Goal: Use online tool/utility: Utilize a website feature to perform a specific function

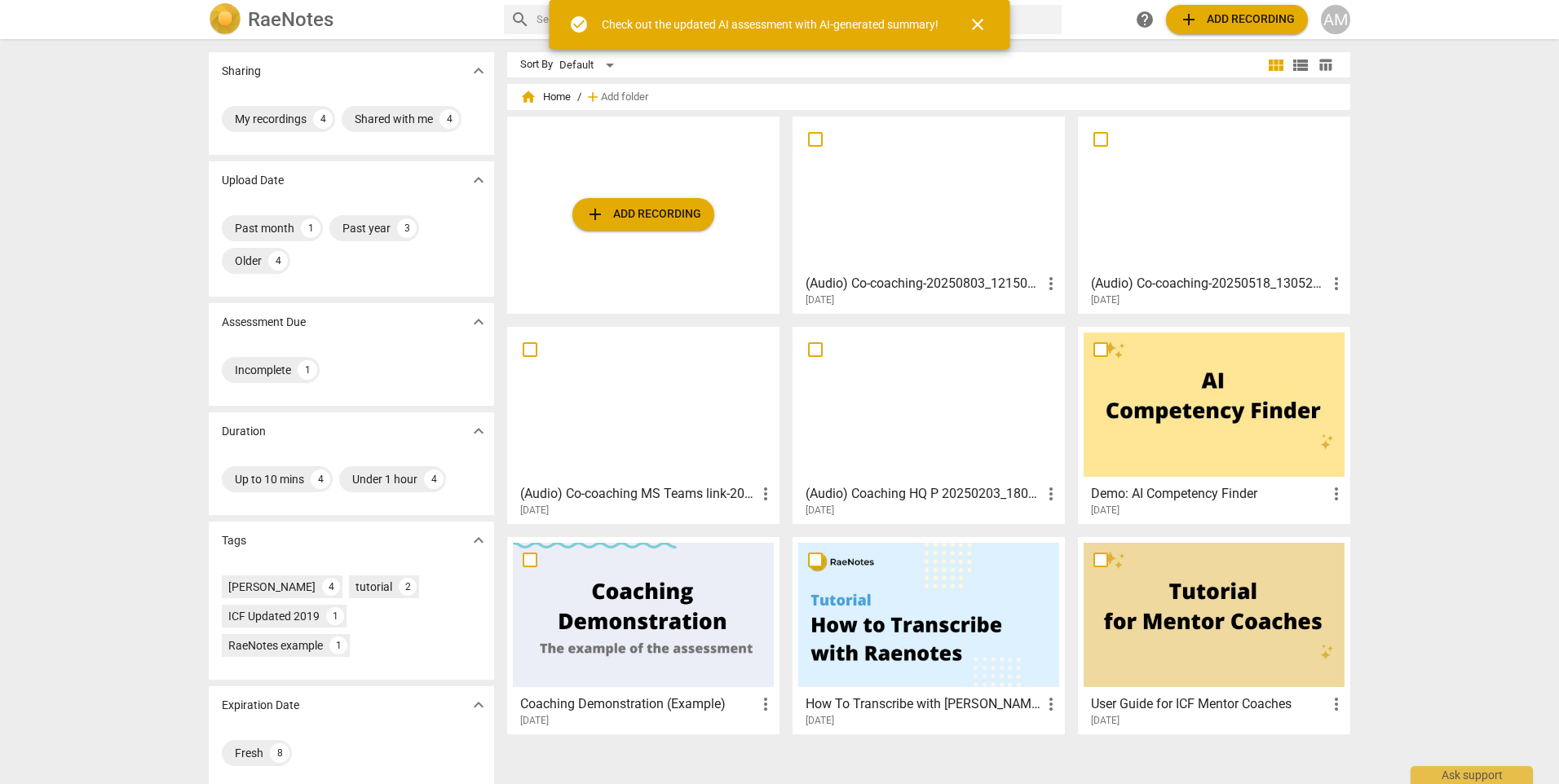
click at [1207, 18] on span "add Add recording" at bounding box center [1237, 20] width 116 height 20
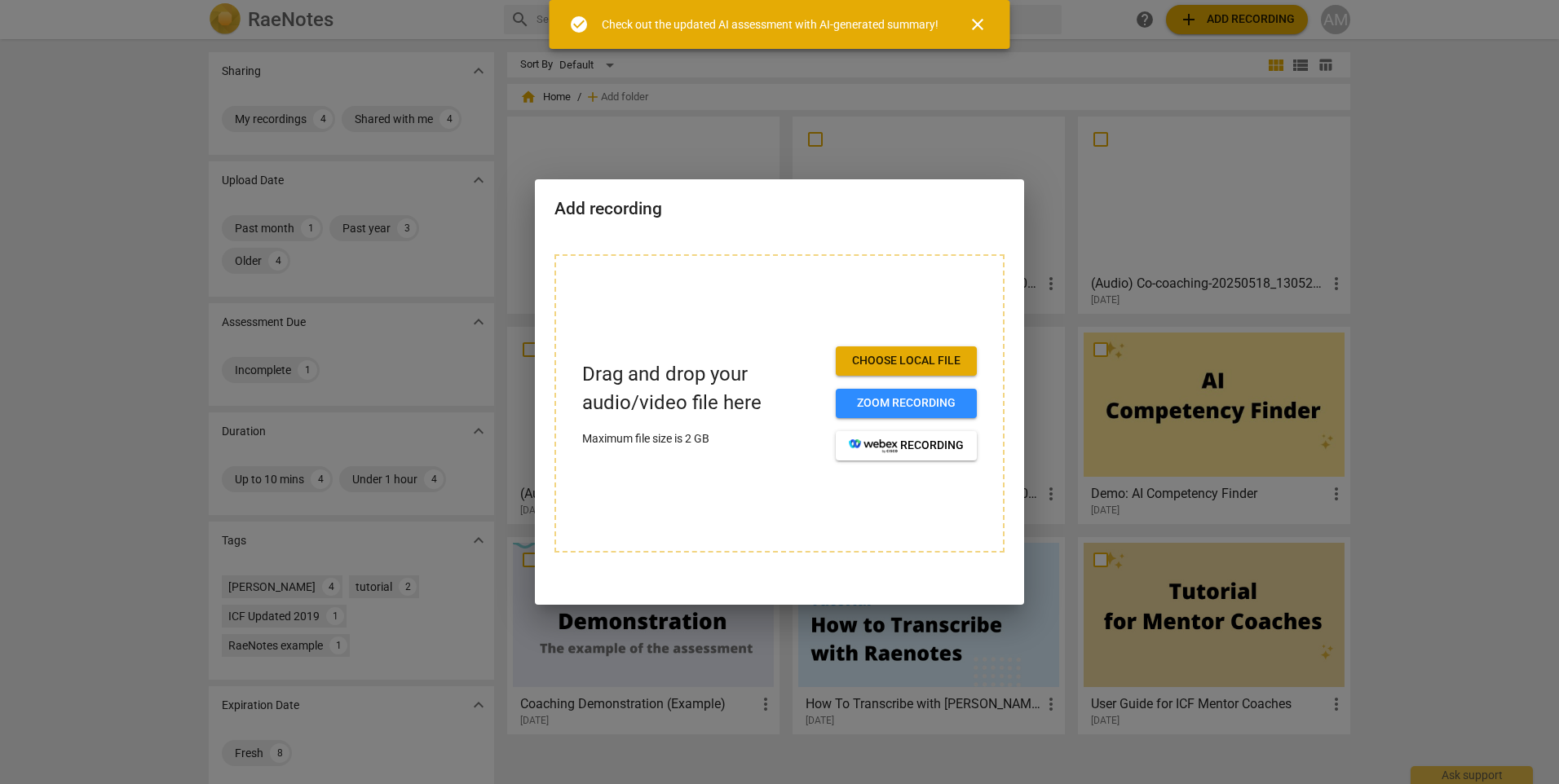
click at [883, 360] on span "Choose local file" at bounding box center [906, 361] width 115 height 17
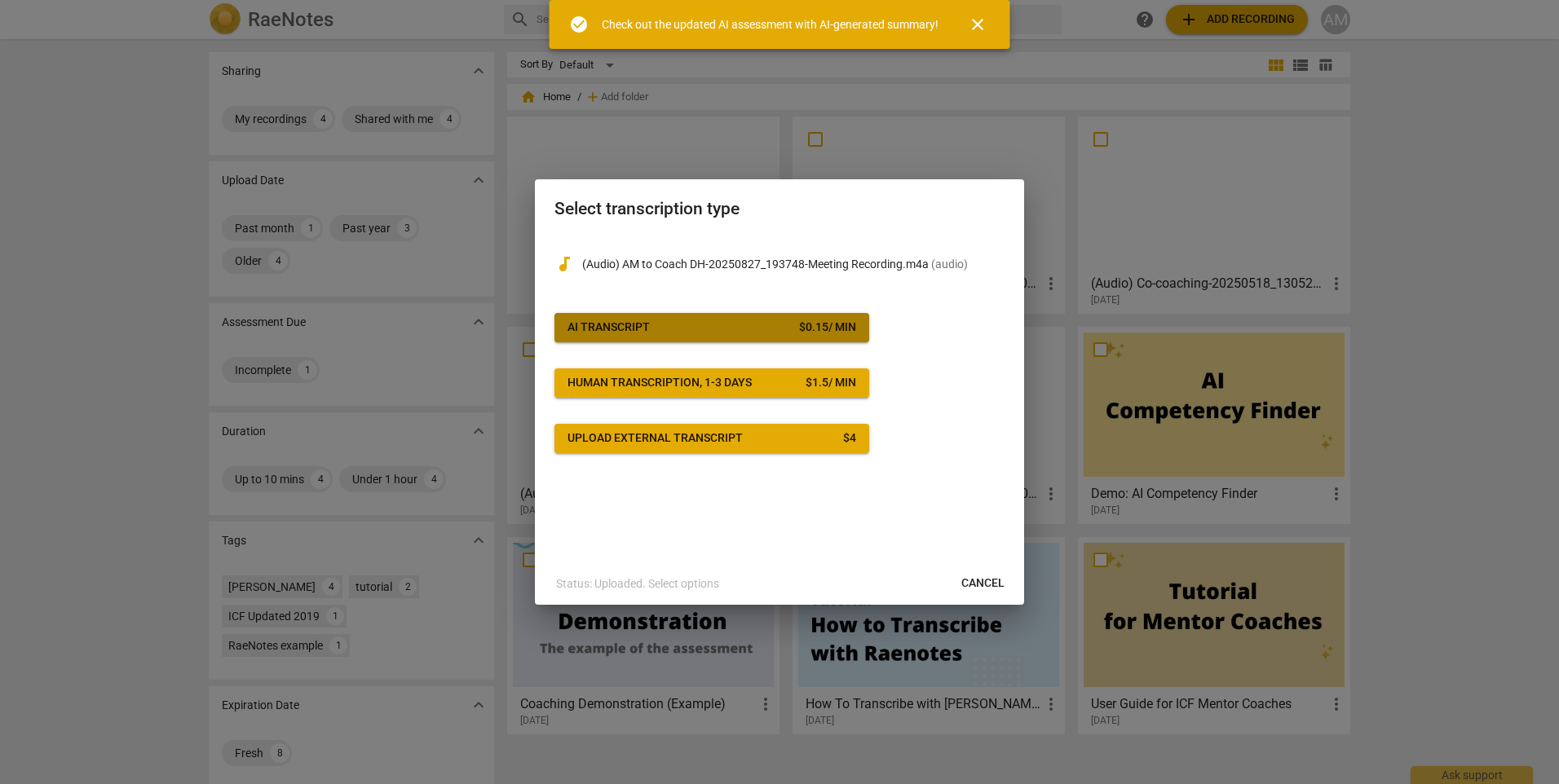
click at [704, 331] on span "AI Transcript $ 0.15 / min" at bounding box center [712, 328] width 288 height 17
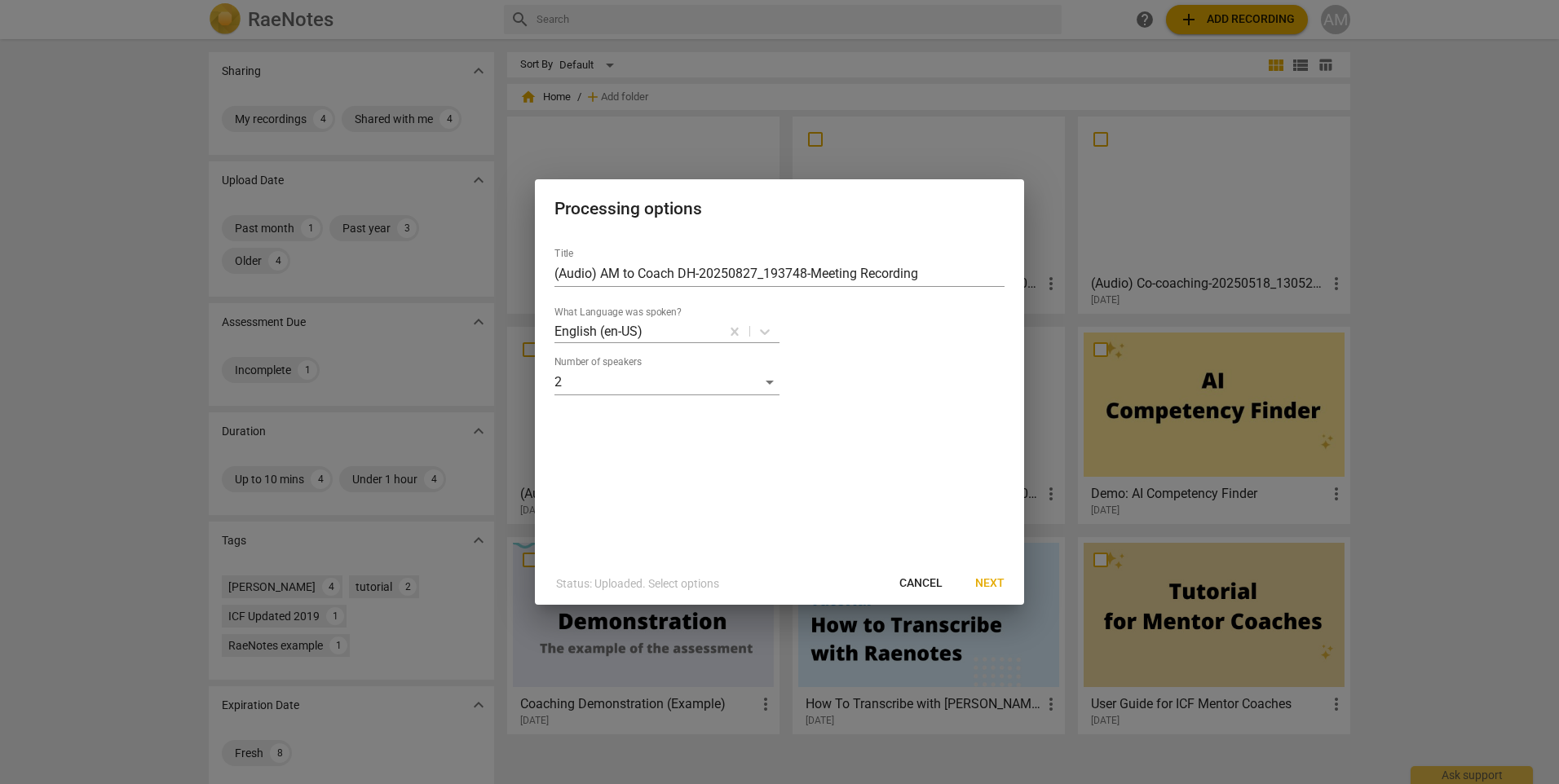
click at [990, 582] on span "Next" at bounding box center [990, 584] width 29 height 17
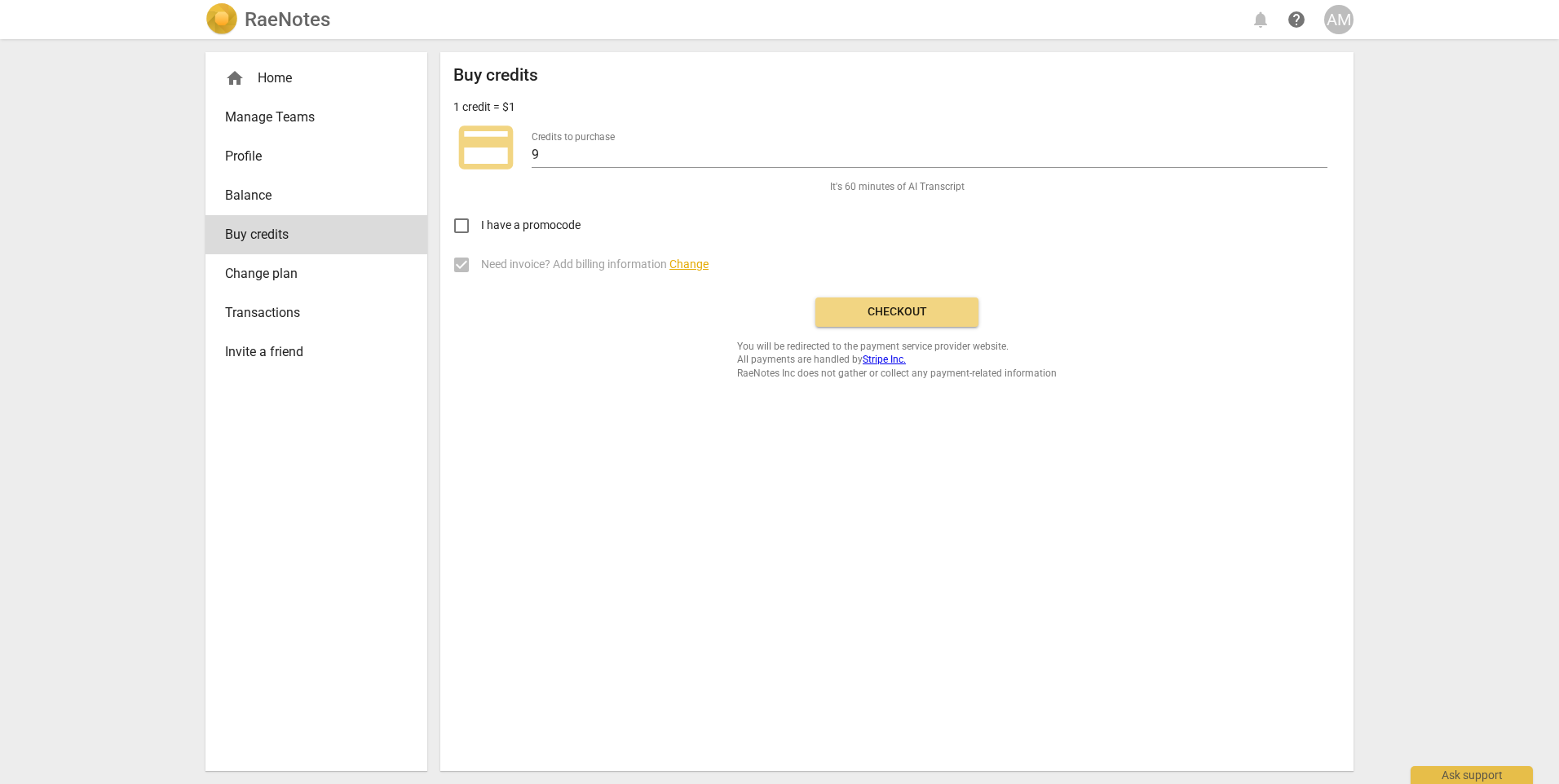
click at [869, 307] on span "Checkout" at bounding box center [896, 312] width 137 height 17
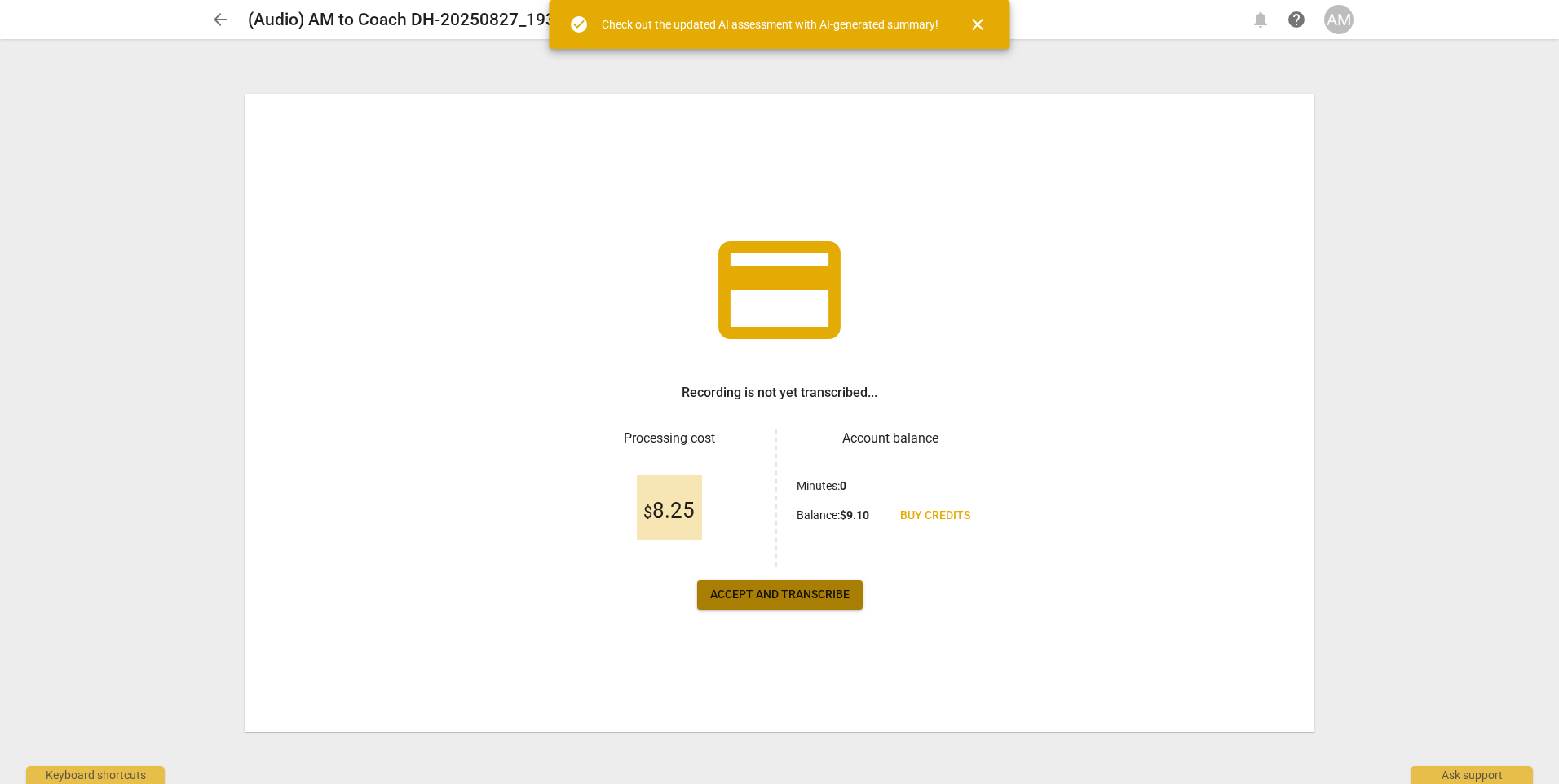
click at [784, 594] on span "Accept and transcribe" at bounding box center [780, 595] width 139 height 17
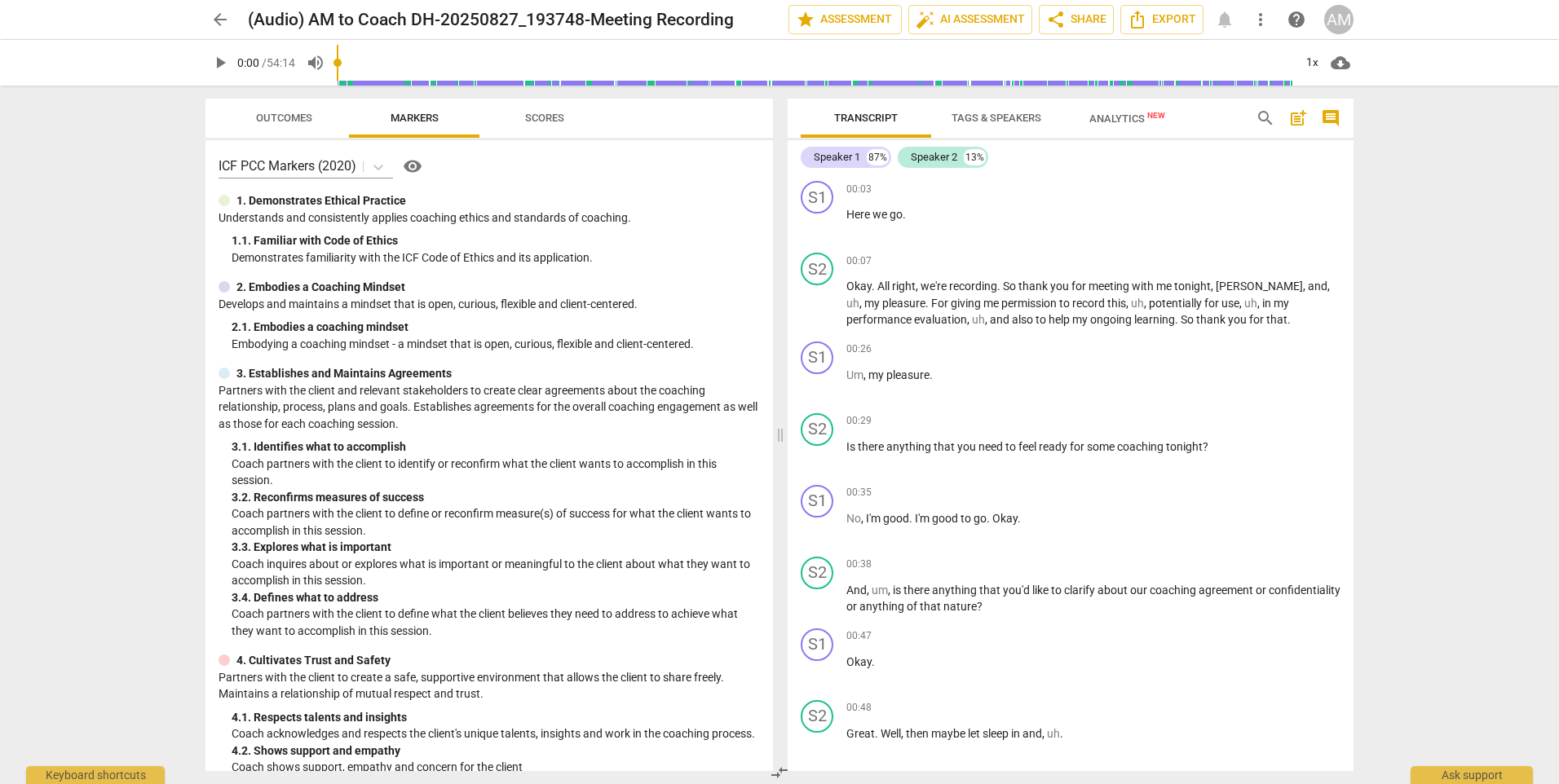
click at [530, 112] on span "Scores" at bounding box center [545, 118] width 39 height 12
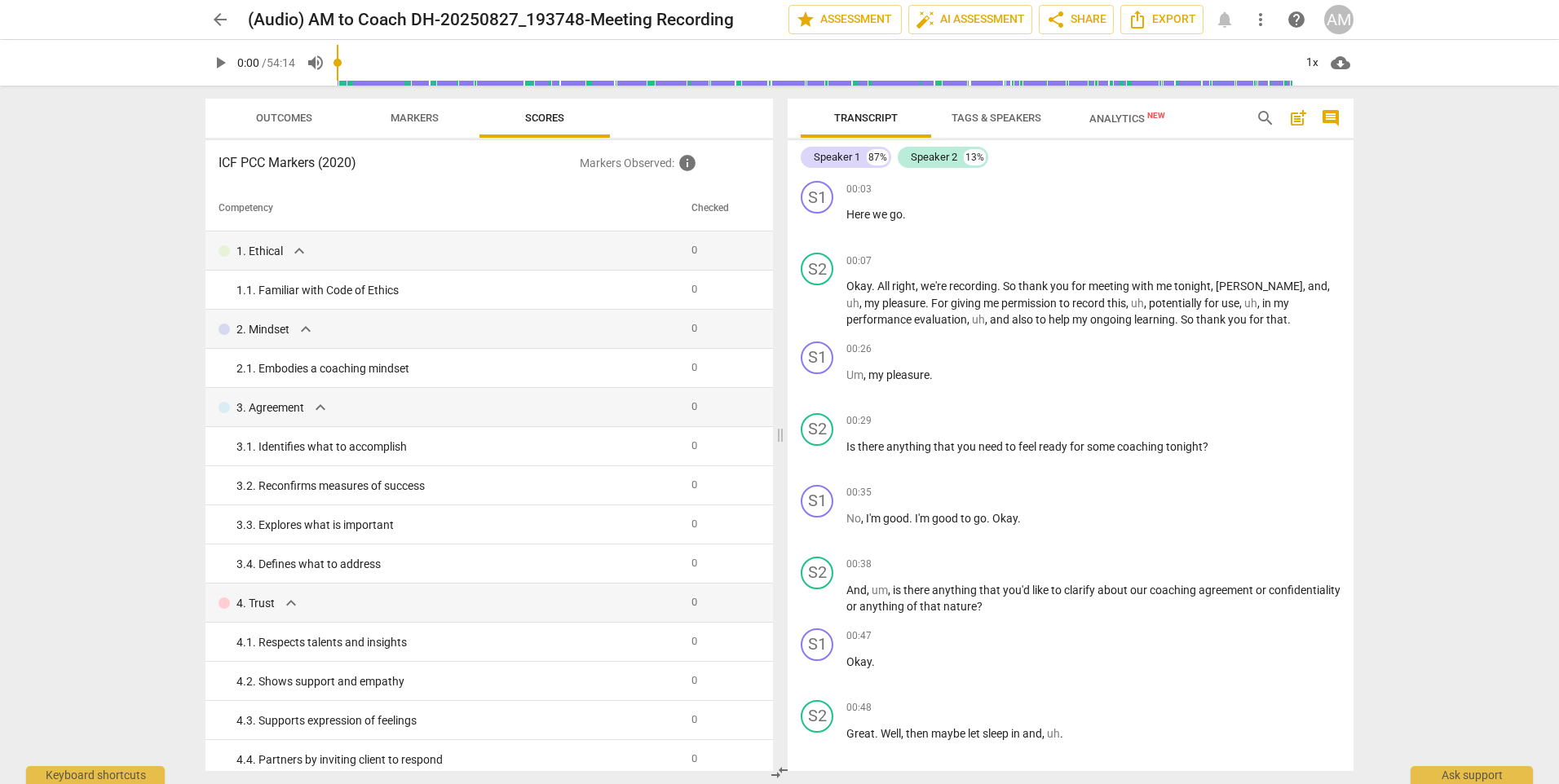
click at [257, 117] on span "Outcomes" at bounding box center [284, 118] width 56 height 12
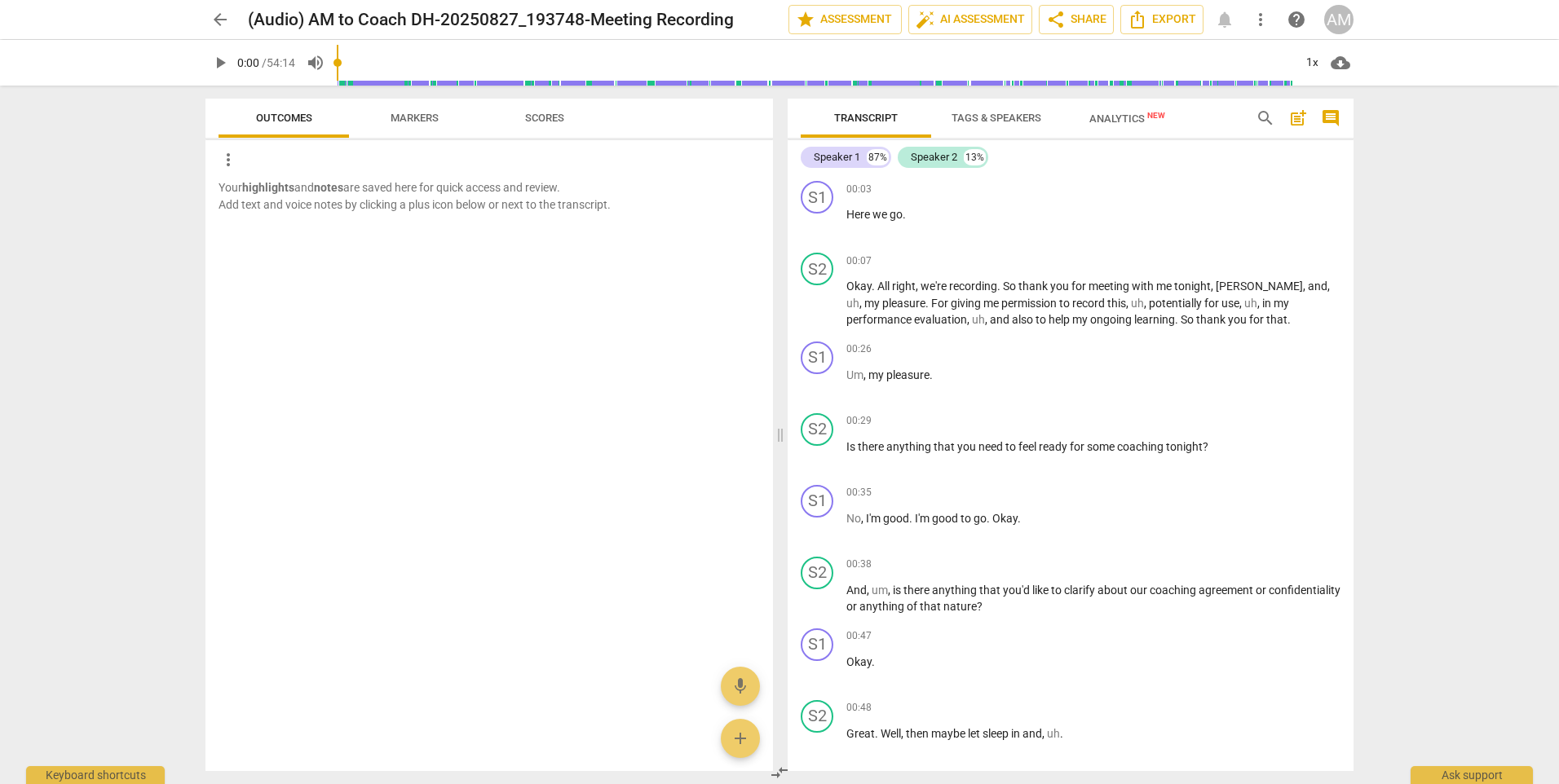
click at [396, 119] on span "Markers" at bounding box center [414, 118] width 48 height 12
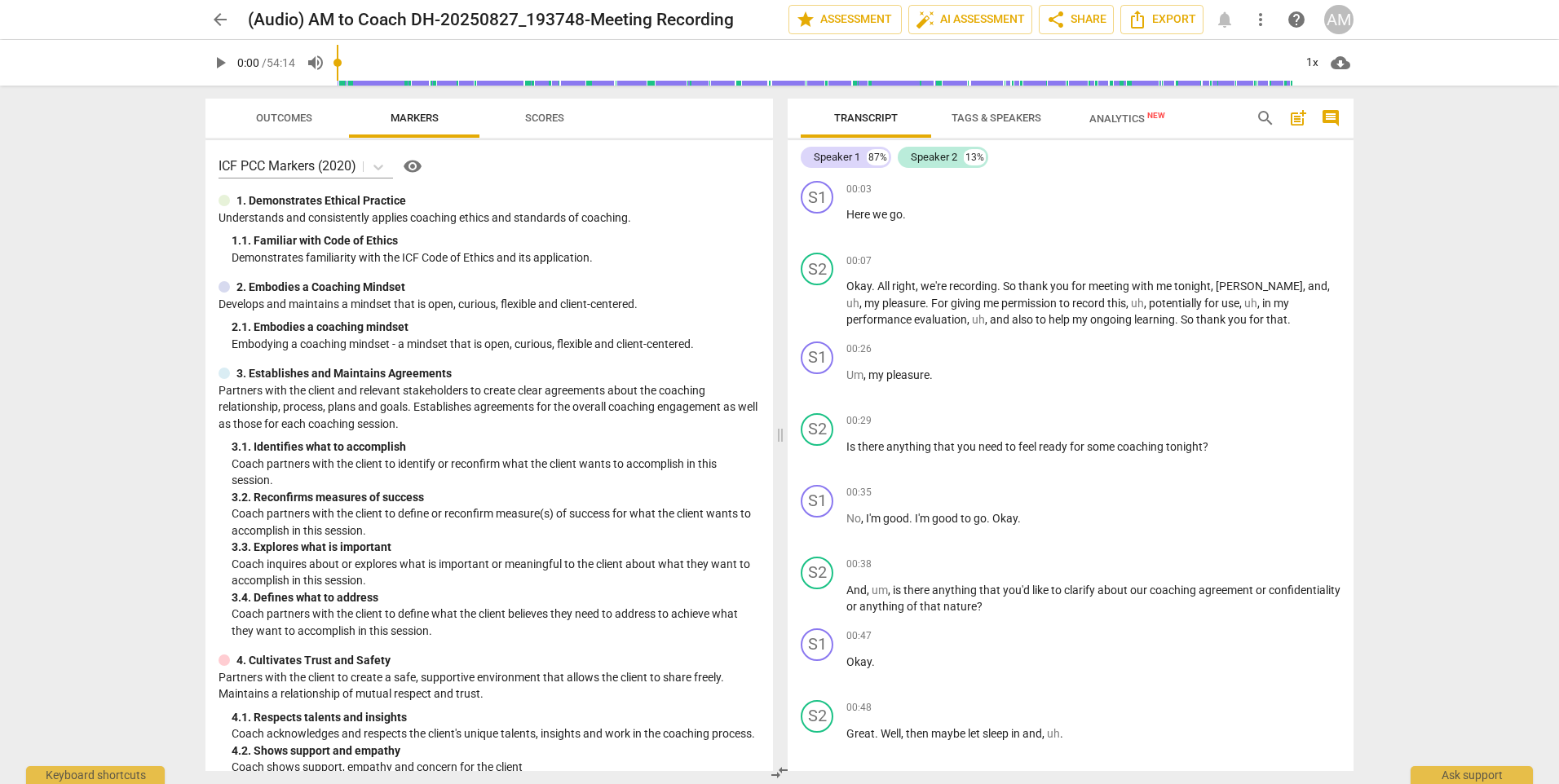
click at [545, 116] on span "Scores" at bounding box center [545, 118] width 39 height 12
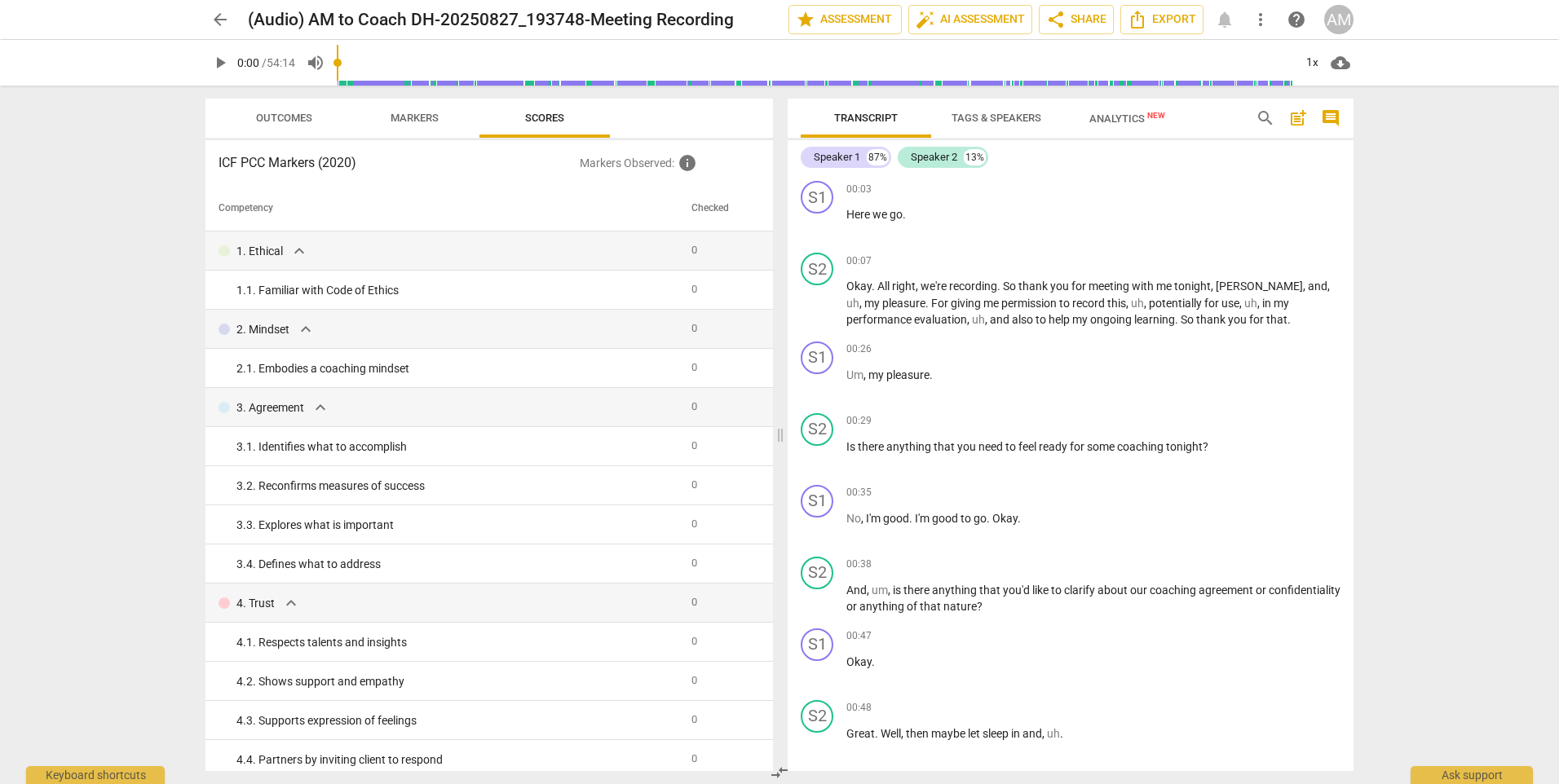
click at [1116, 118] on span "Analytics New" at bounding box center [1126, 119] width 75 height 12
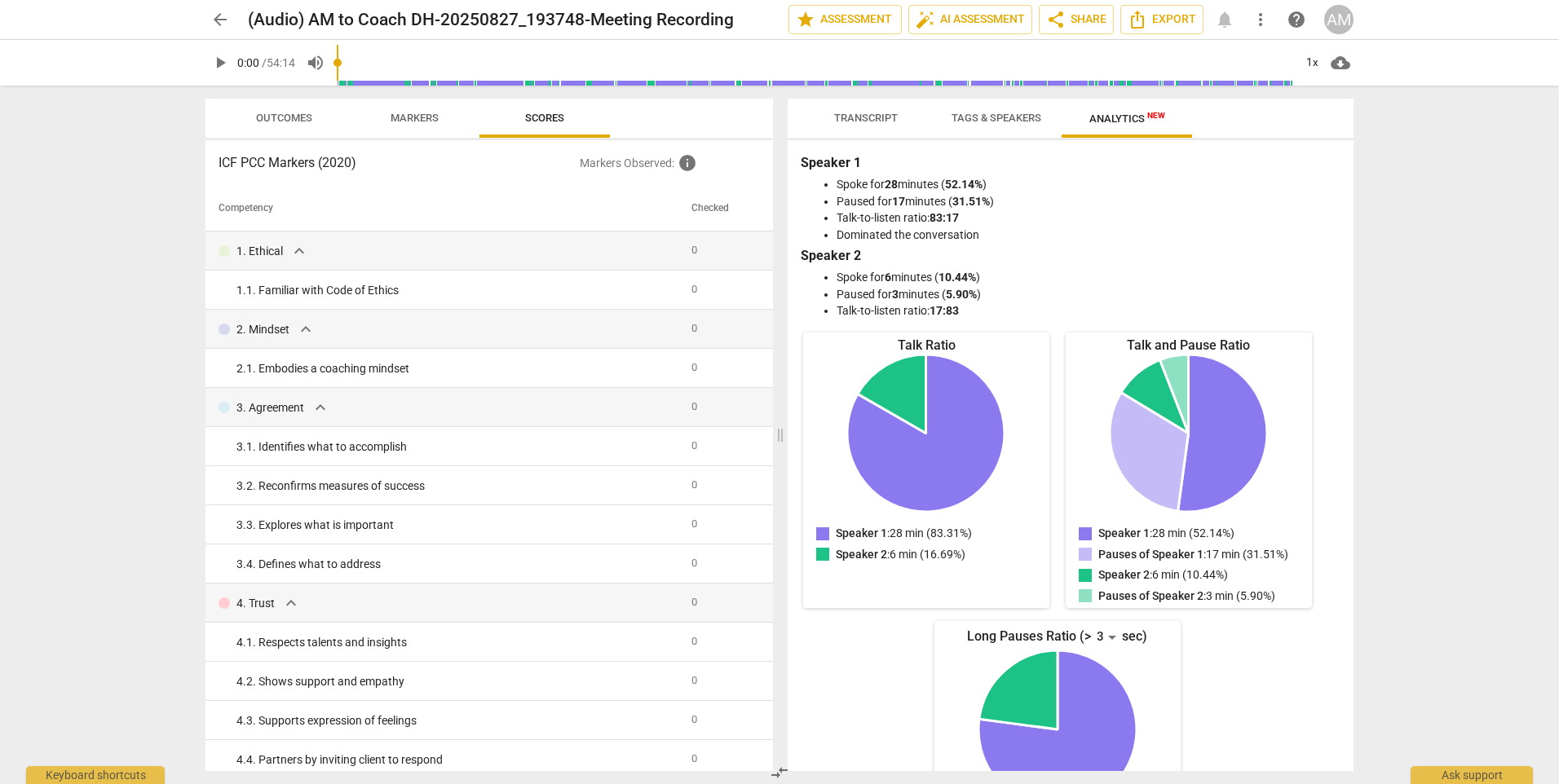
click at [851, 123] on span "Transcript" at bounding box center [865, 118] width 64 height 12
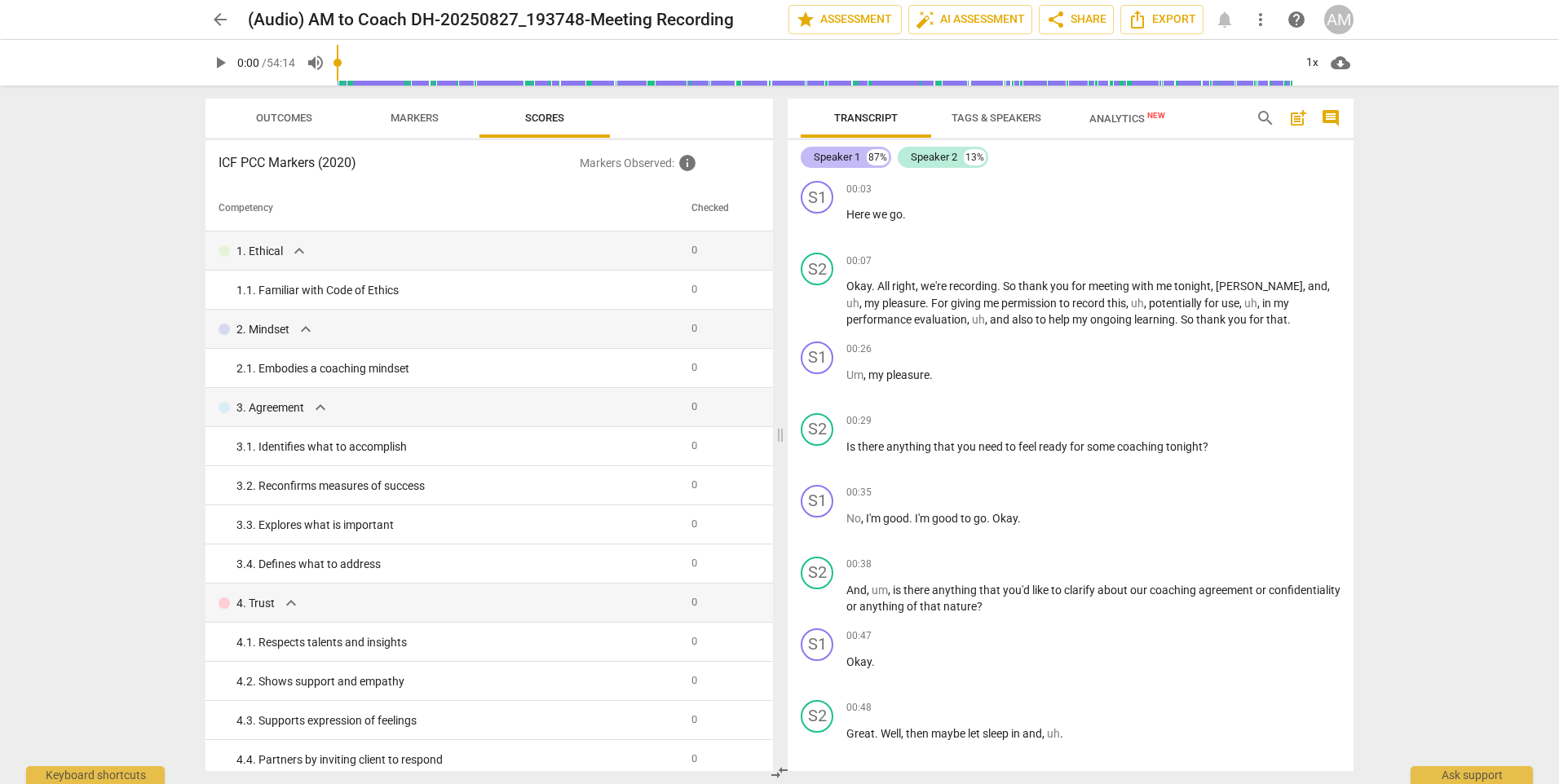
click at [848, 157] on div "Speaker 1" at bounding box center [837, 157] width 46 height 17
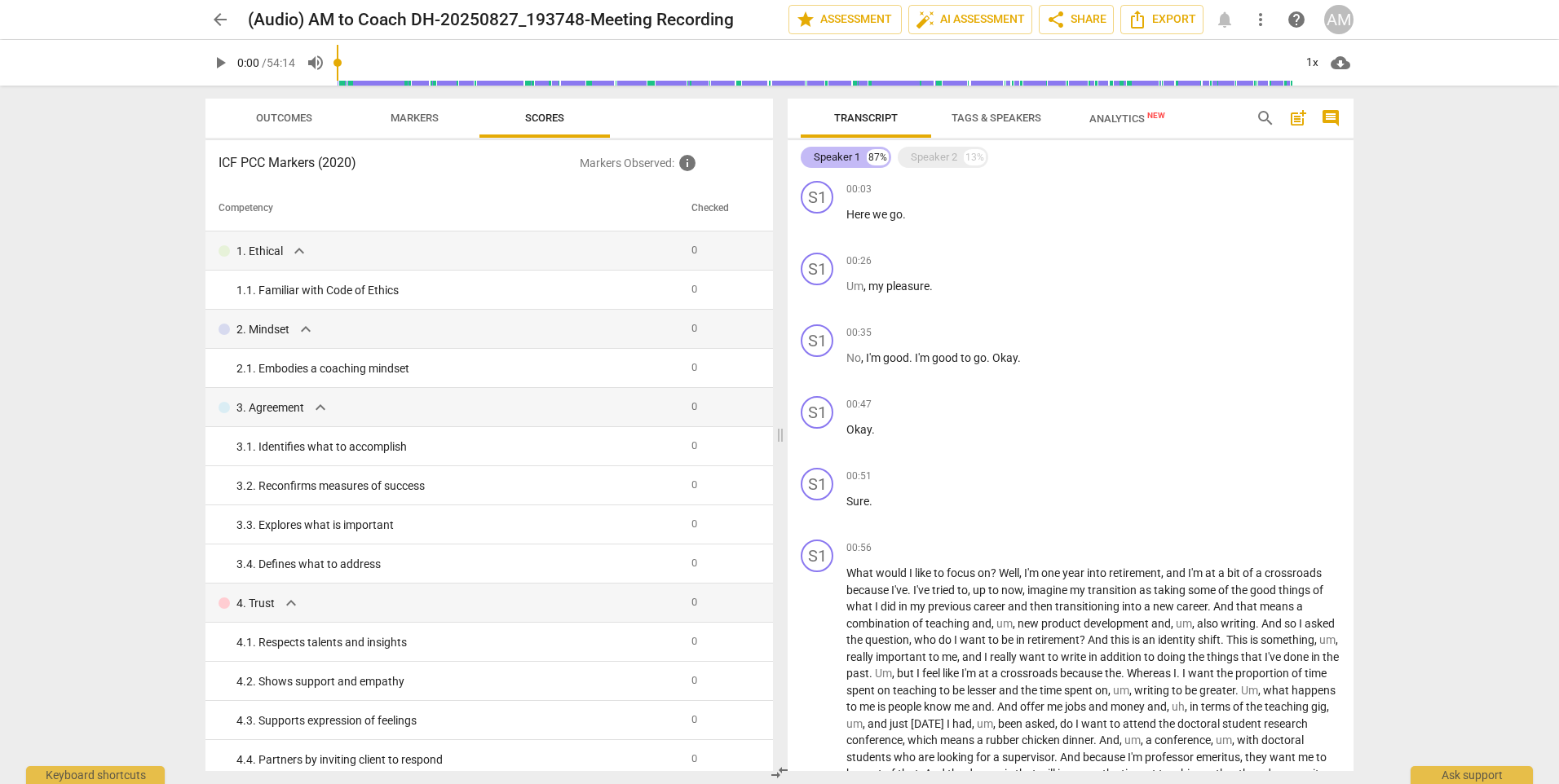
click at [848, 157] on div "Speaker 1" at bounding box center [837, 157] width 46 height 17
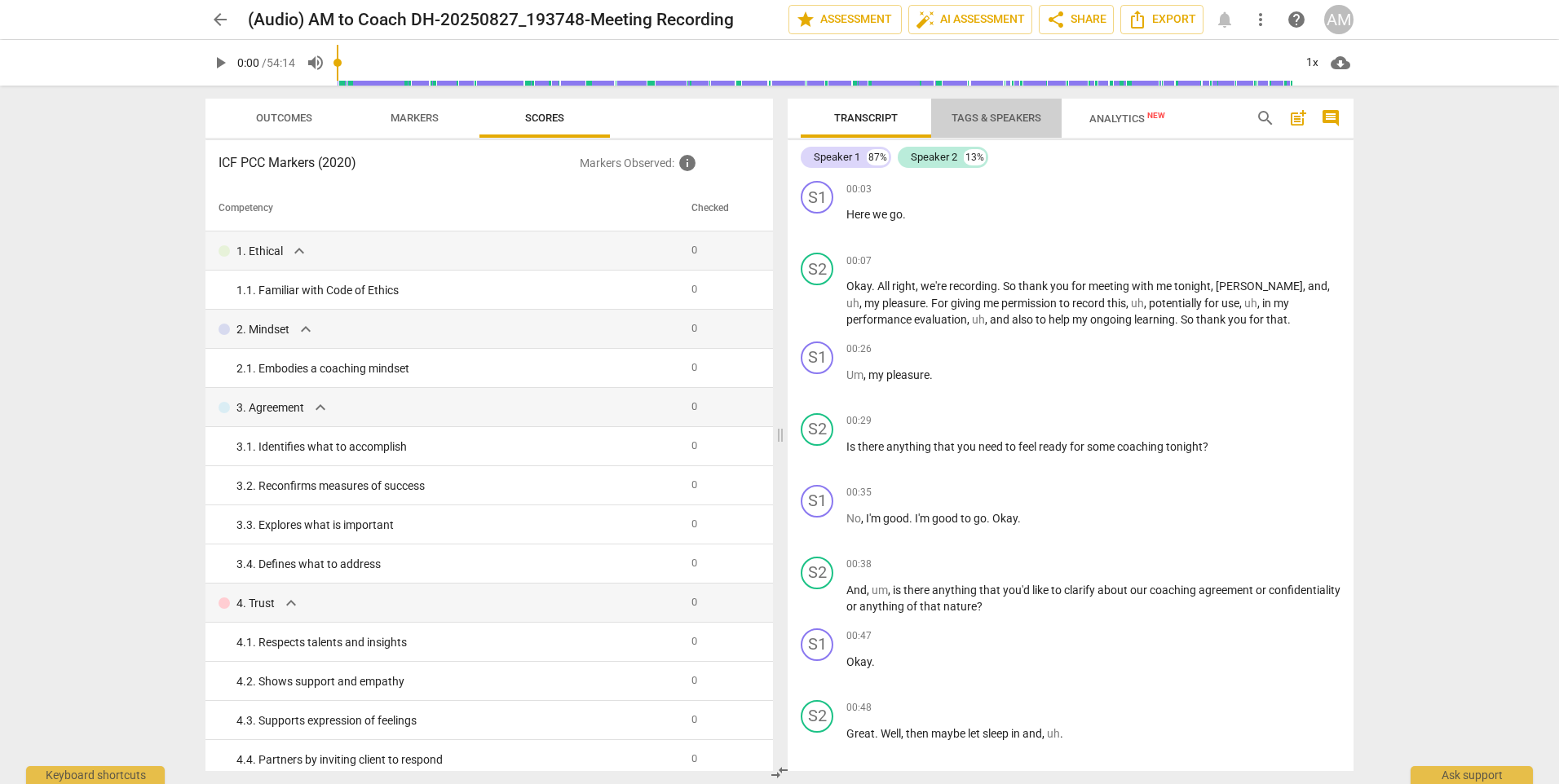
click at [985, 115] on span "Tags & Speakers" at bounding box center [996, 118] width 90 height 12
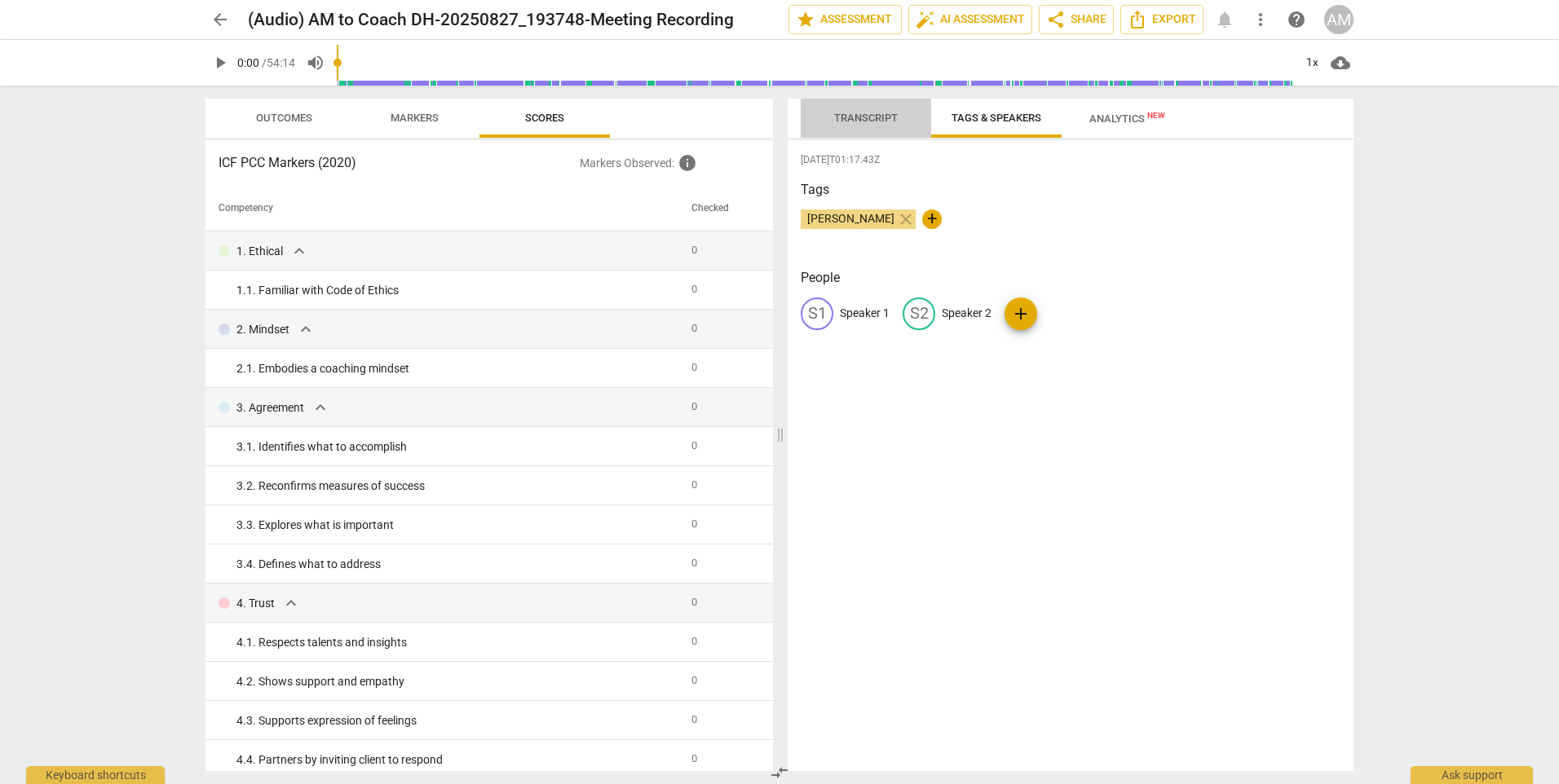
click at [859, 120] on span "Transcript" at bounding box center [865, 118] width 64 height 12
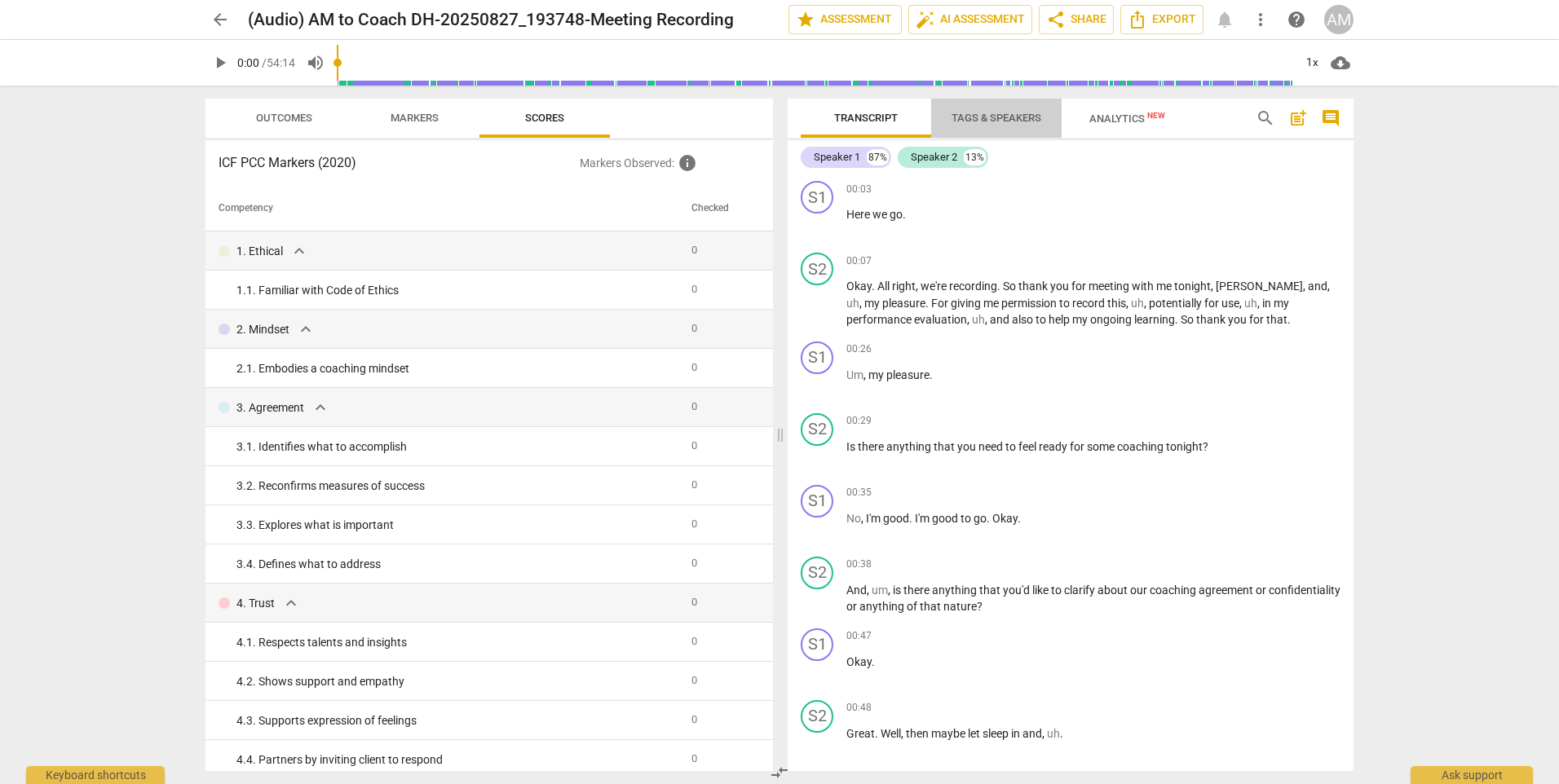
click at [976, 117] on span "Tags & Speakers" at bounding box center [996, 118] width 90 height 12
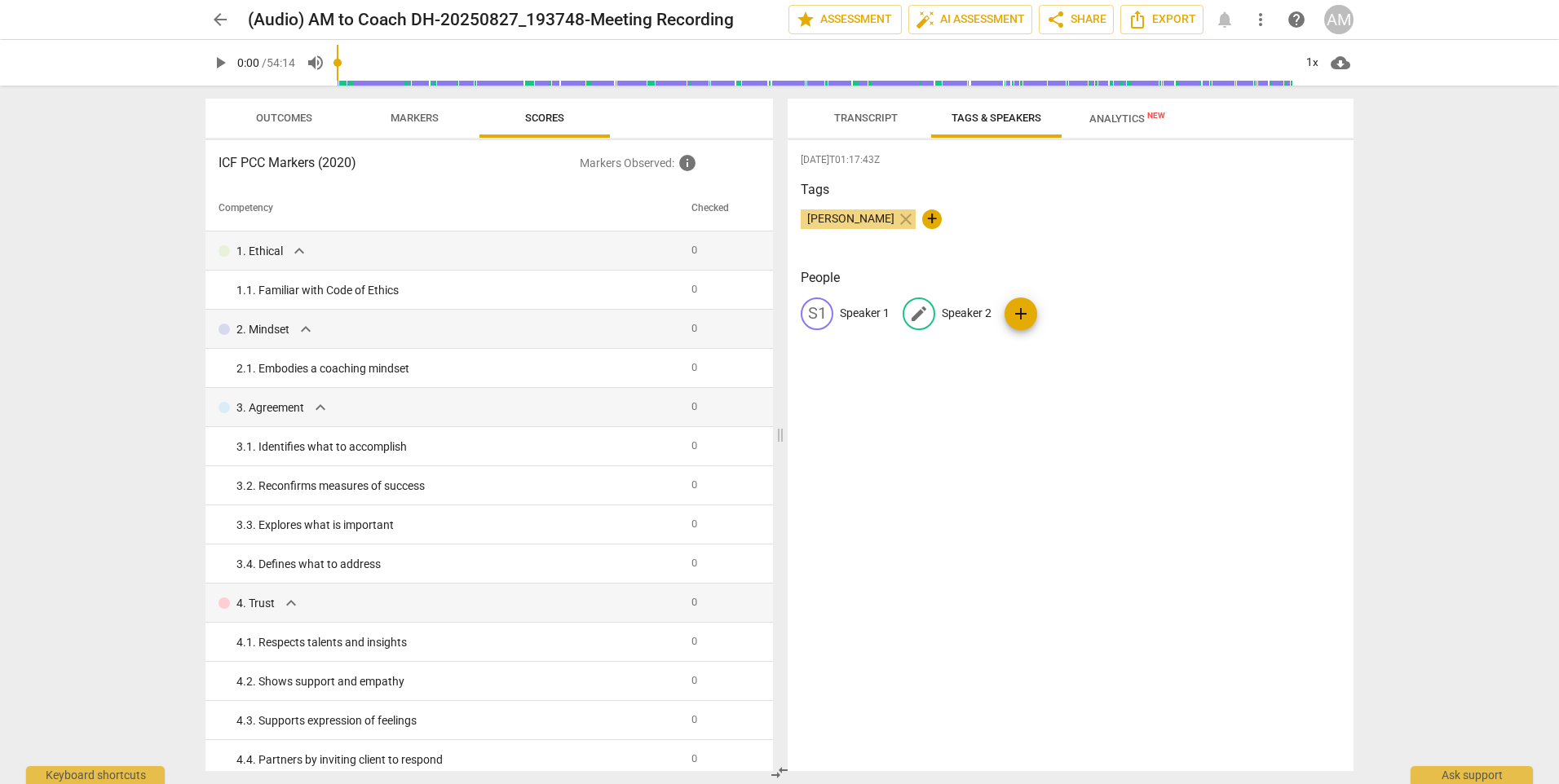
click at [975, 312] on p "Speaker 2" at bounding box center [966, 313] width 50 height 17
type input "Annette"
click at [868, 315] on p "Speaker 1" at bounding box center [864, 313] width 50 height 17
type input "Client"
click at [1029, 448] on div "2025-08-28T01:17:43Z Tags Annette Montgomery close + People edit Client delete …" at bounding box center [1070, 455] width 566 height 631
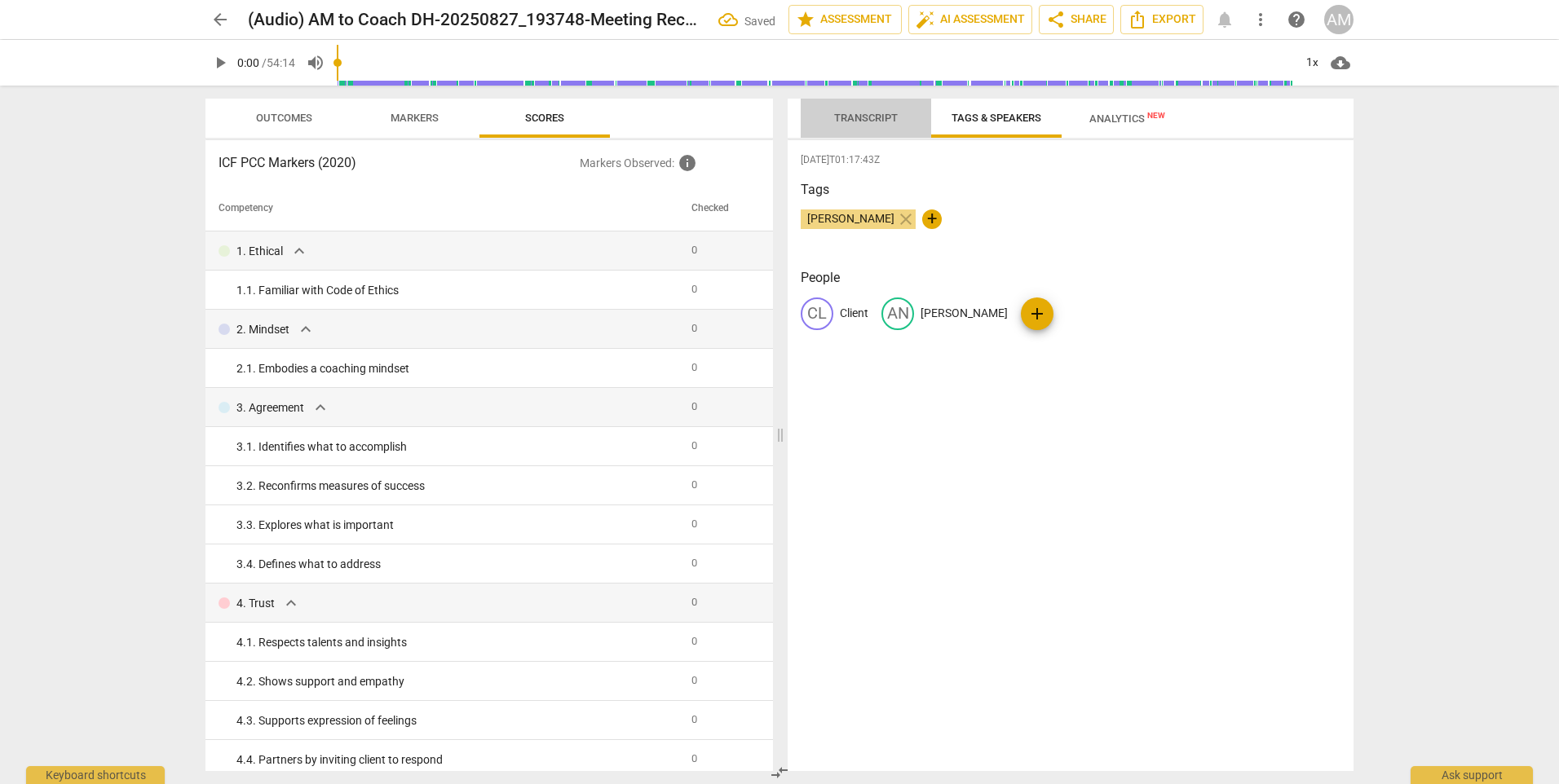
click at [873, 118] on span "Transcript" at bounding box center [865, 118] width 64 height 12
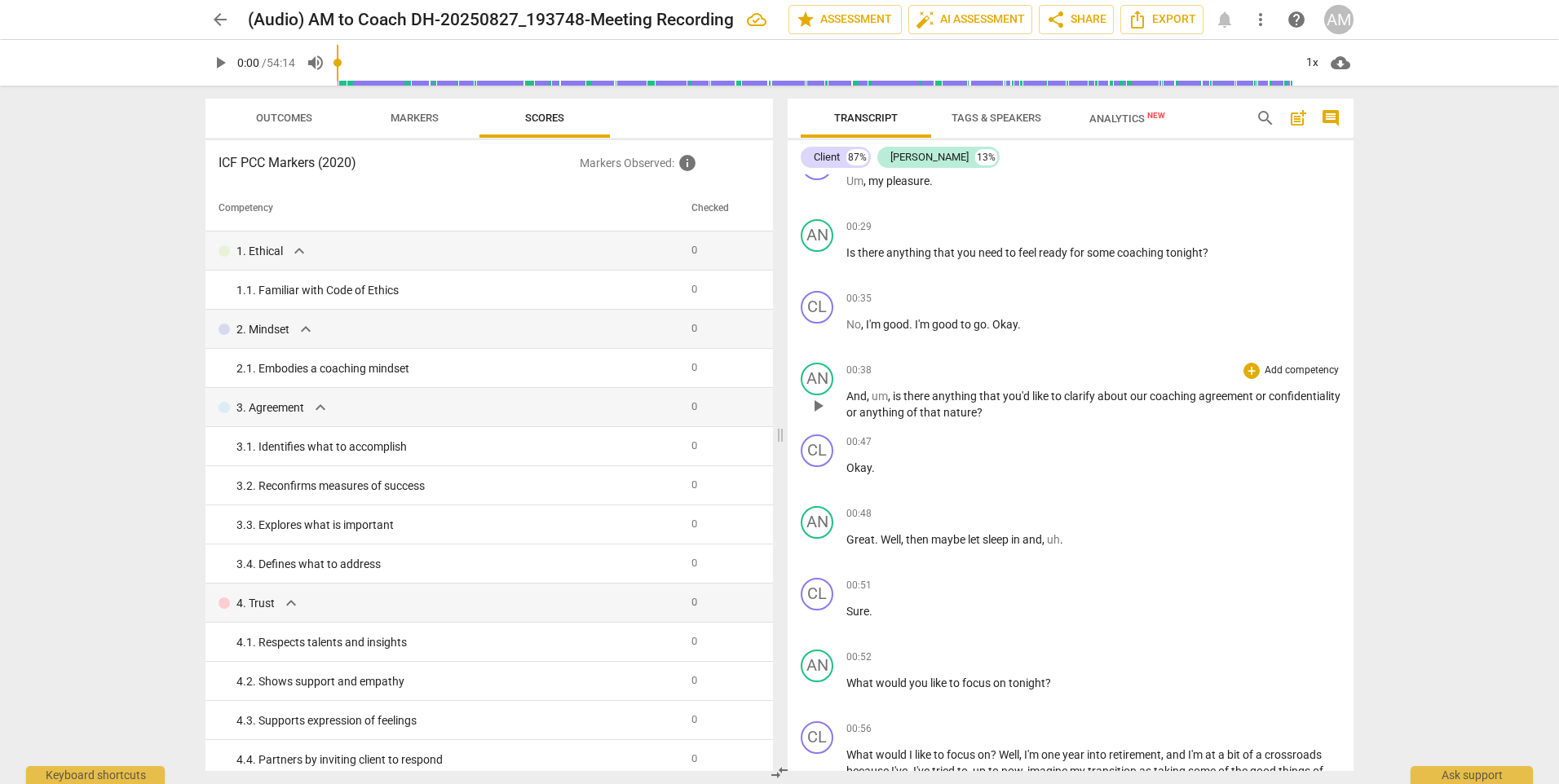
scroll to position [244, 0]
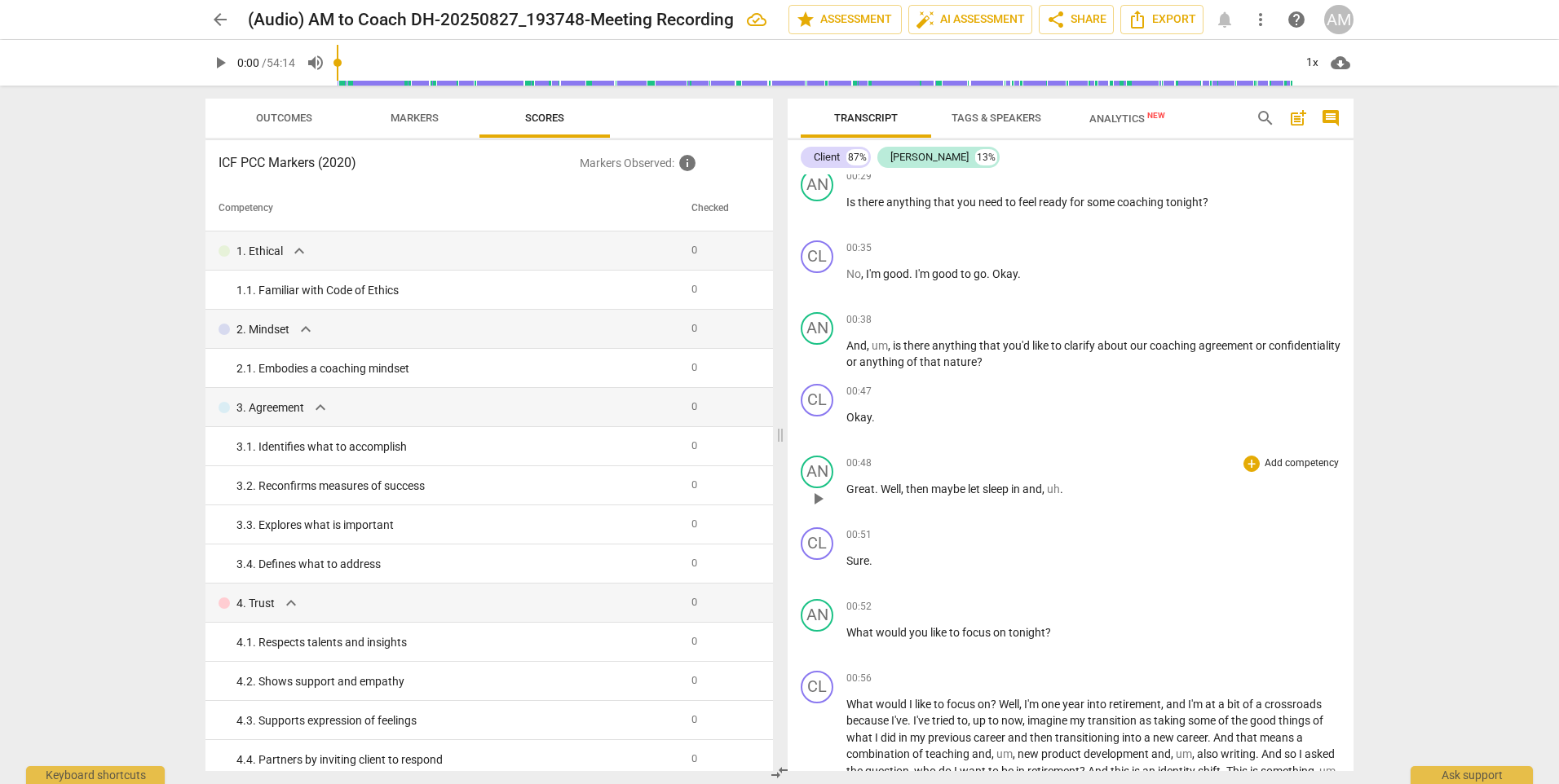
click at [1007, 489] on span "sleep" at bounding box center [996, 489] width 28 height 13
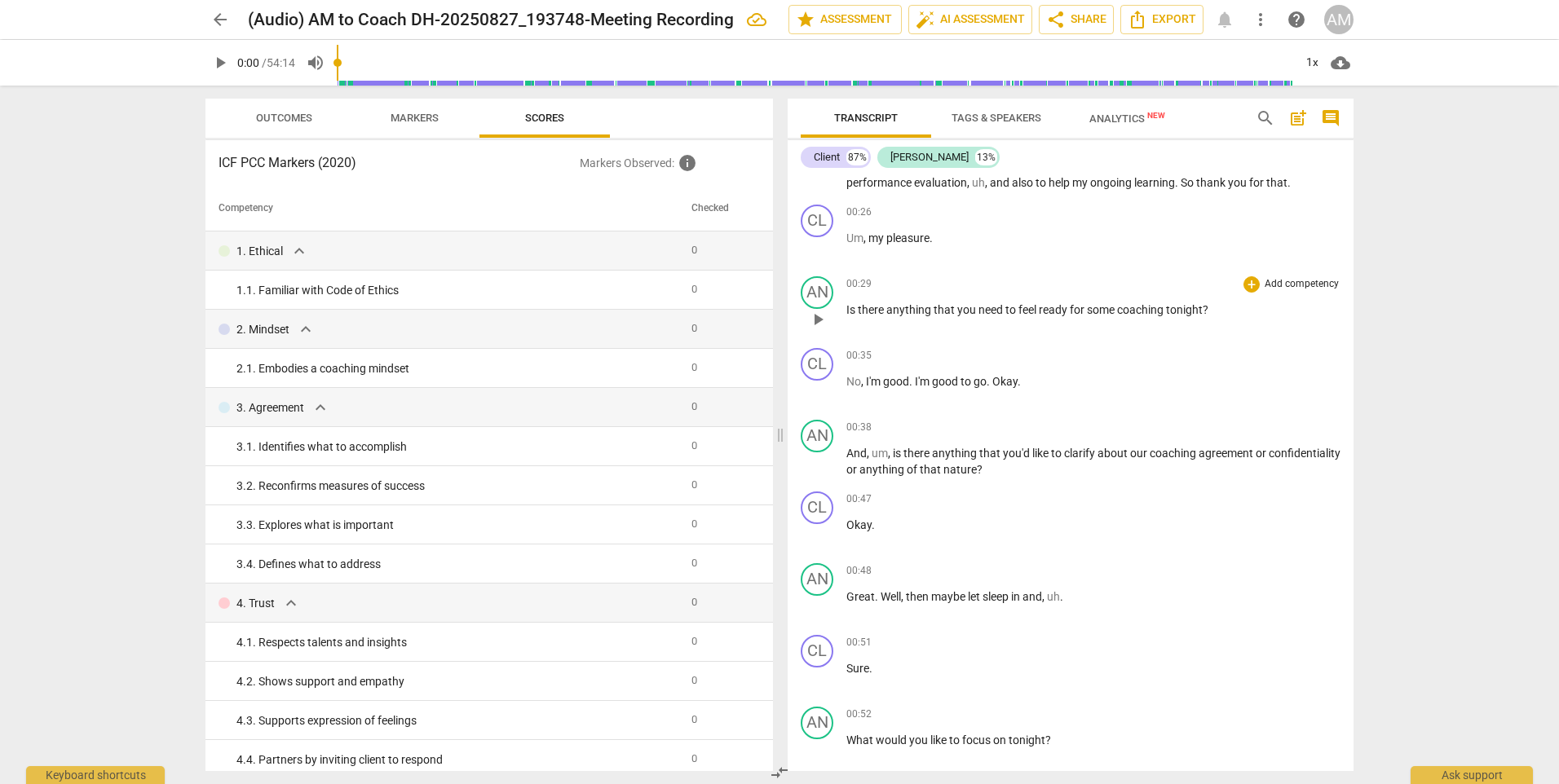
scroll to position [0, 0]
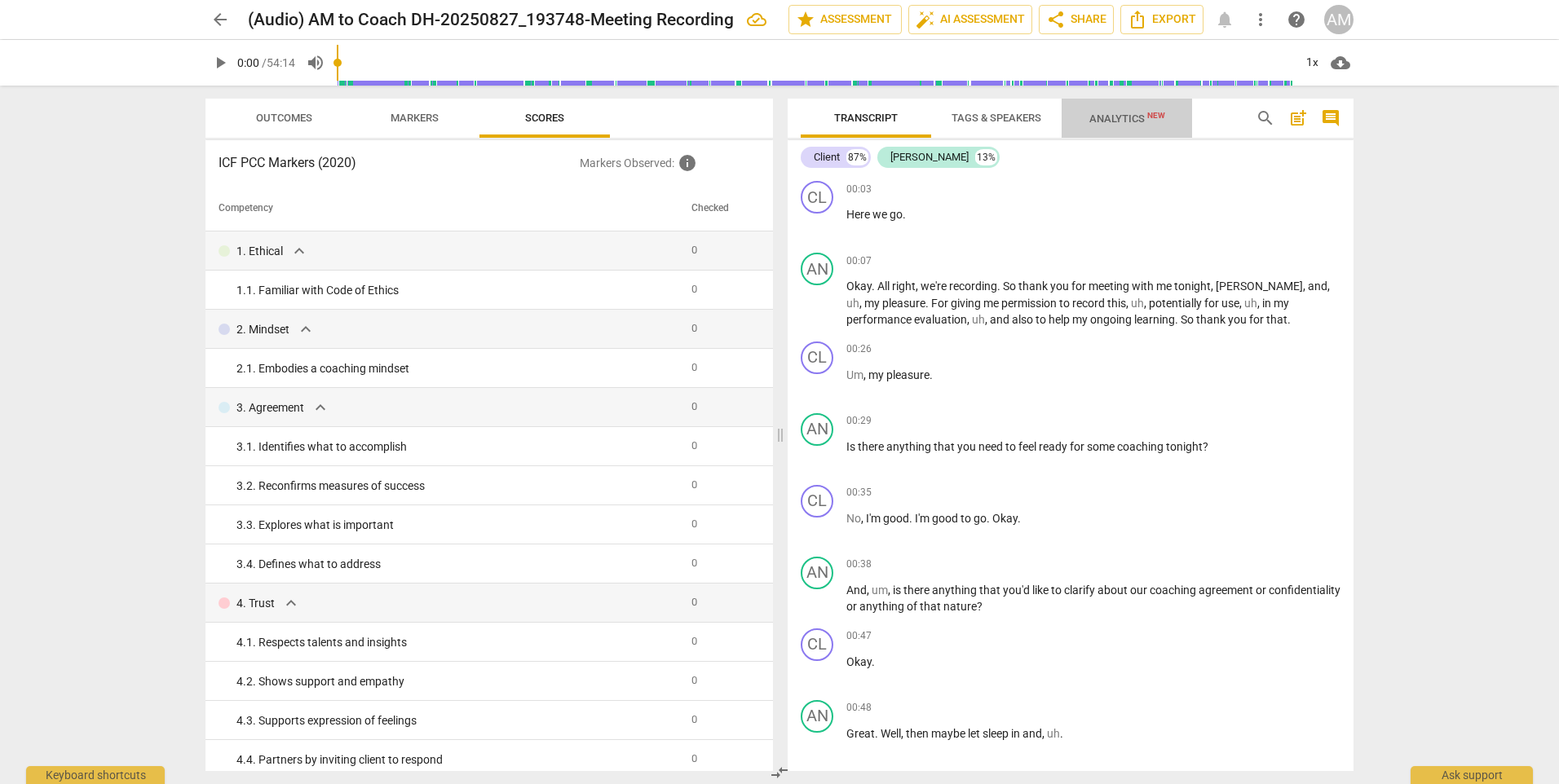
click at [1118, 119] on span "Analytics New" at bounding box center [1126, 119] width 75 height 12
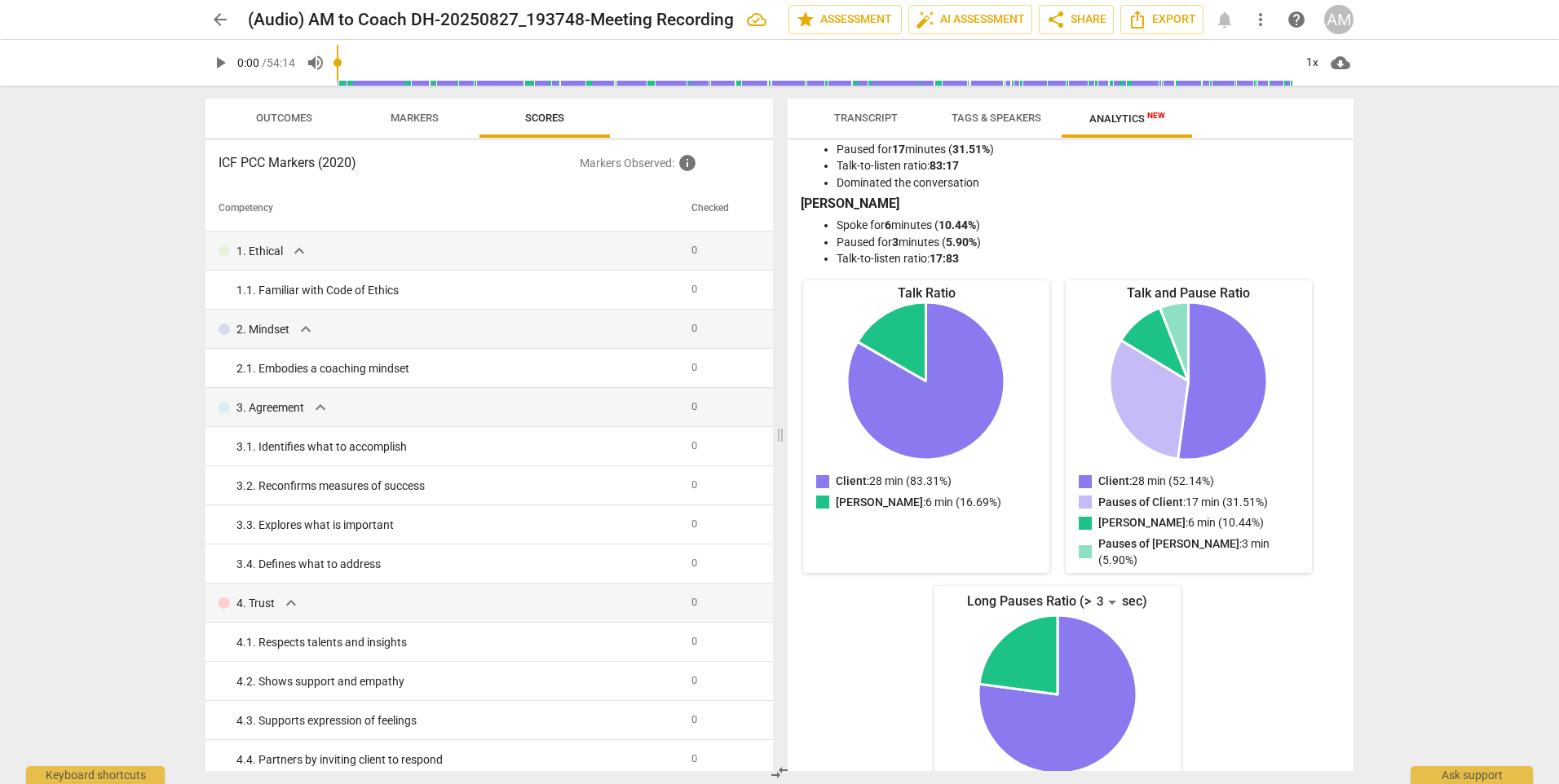
scroll to position [106, 0]
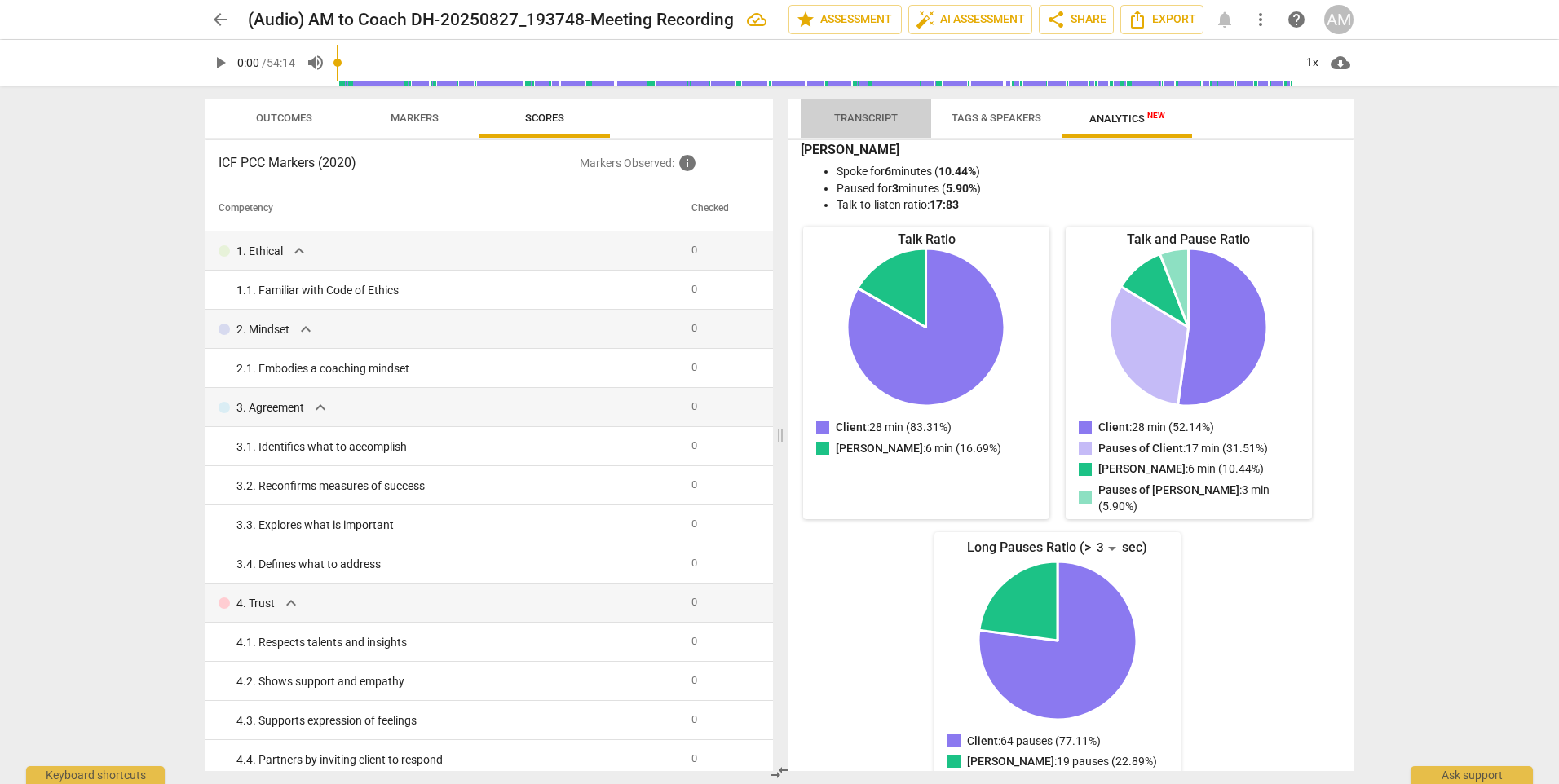
click at [874, 115] on span "Transcript" at bounding box center [865, 118] width 64 height 12
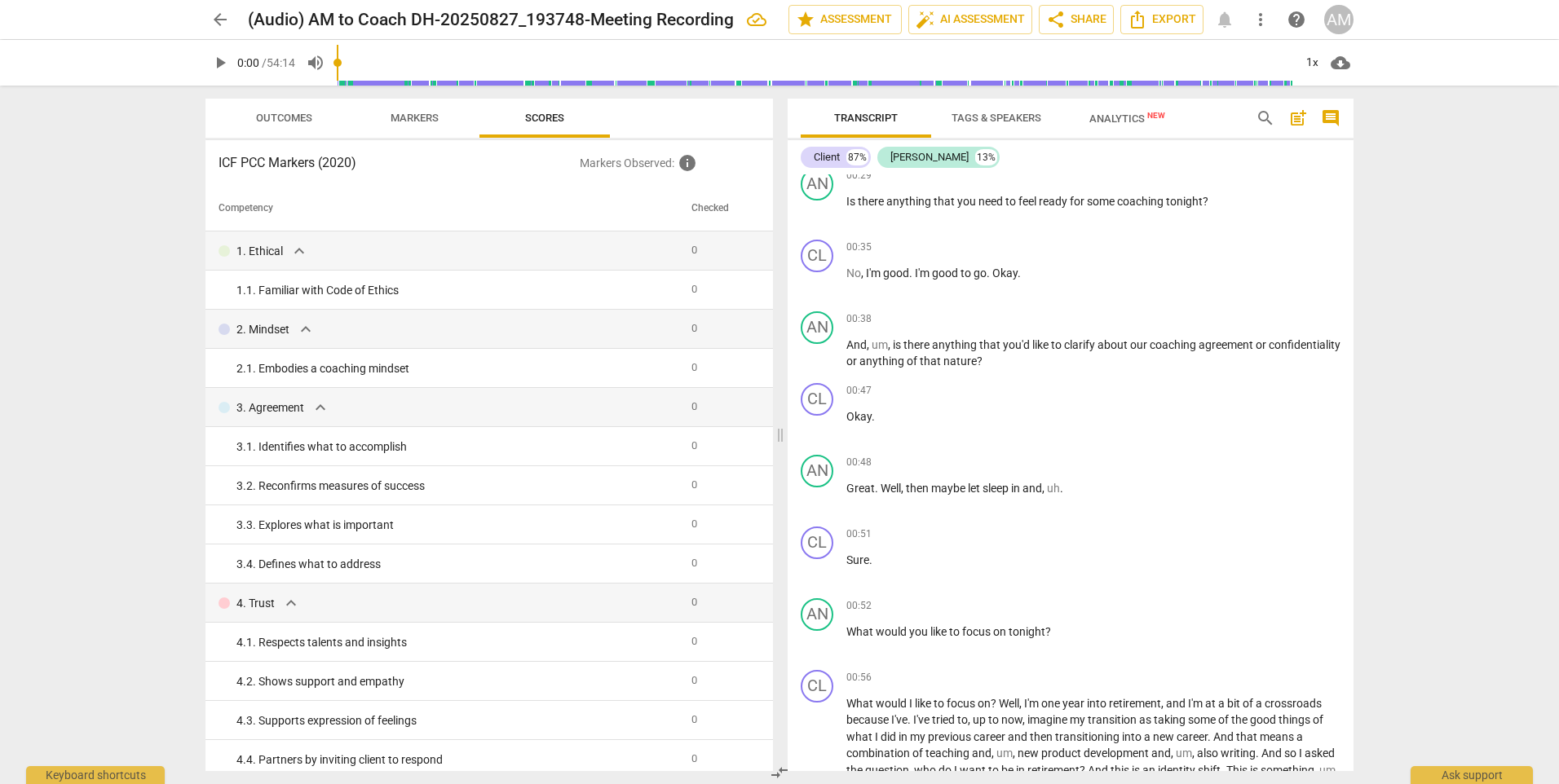
scroll to position [0, 0]
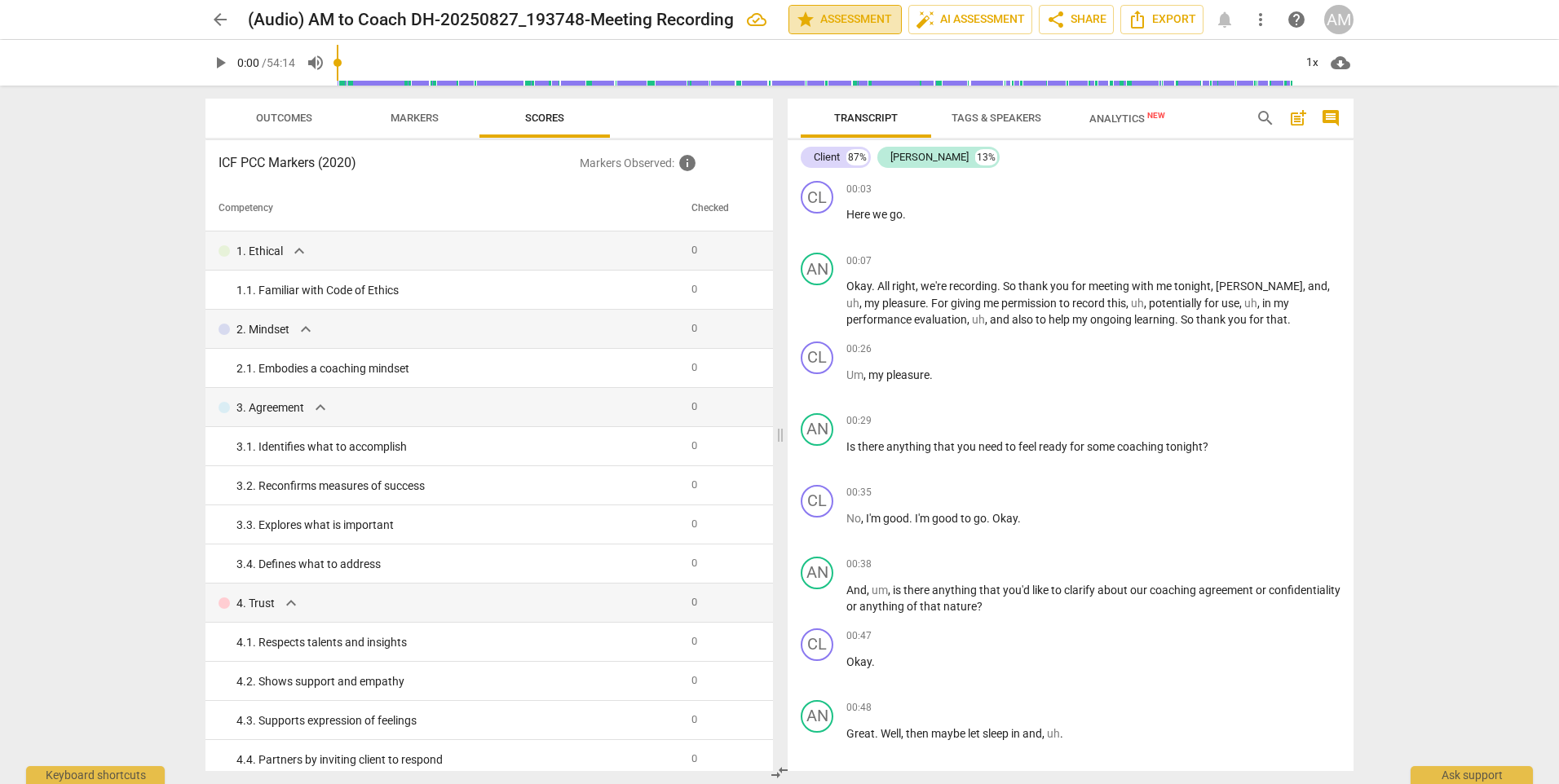
click at [863, 14] on span "star Assessment" at bounding box center [845, 20] width 99 height 20
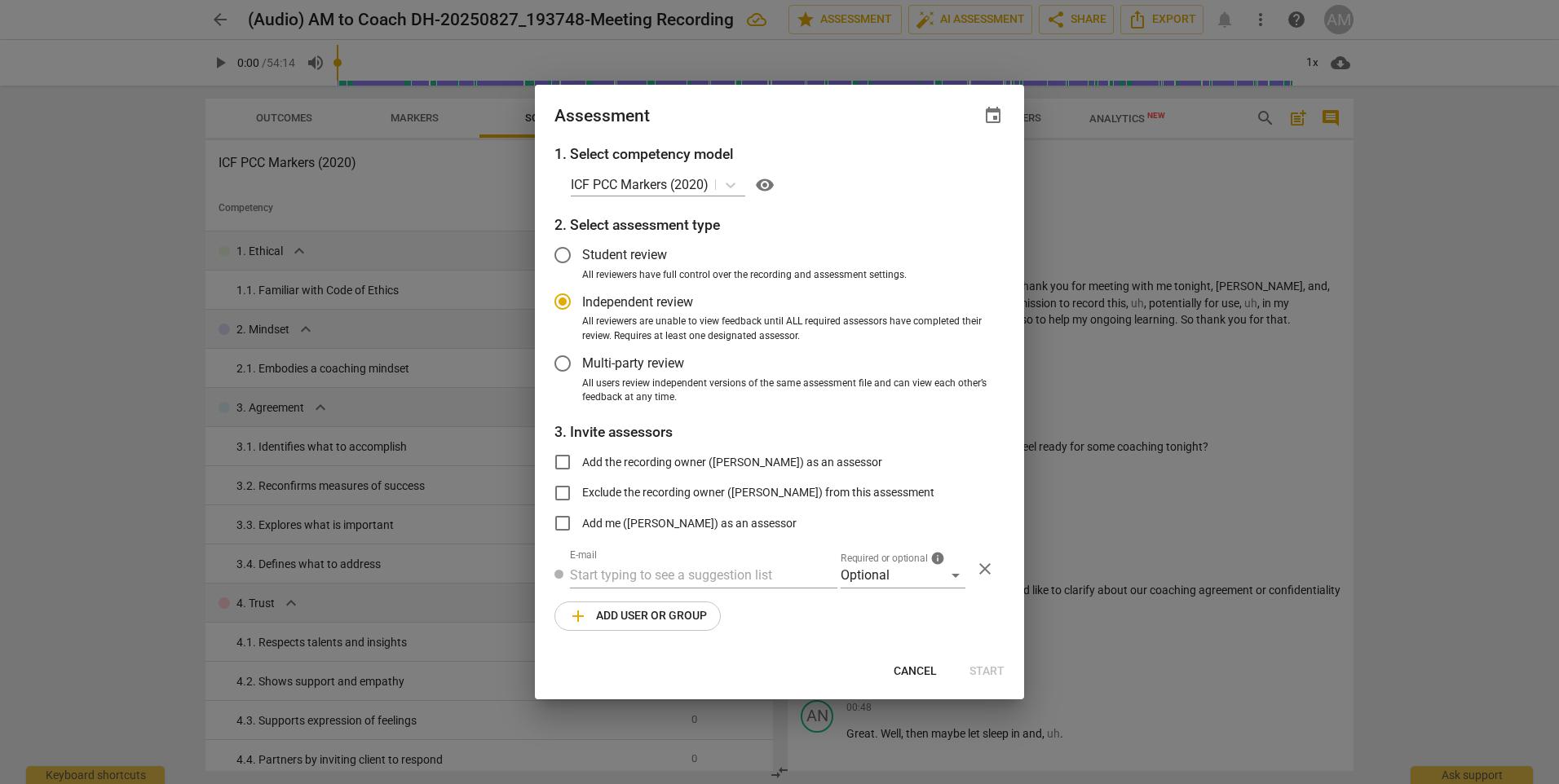
click at [1450, 126] on div at bounding box center [779, 392] width 1559 height 784
radio input "false"
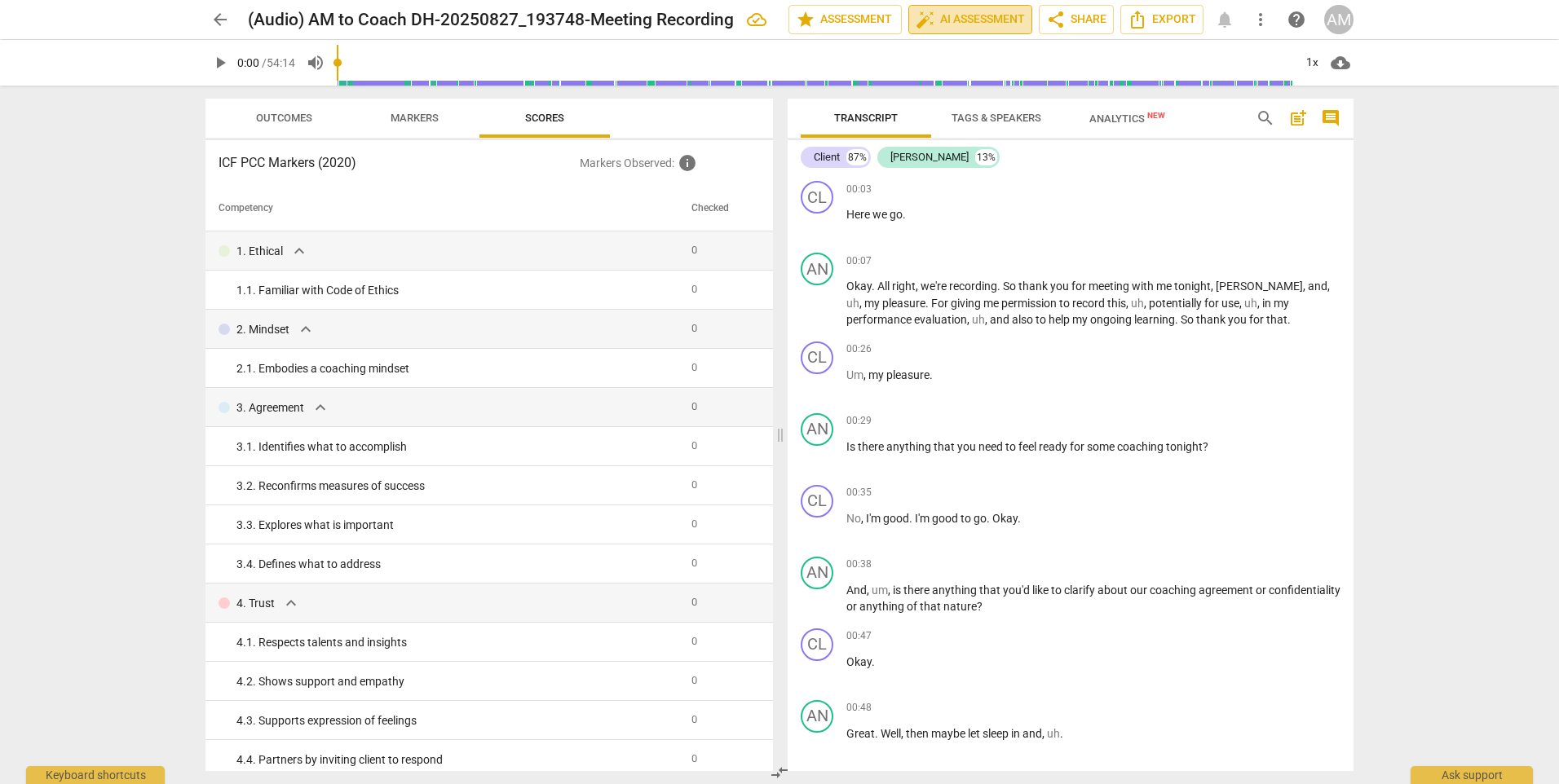
click at [975, 12] on span "auto_fix_high AI Assessment" at bounding box center [971, 20] width 109 height 20
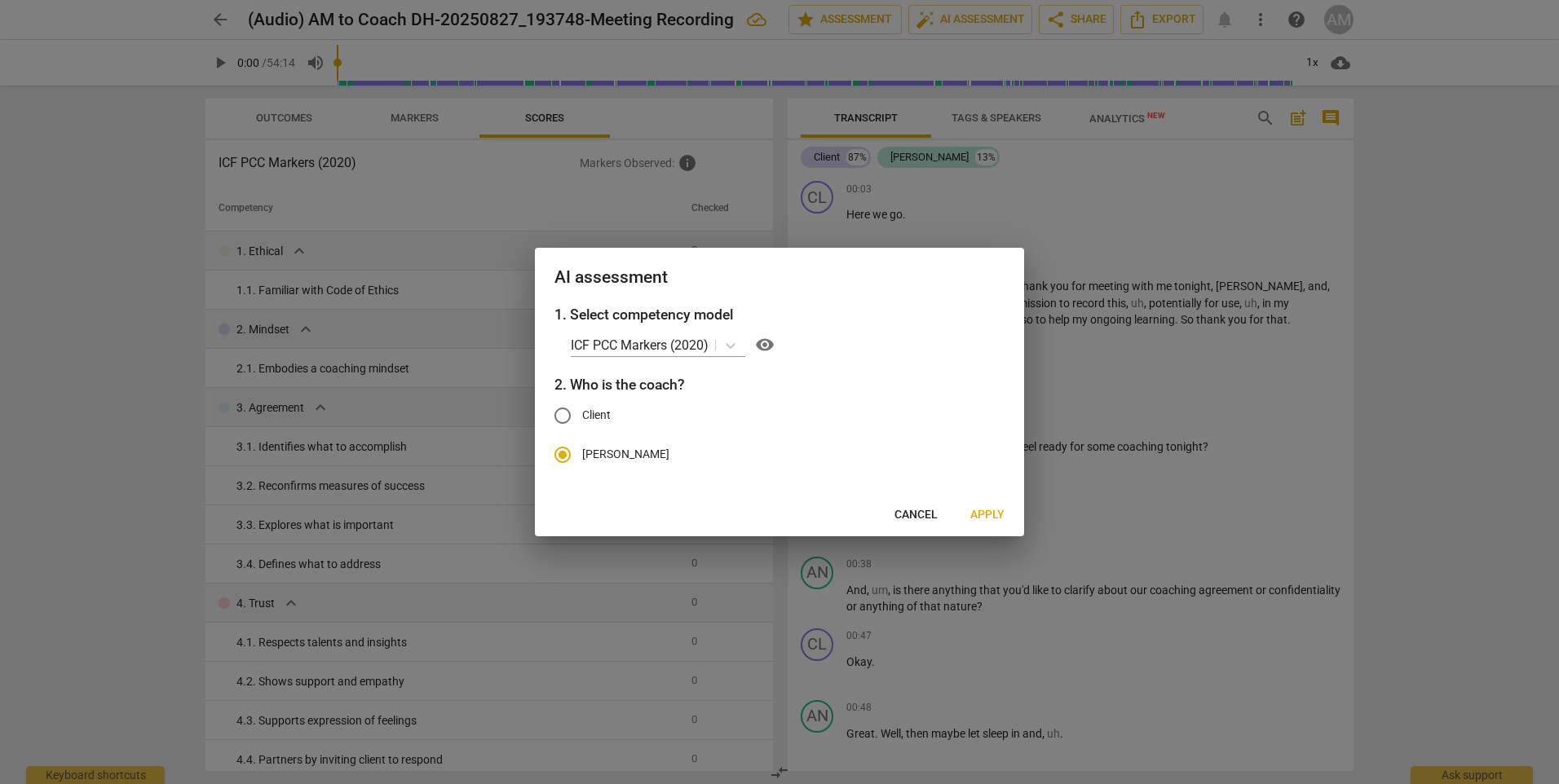
click at [980, 512] on span "Apply" at bounding box center [987, 515] width 34 height 17
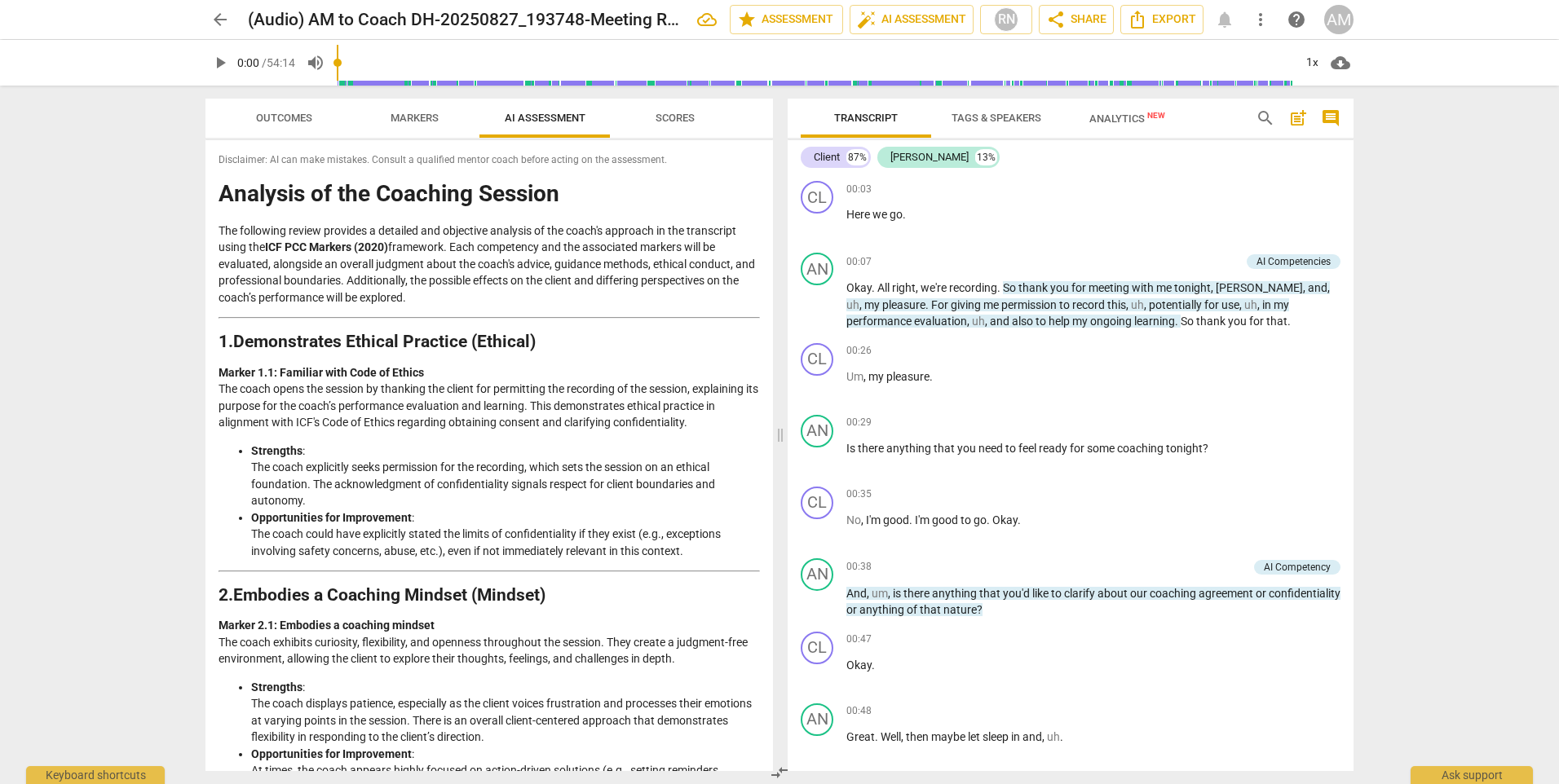
click at [678, 114] on span "Scores" at bounding box center [675, 118] width 39 height 12
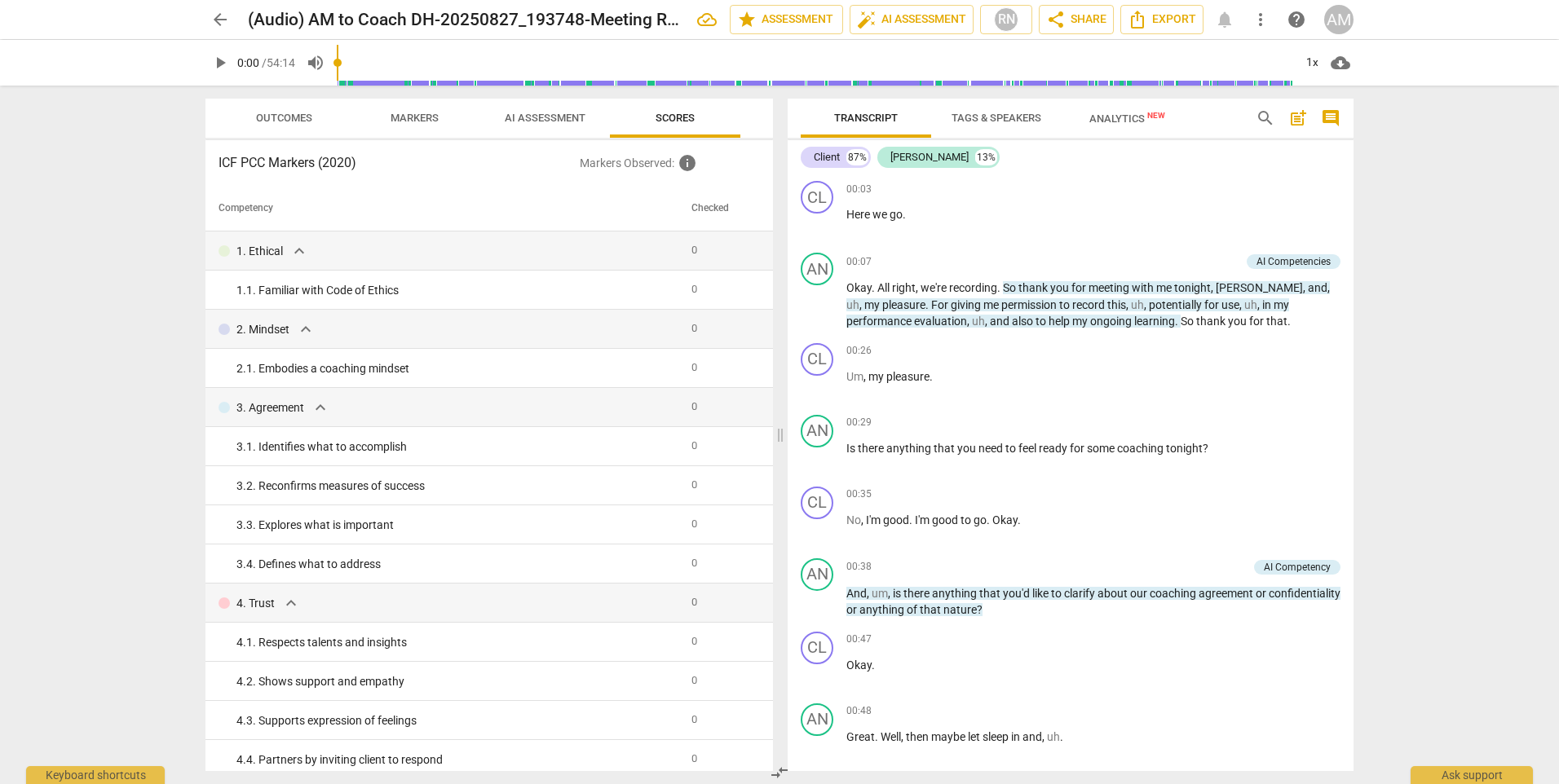
click at [391, 116] on span "Markers" at bounding box center [414, 118] width 48 height 12
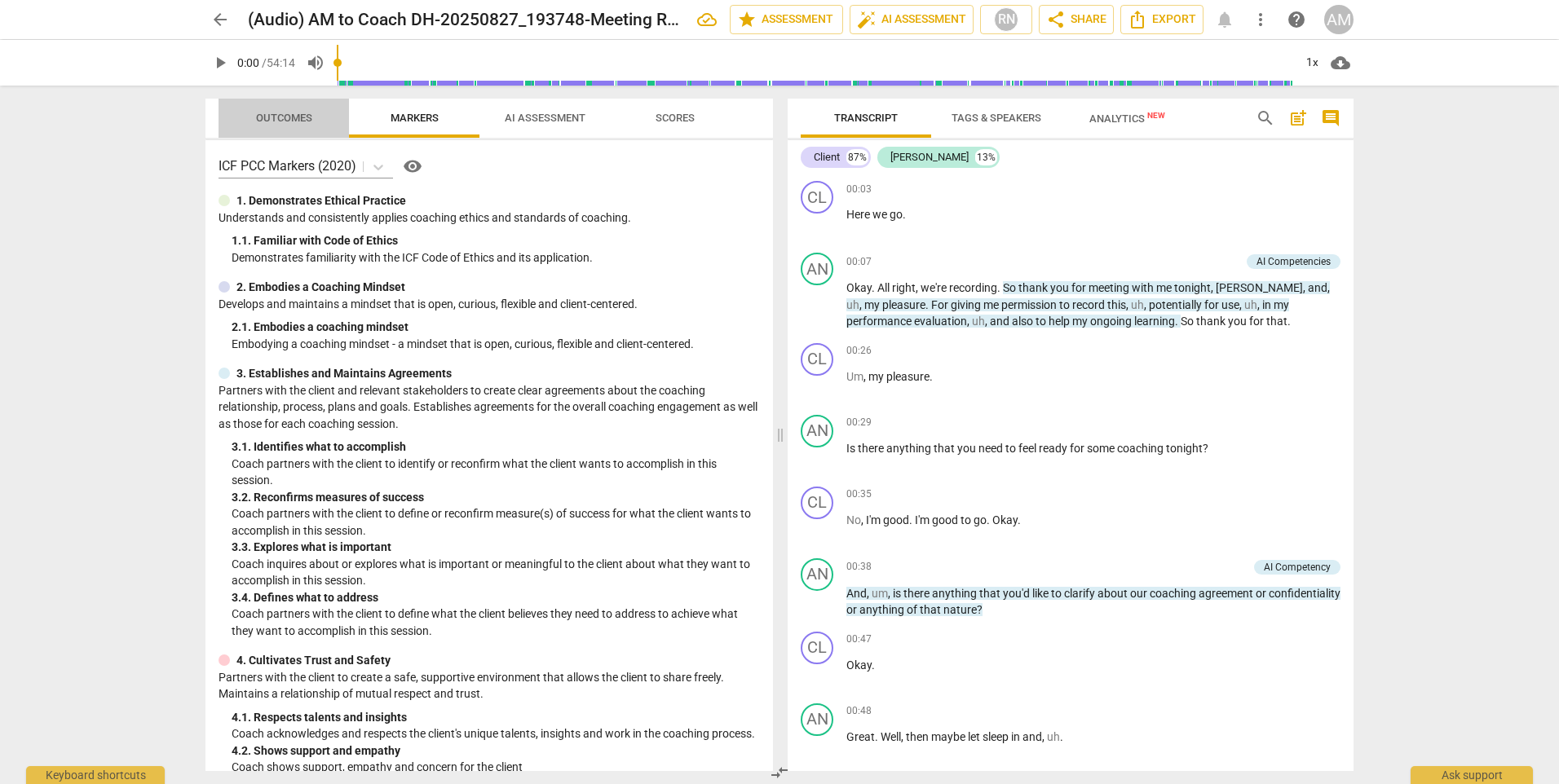
click at [268, 109] on span "Outcomes" at bounding box center [283, 119] width 95 height 22
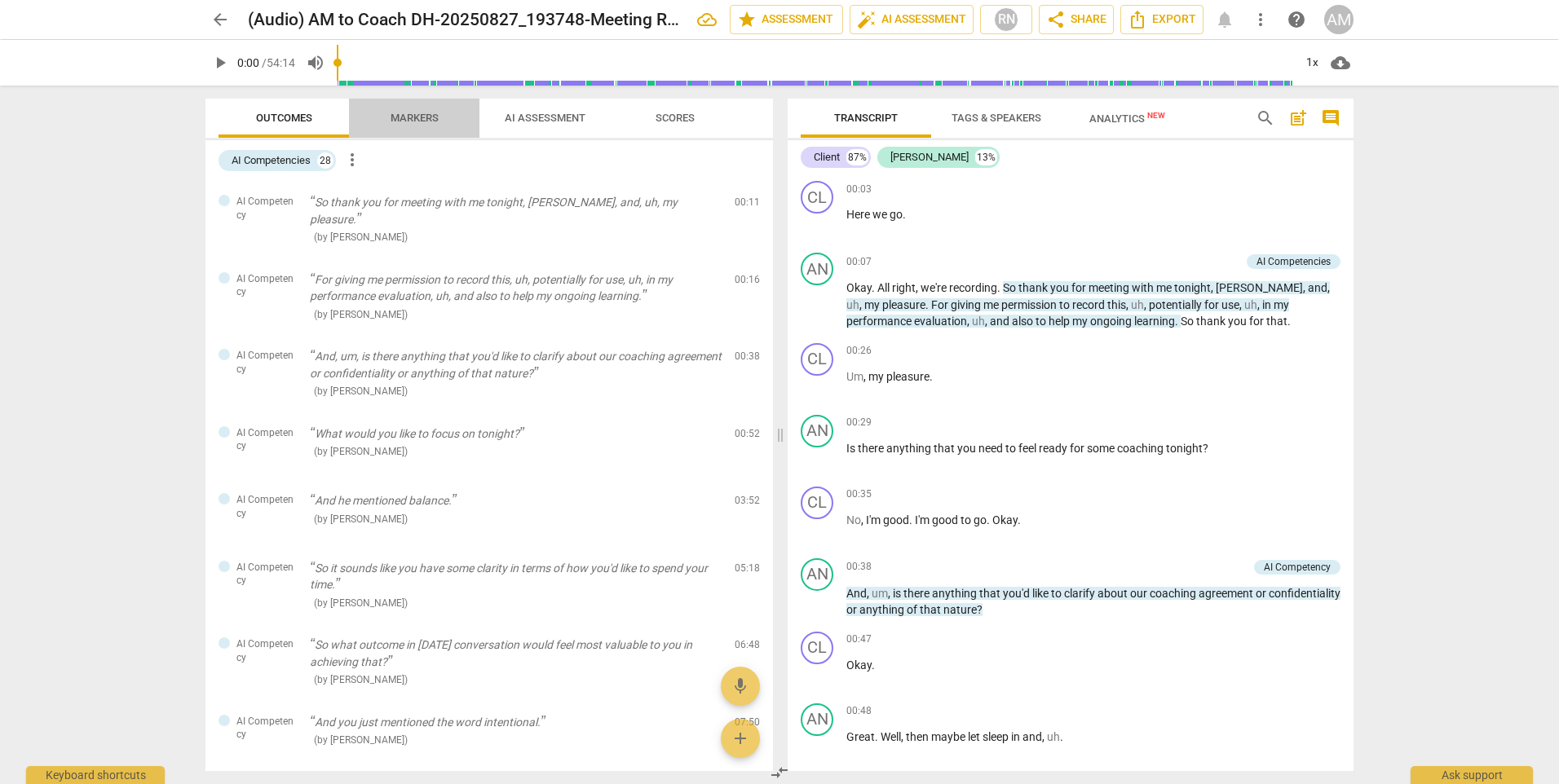
click at [413, 115] on span "Markers" at bounding box center [414, 118] width 48 height 12
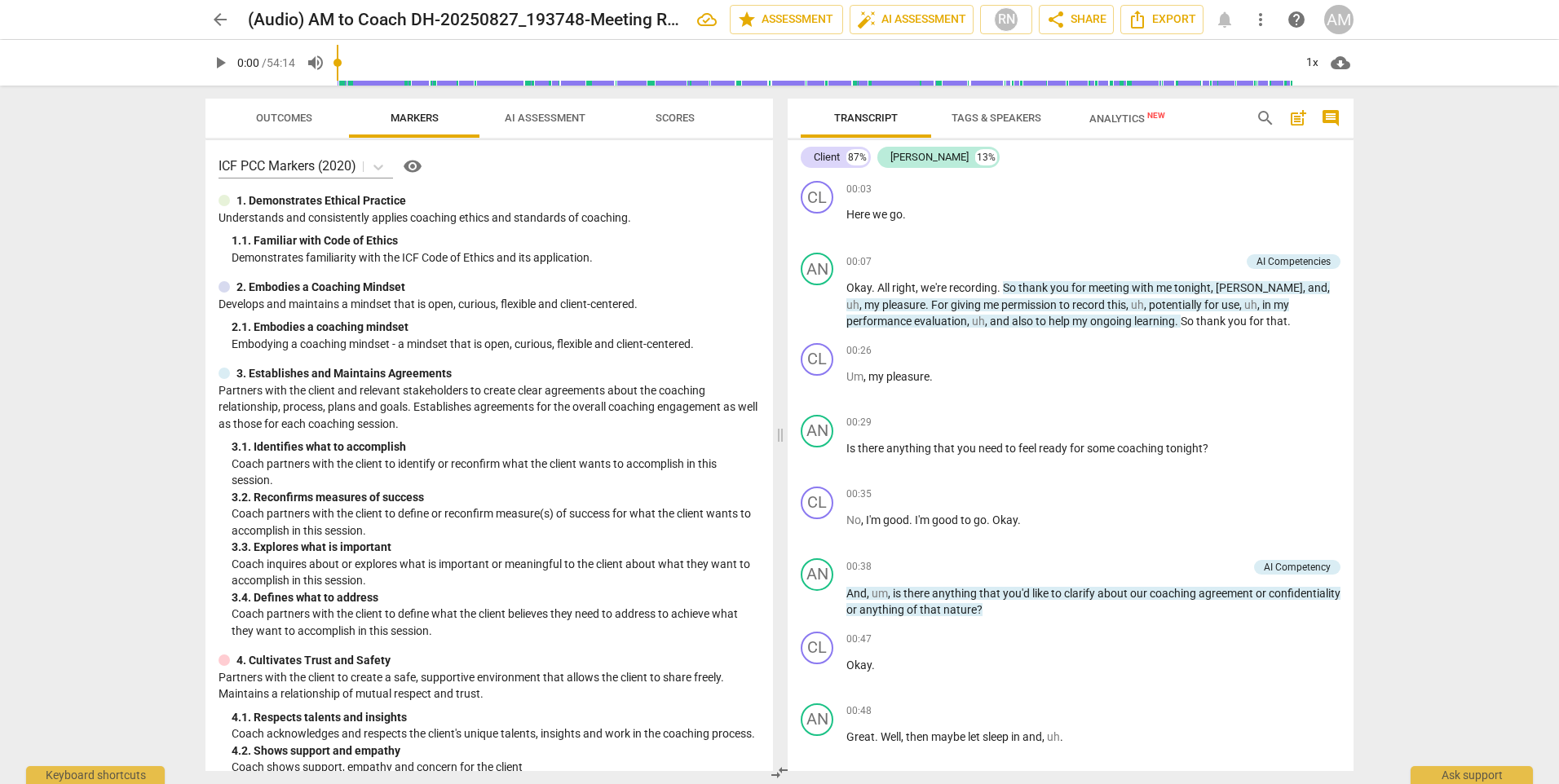
click at [556, 123] on span "AI Assessment" at bounding box center [545, 118] width 80 height 12
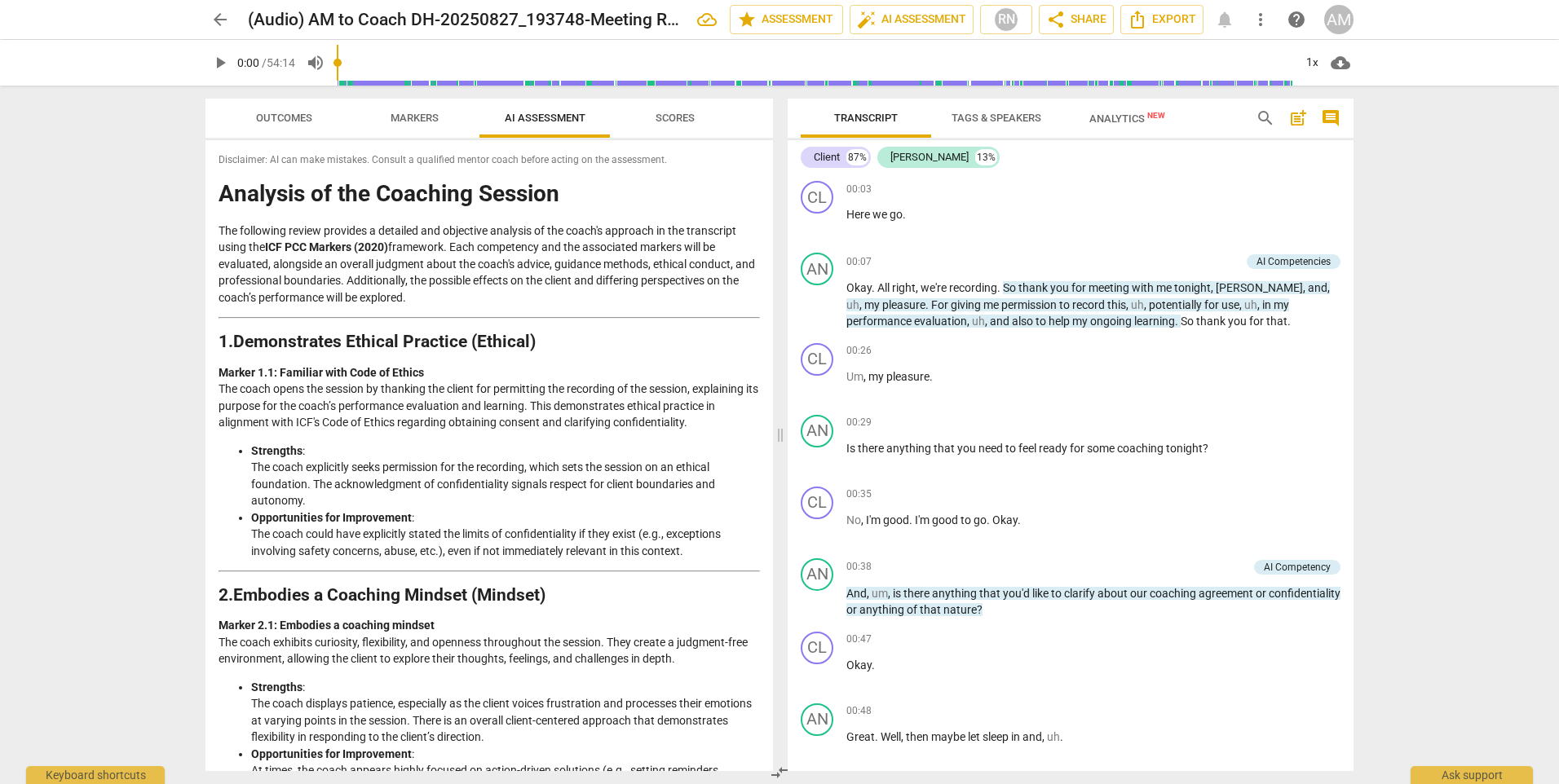
click at [673, 118] on span "Scores" at bounding box center [675, 118] width 39 height 12
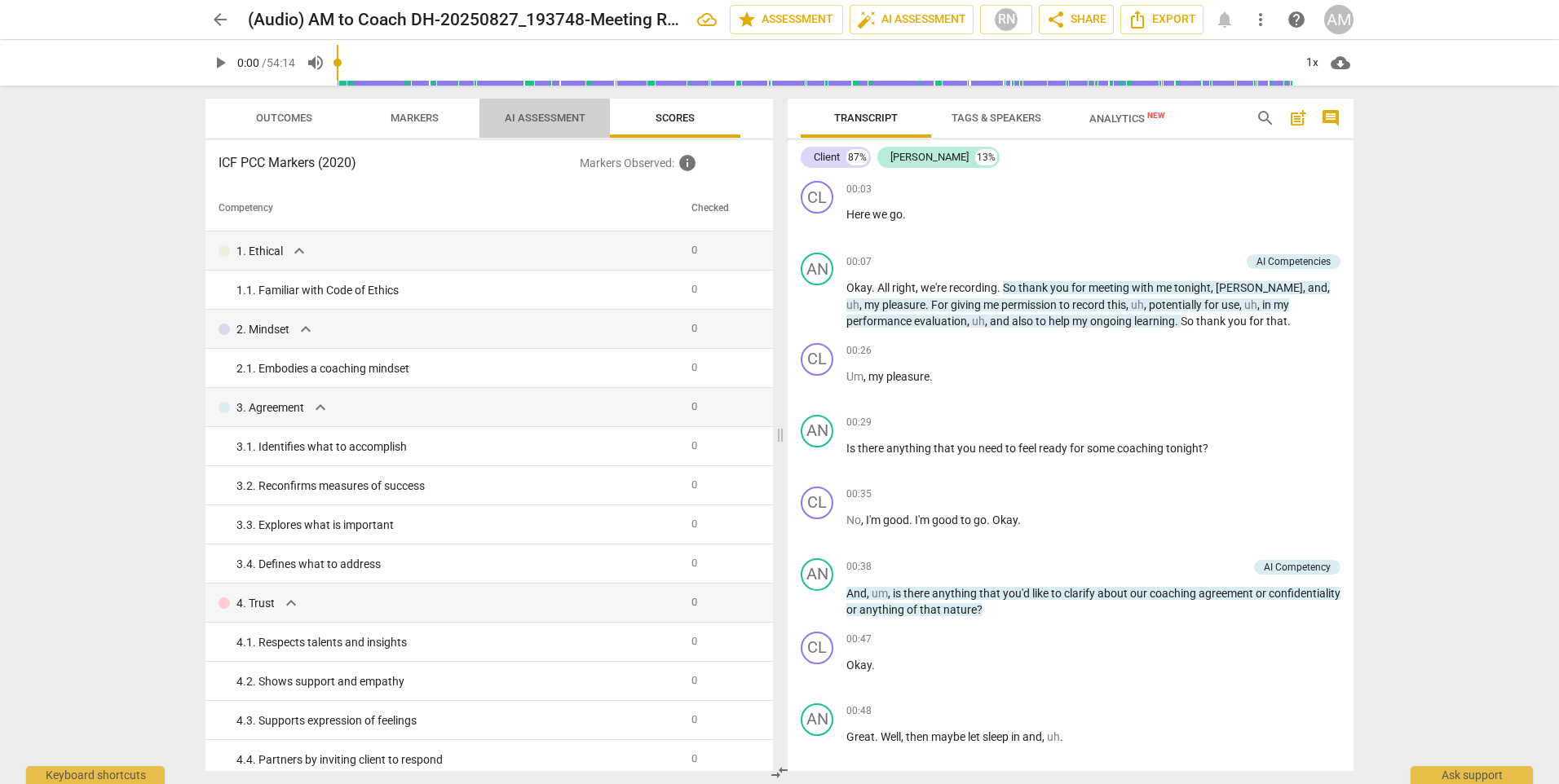
click at [510, 123] on span "AI Assessment" at bounding box center [545, 118] width 80 height 12
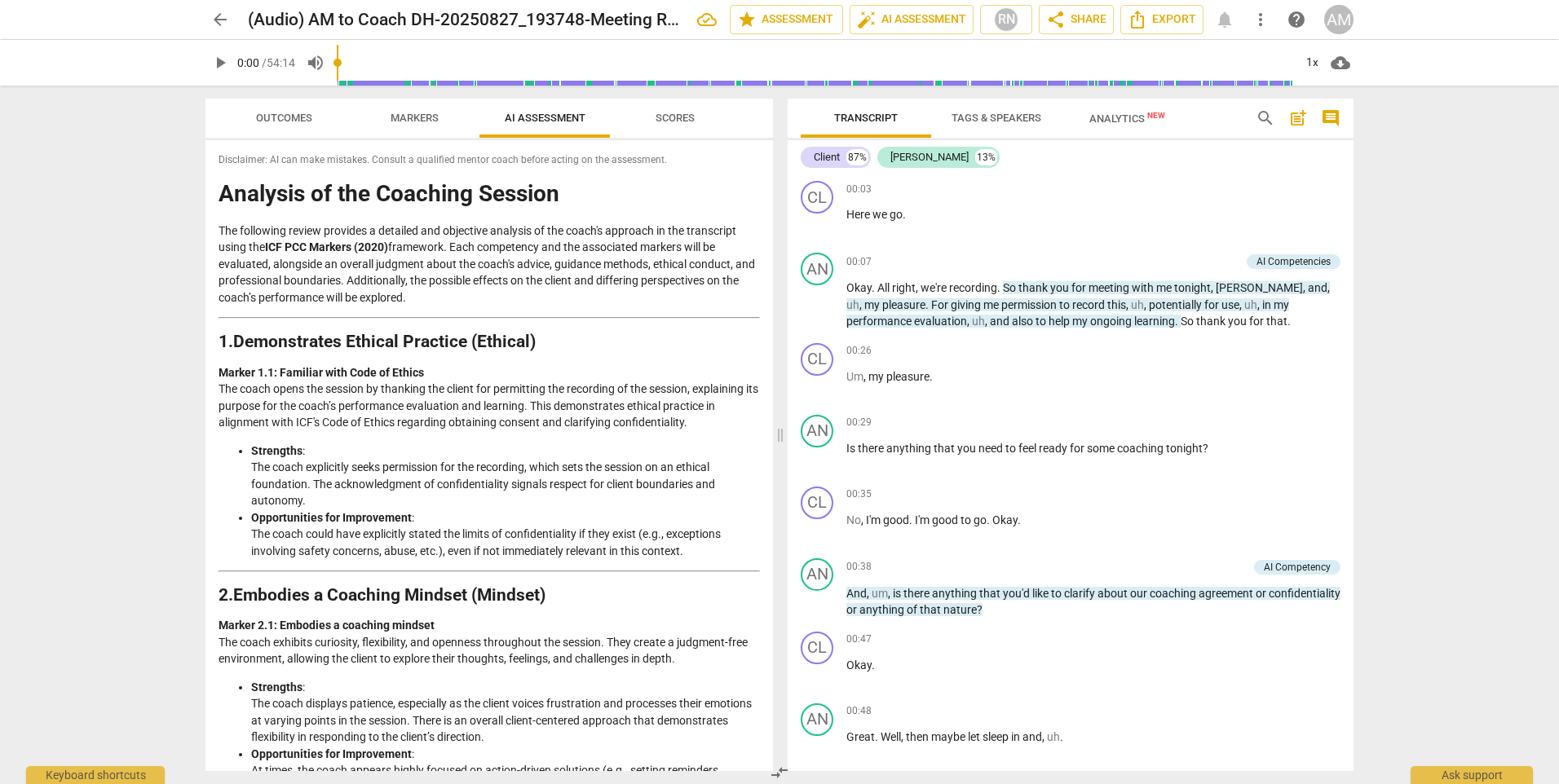
click at [218, 158] on div "Disclaimer: AI can make mistakes. Consult a qualified mentor coach before actin…" at bounding box center [489, 455] width 568 height 631
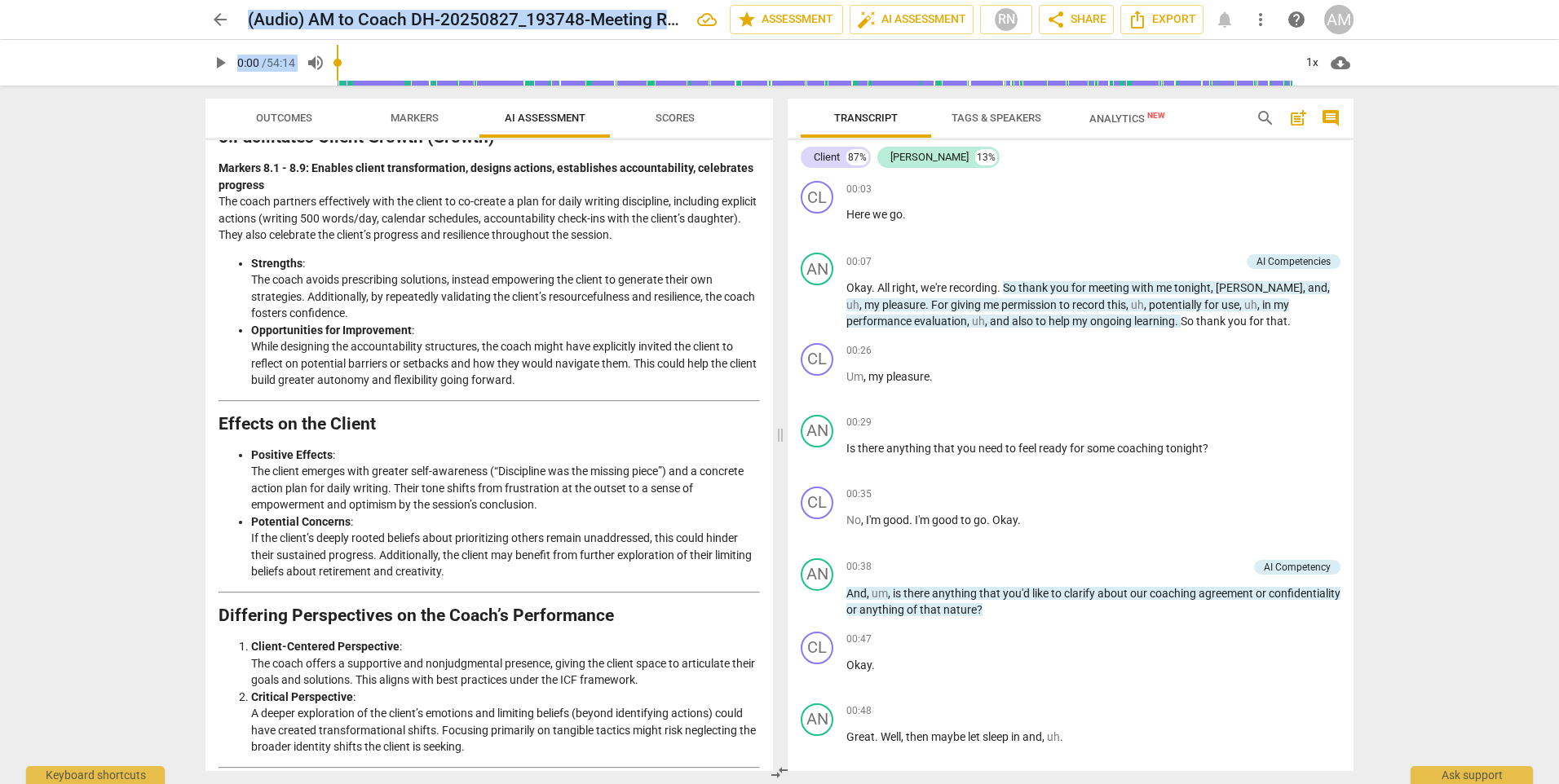
scroll to position [2496, 0]
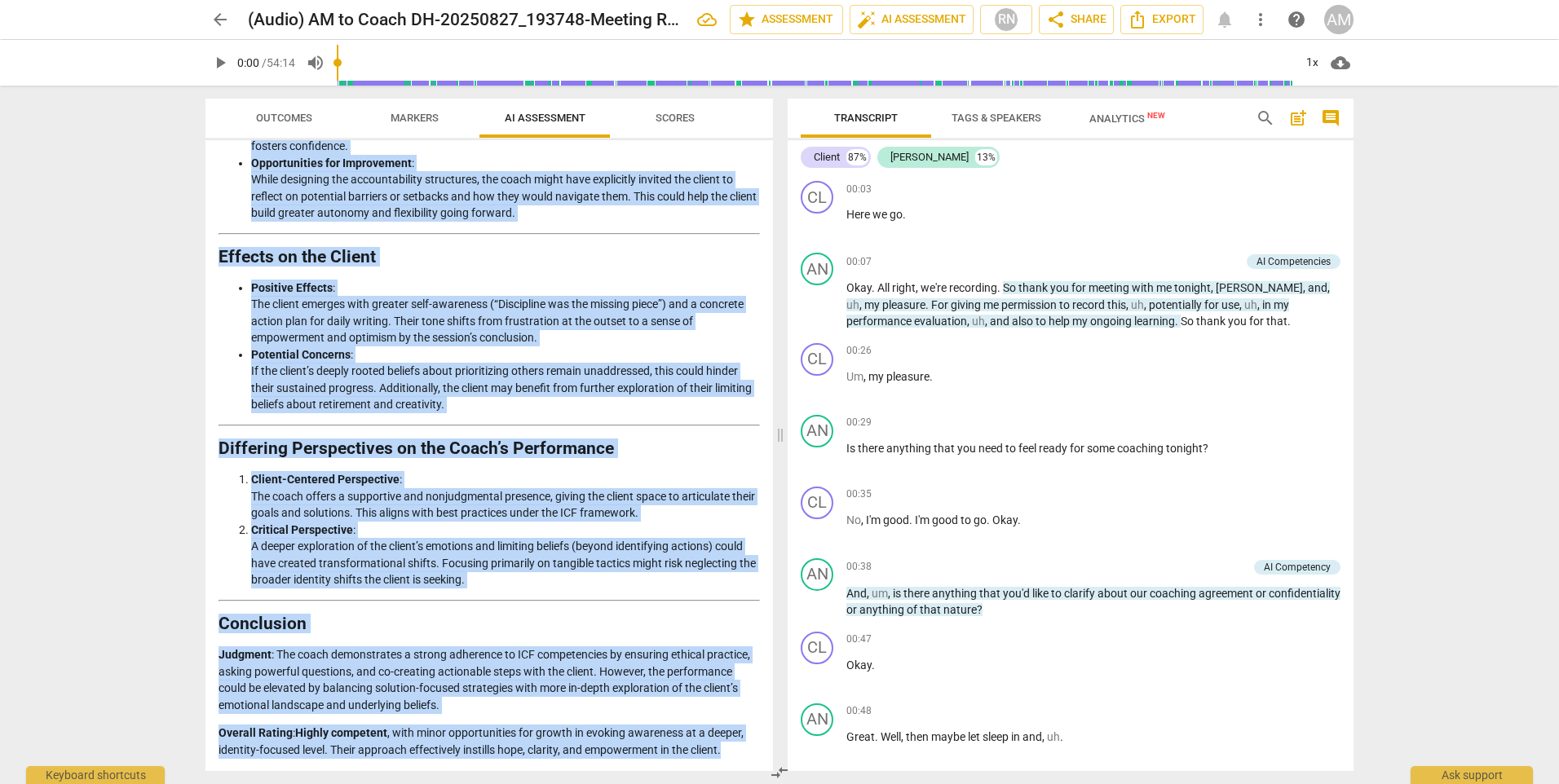
drag, startPoint x: 222, startPoint y: 194, endPoint x: 743, endPoint y: 758, distance: 767.8
copy div "Analysis of the Coaching Session The following review provides a detailed and o…"
click at [577, 313] on li "Positive Effects : The client emerges with greater self-awareness (“Discipline …" at bounding box center [506, 312] width 509 height 67
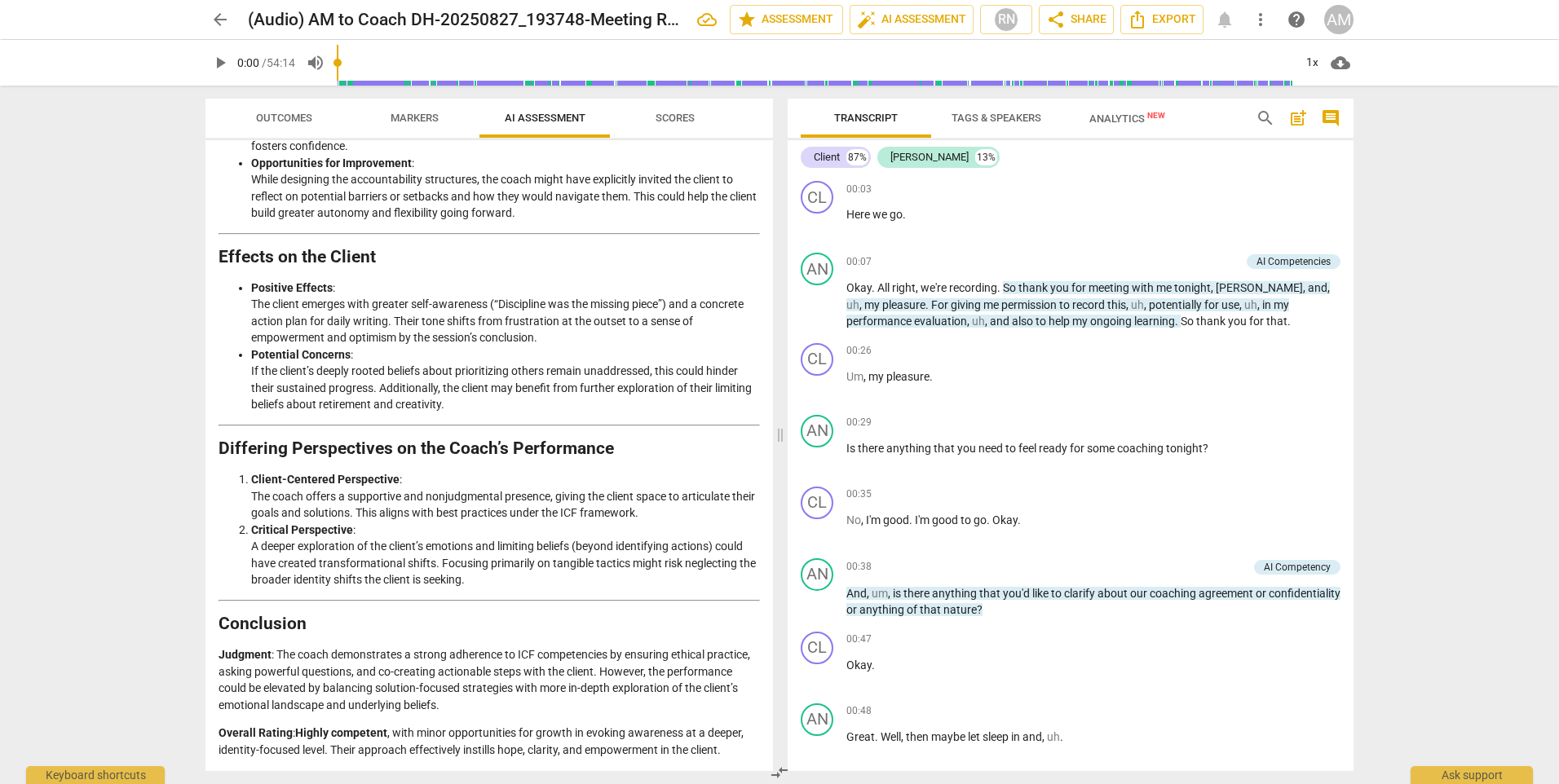
click at [278, 115] on span "Outcomes" at bounding box center [284, 118] width 56 height 12
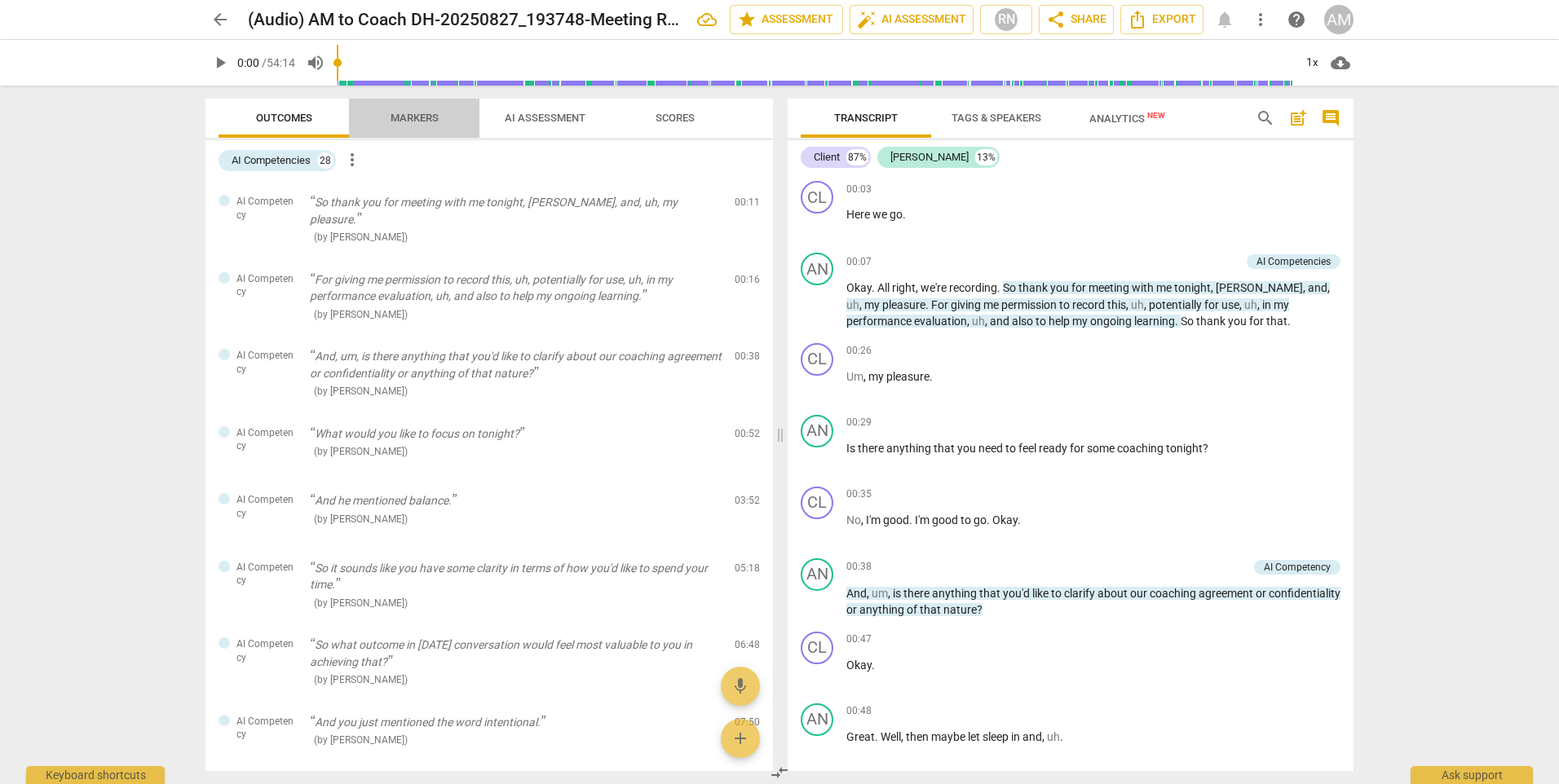
click at [407, 114] on span "Markers" at bounding box center [414, 118] width 48 height 12
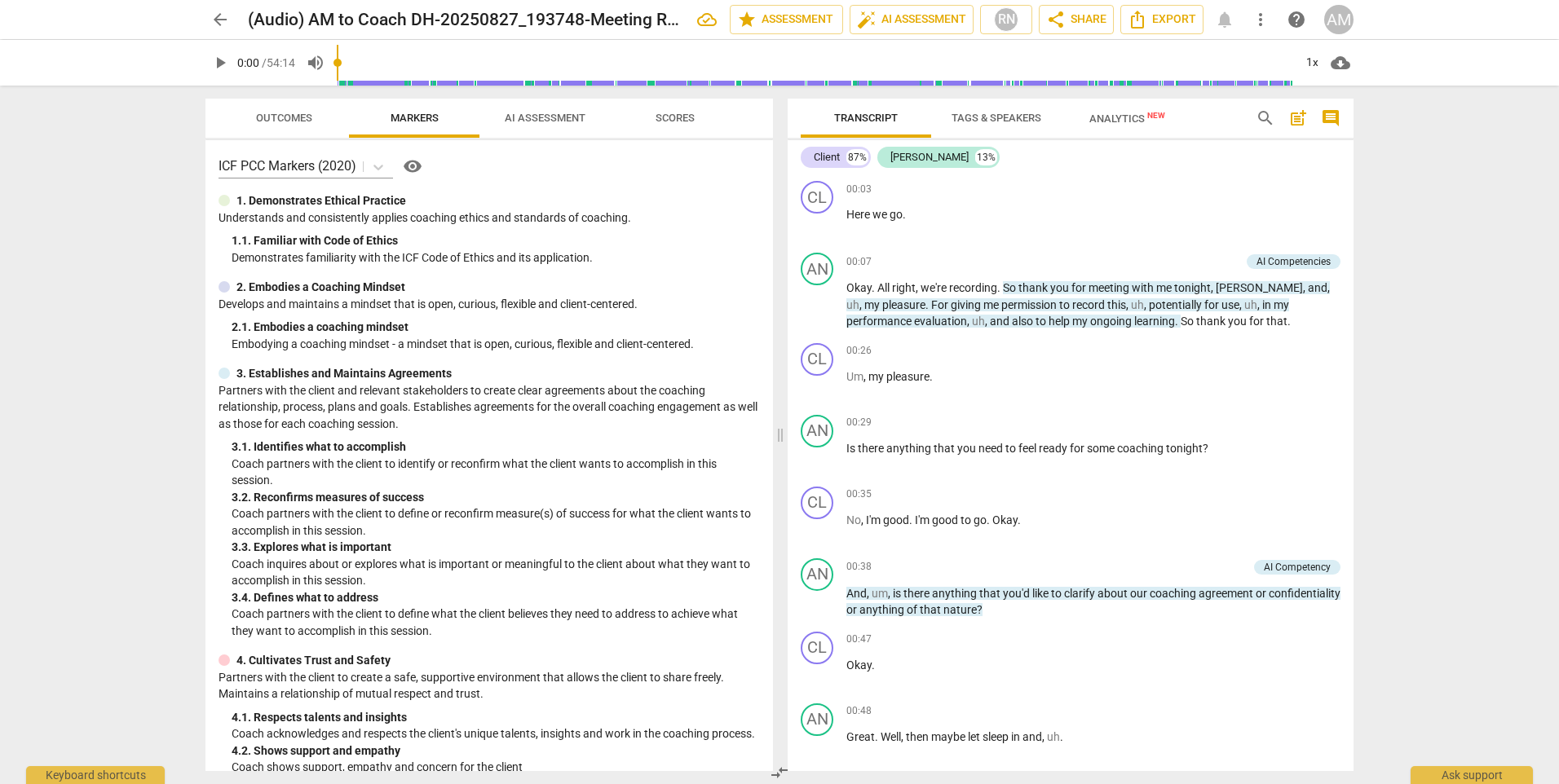
click at [526, 119] on span "AI Assessment" at bounding box center [545, 118] width 80 height 12
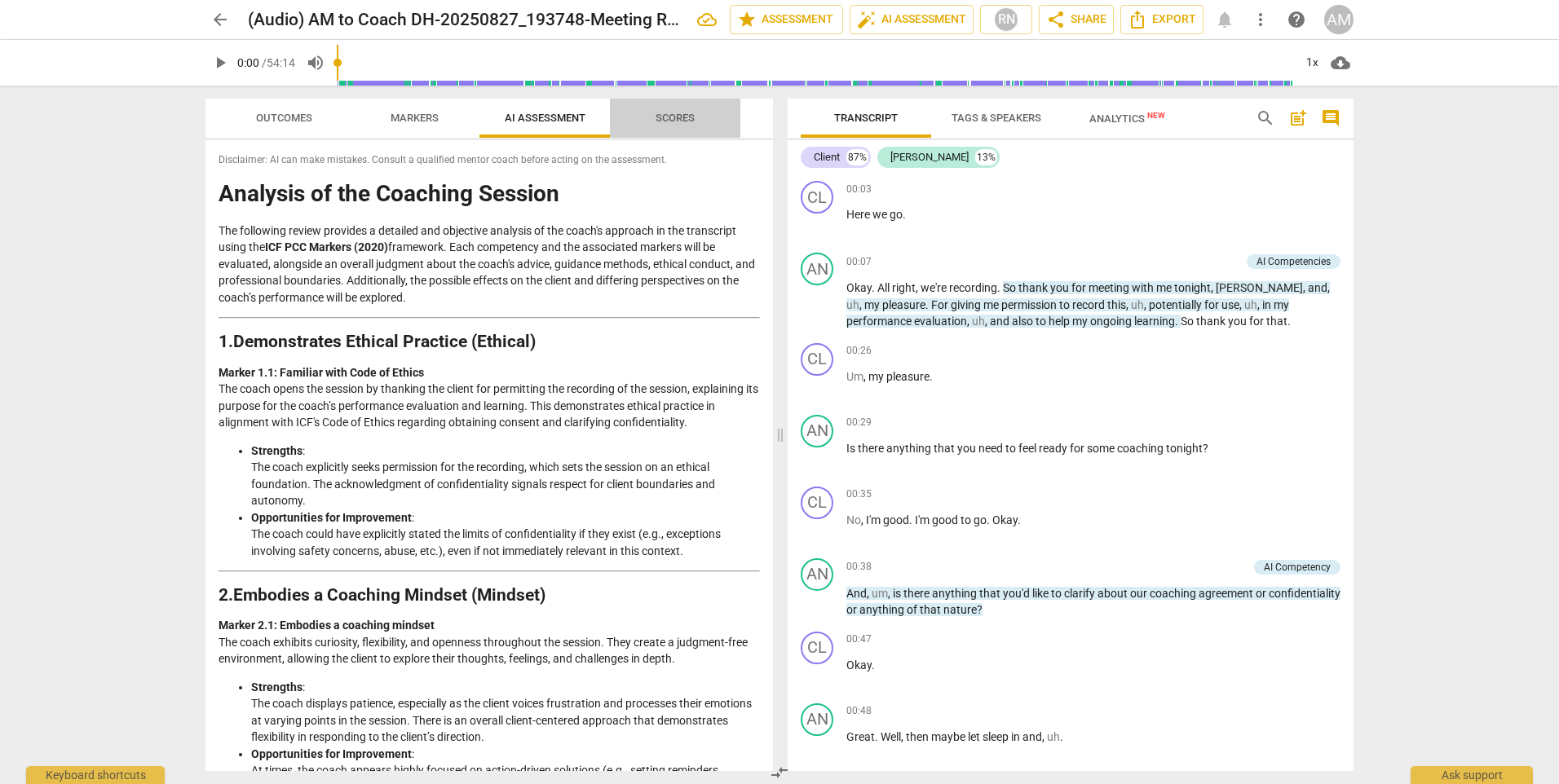
click at [681, 118] on span "Scores" at bounding box center [675, 118] width 39 height 12
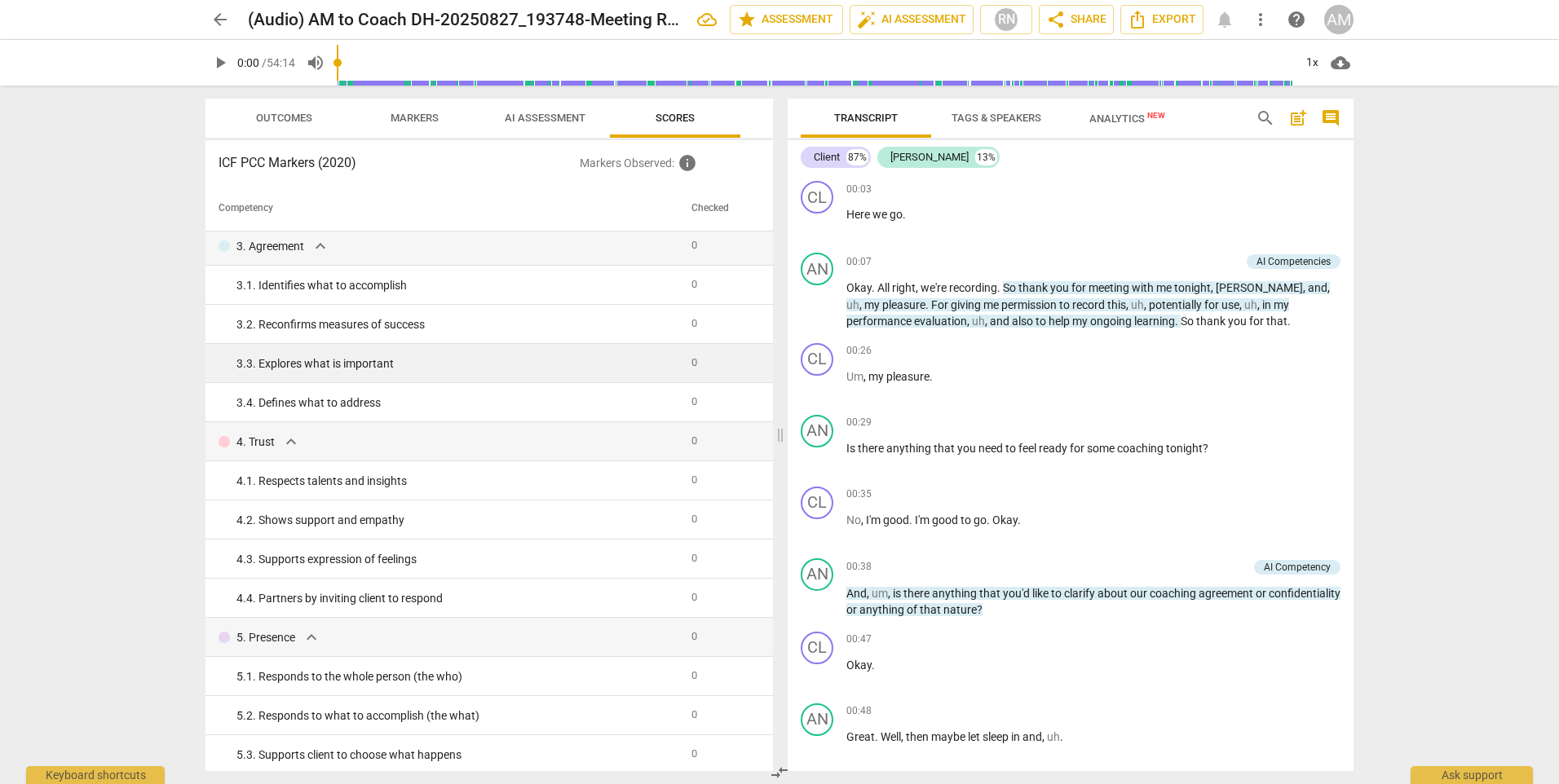
scroll to position [0, 0]
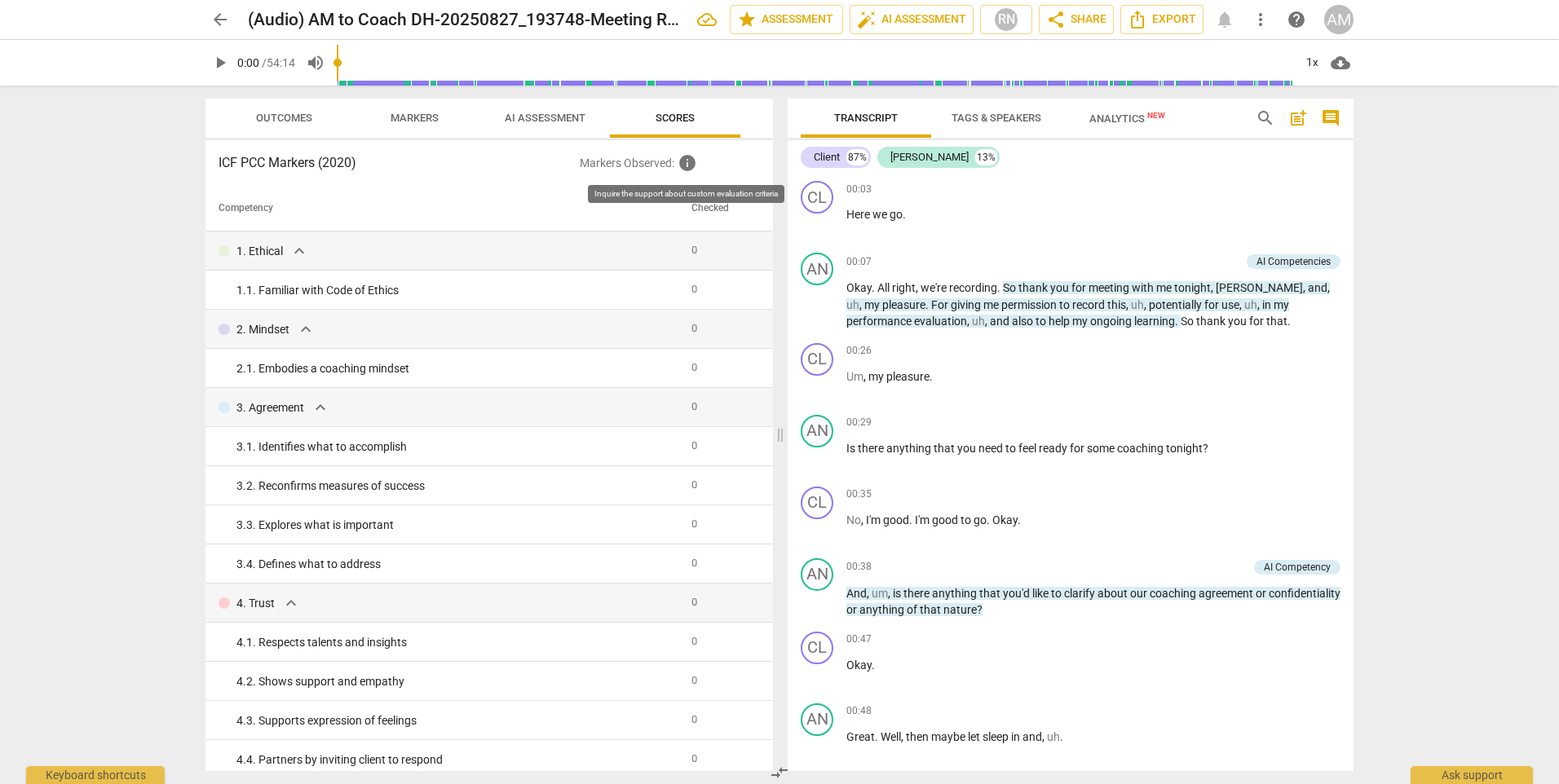
click at [682, 167] on span "info" at bounding box center [687, 163] width 20 height 20
click at [570, 166] on h3 "ICF PCC Markers (2020)" at bounding box center [399, 163] width 361 height 20
click at [284, 117] on span "Outcomes" at bounding box center [284, 118] width 56 height 12
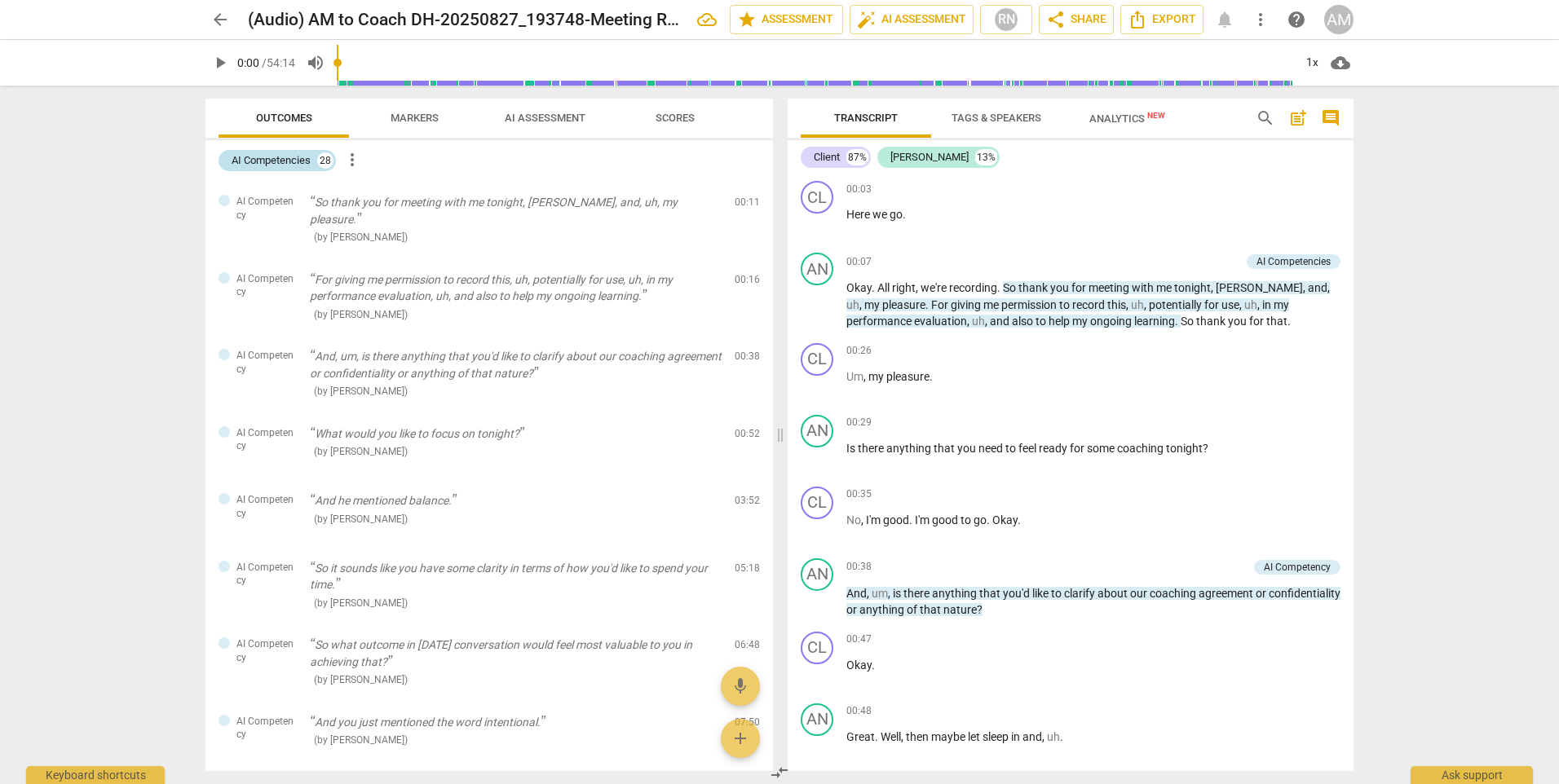
click at [299, 157] on div "AI Competencies" at bounding box center [270, 161] width 79 height 17
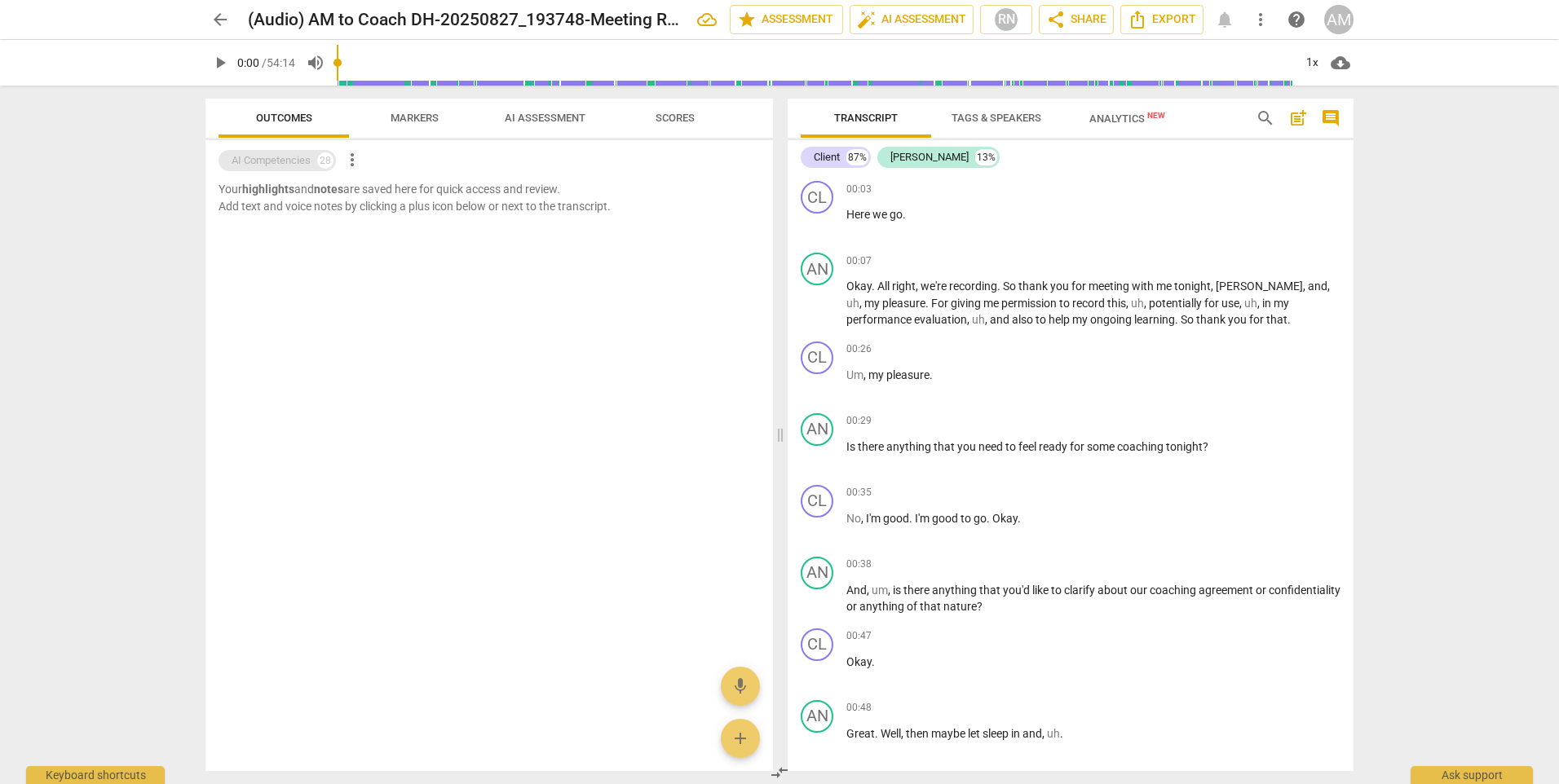
click at [299, 157] on div "AI Competencies" at bounding box center [270, 161] width 79 height 17
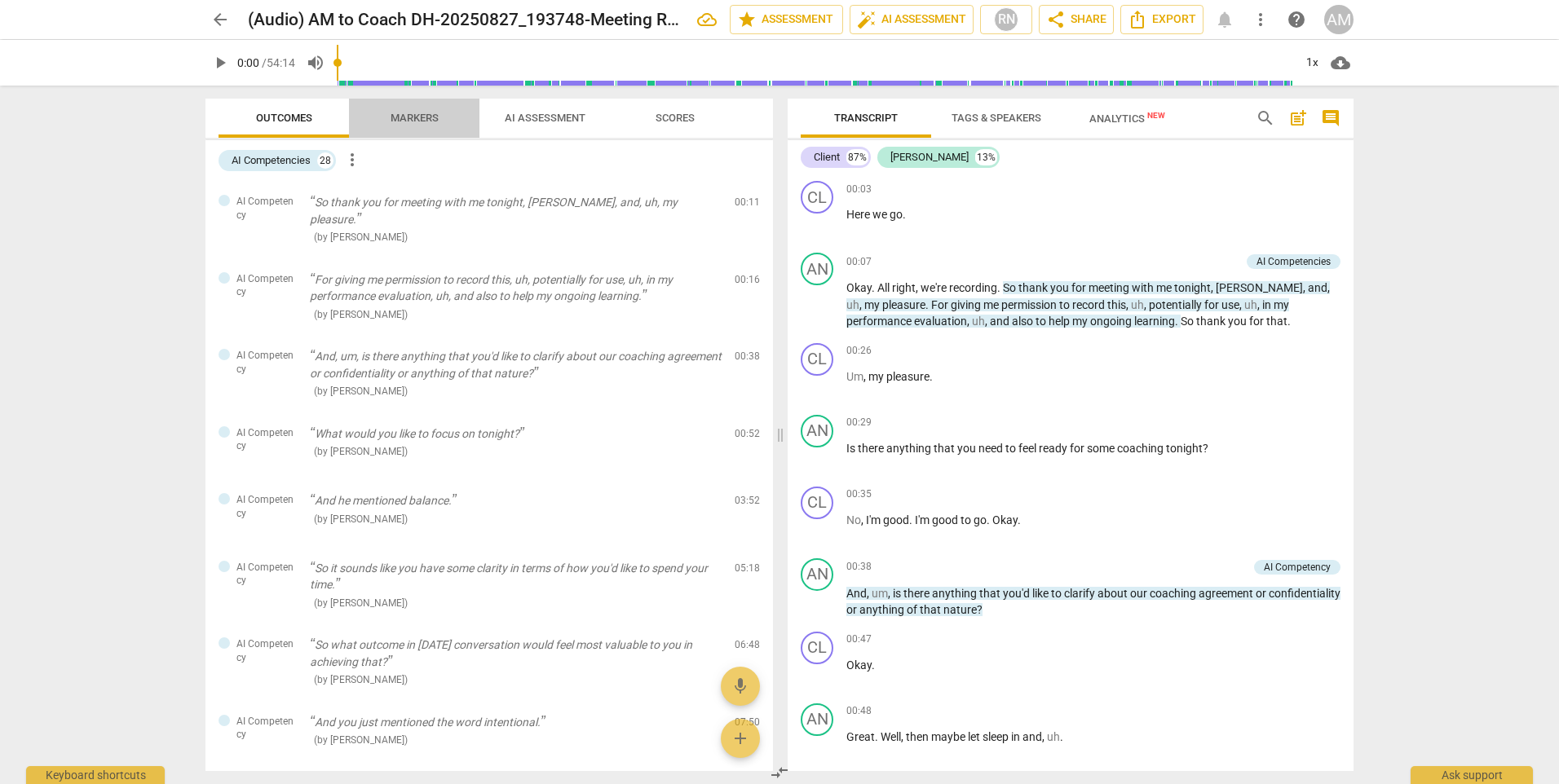
click at [424, 114] on span "Markers" at bounding box center [414, 118] width 48 height 12
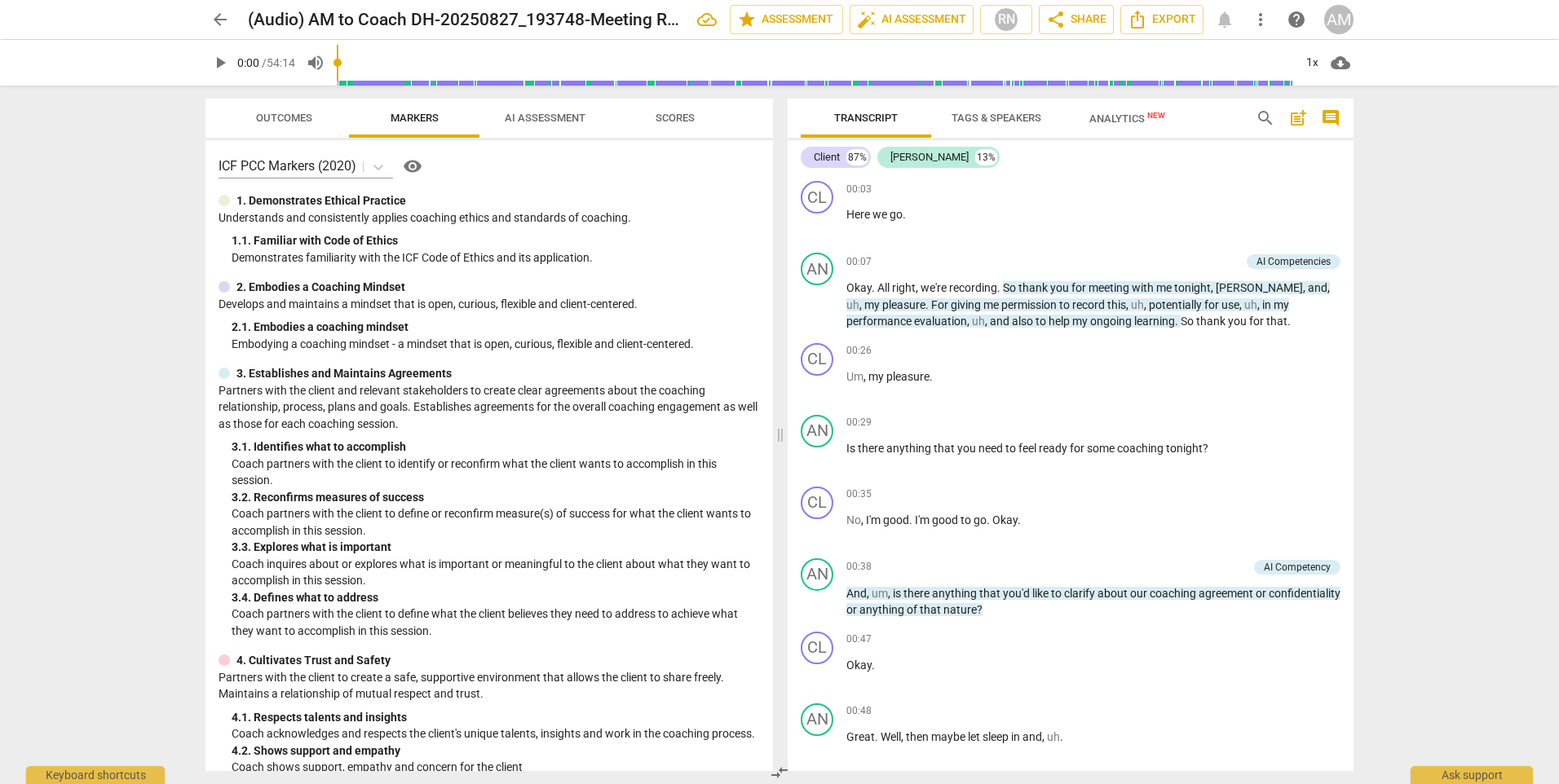
click at [519, 118] on span "AI Assessment" at bounding box center [545, 118] width 80 height 12
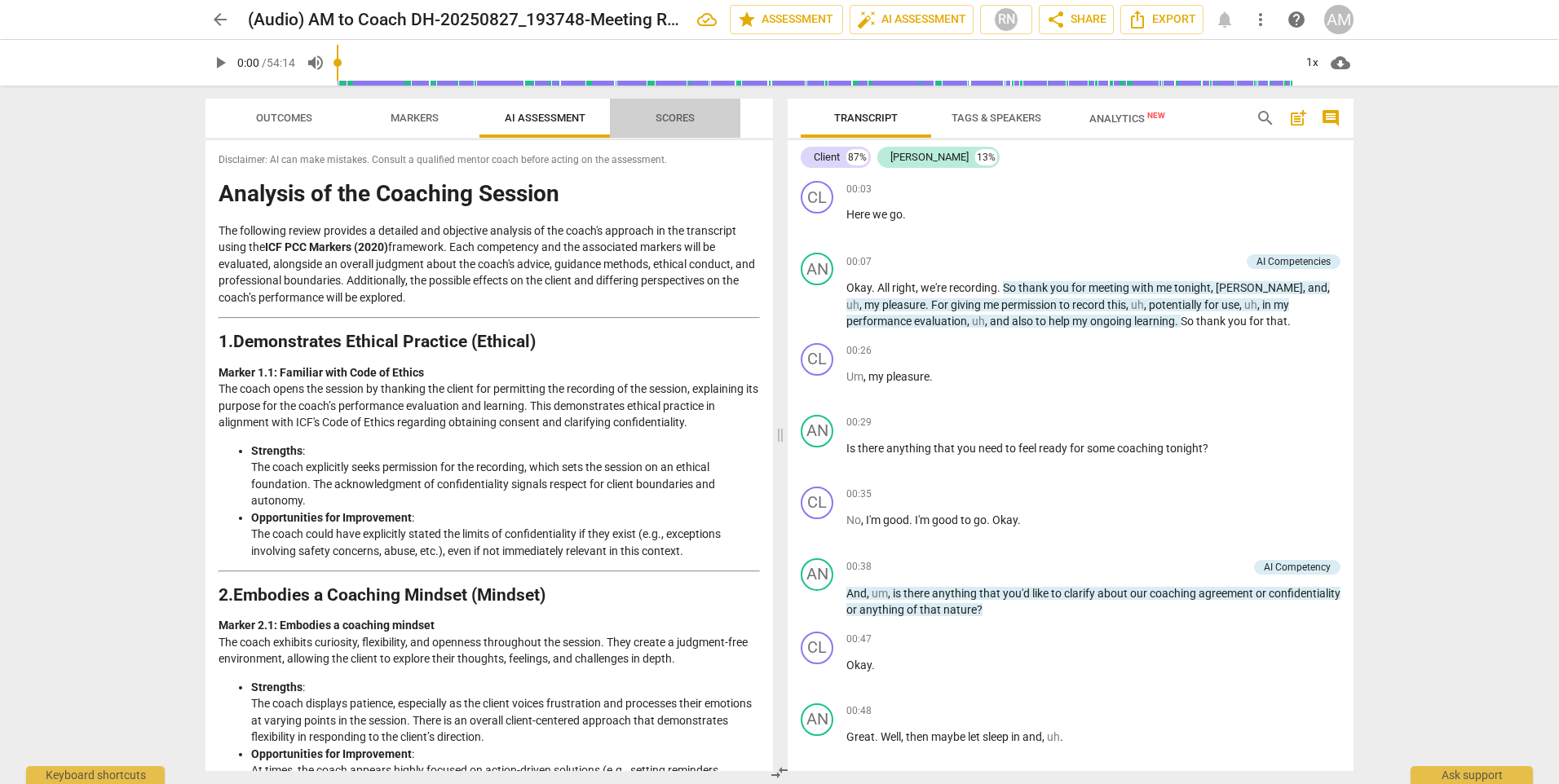
click at [684, 117] on span "Scores" at bounding box center [675, 118] width 39 height 12
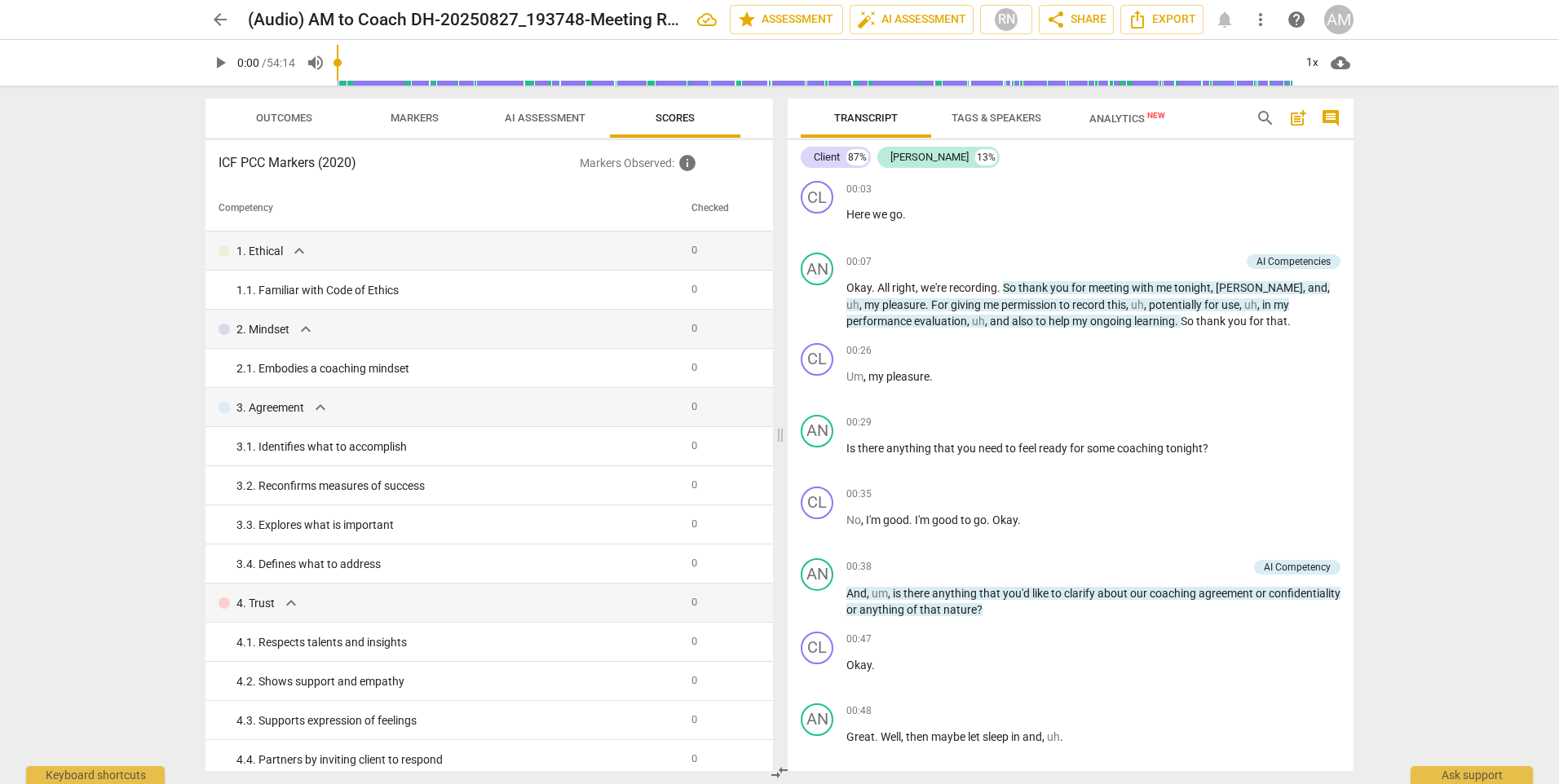
click at [684, 117] on span "Scores" at bounding box center [675, 118] width 39 height 12
click at [885, 122] on span "Transcript" at bounding box center [865, 118] width 64 height 12
click at [1005, 116] on span "Tags & Speakers" at bounding box center [996, 118] width 90 height 12
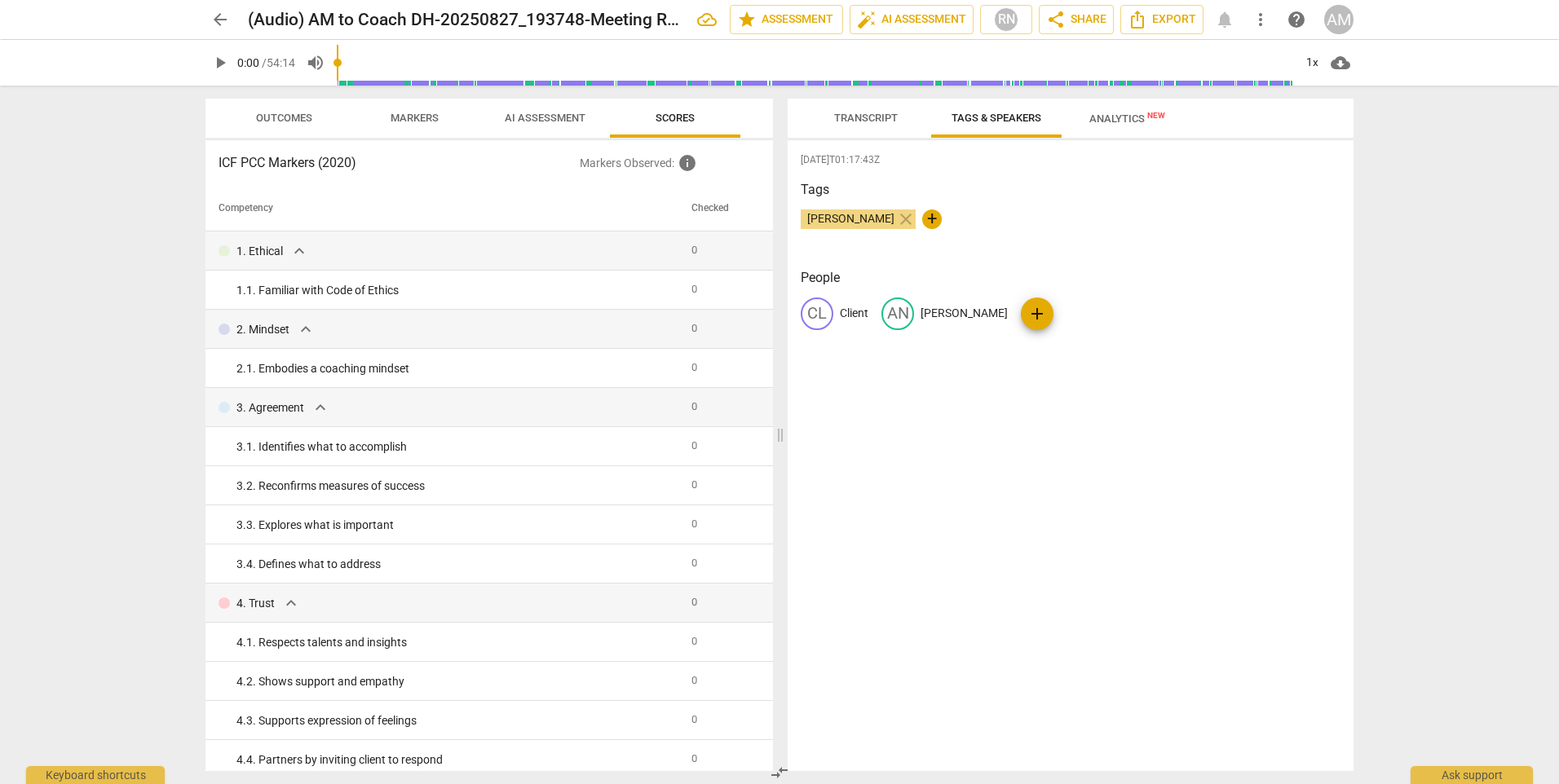
click at [1119, 117] on span "Analytics New" at bounding box center [1126, 119] width 75 height 12
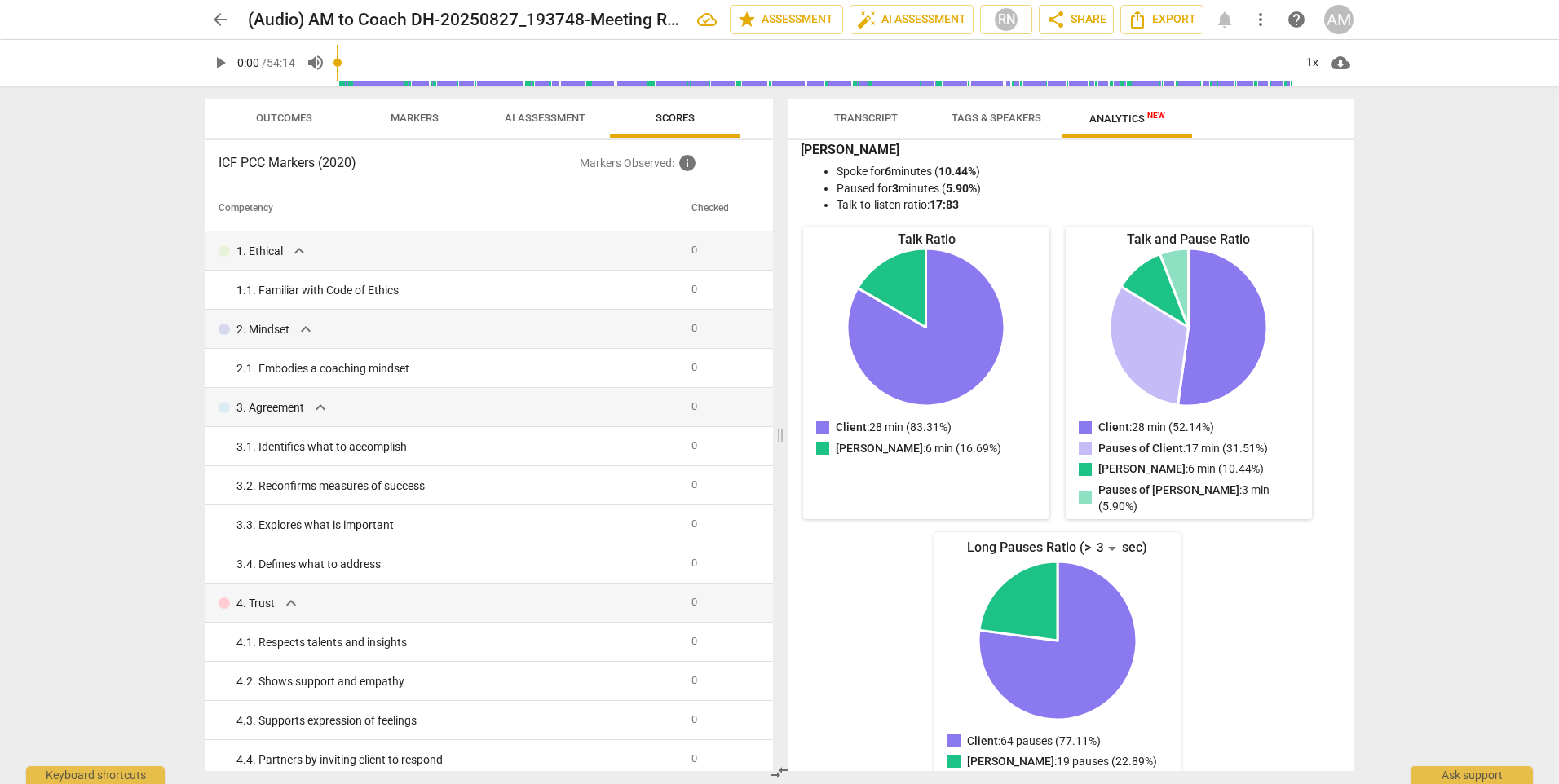
click at [893, 523] on div "Talk Ratio Client: 28 min (83.31%) Annette: 6 min (16.69%) Client : 28 min (83.…" at bounding box center [1058, 501] width 514 height 550
click at [528, 117] on span "AI Assessment" at bounding box center [545, 118] width 80 height 12
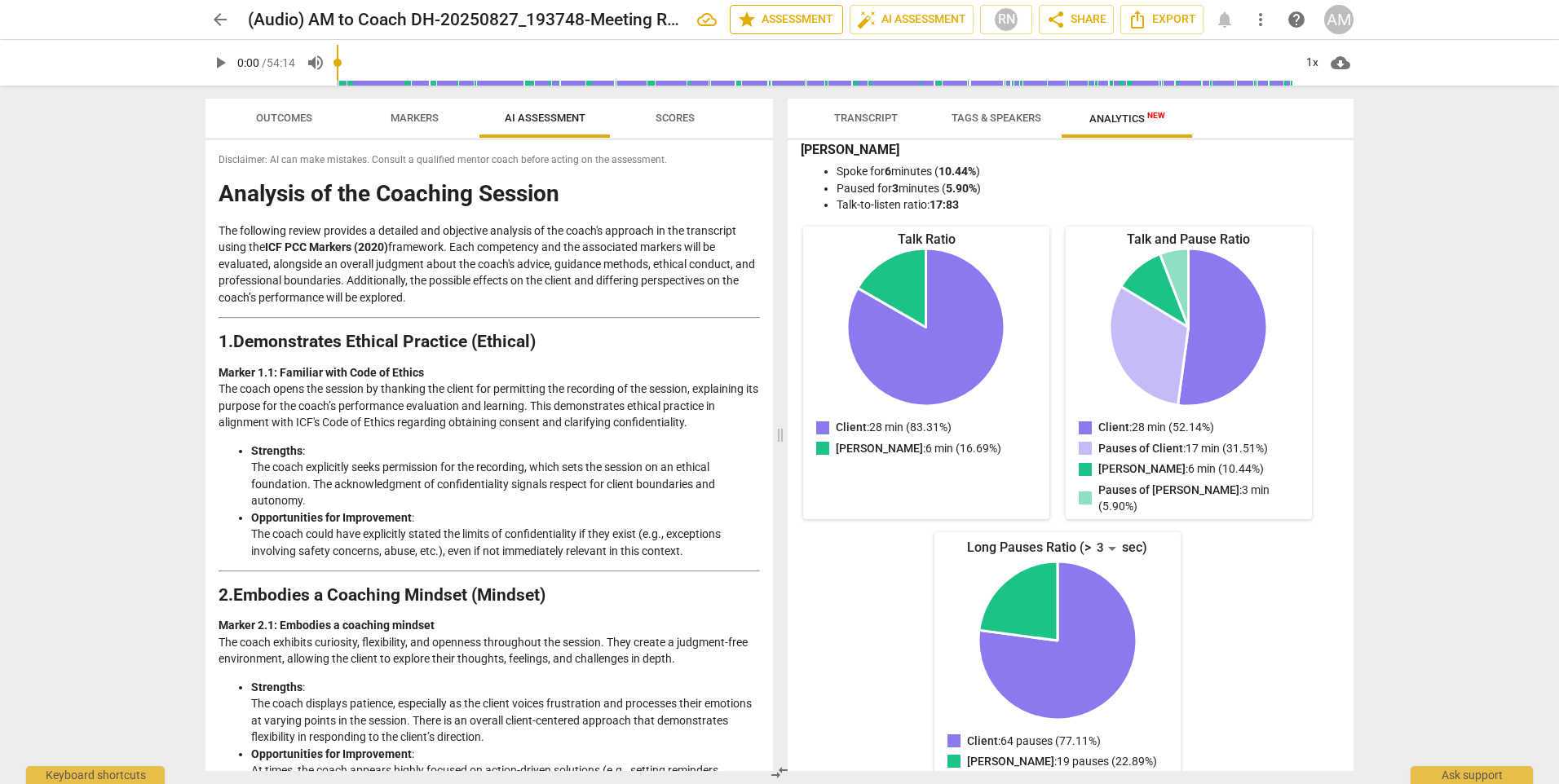
click at [754, 18] on span "star Assessment" at bounding box center [786, 20] width 99 height 20
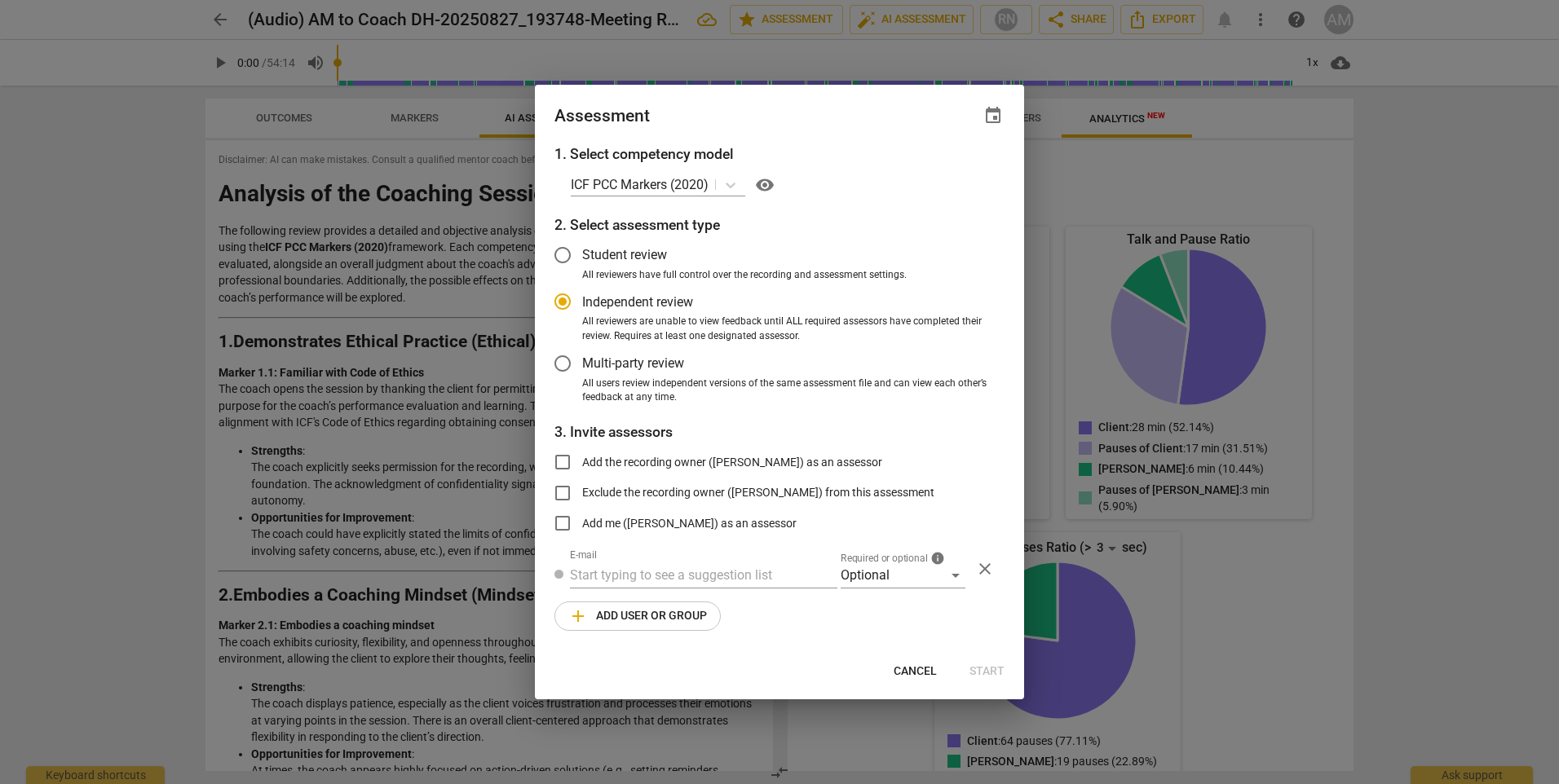
click at [143, 166] on div at bounding box center [779, 392] width 1559 height 784
radio input "false"
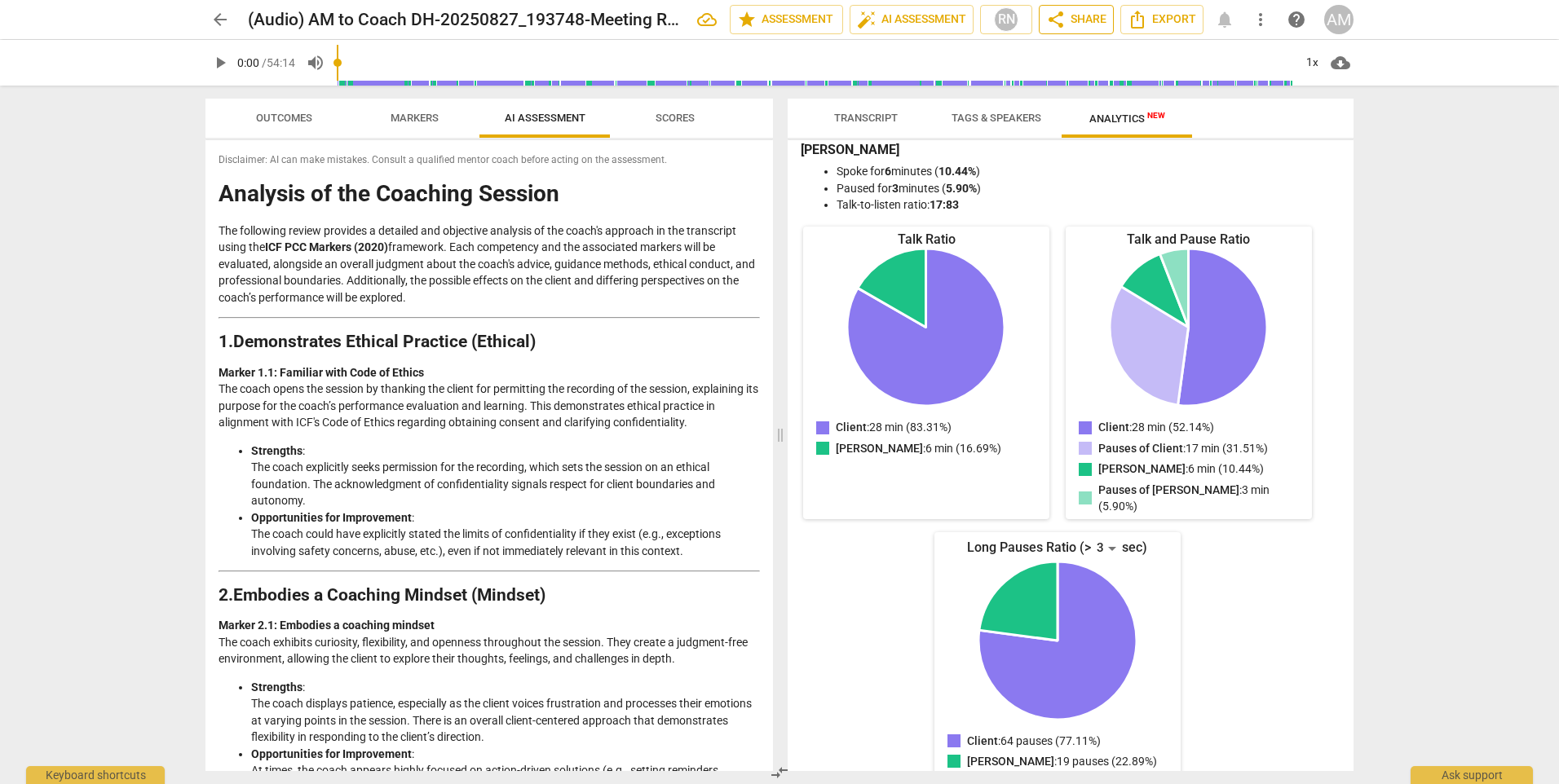
click at [1063, 21] on span "share" at bounding box center [1056, 20] width 20 height 20
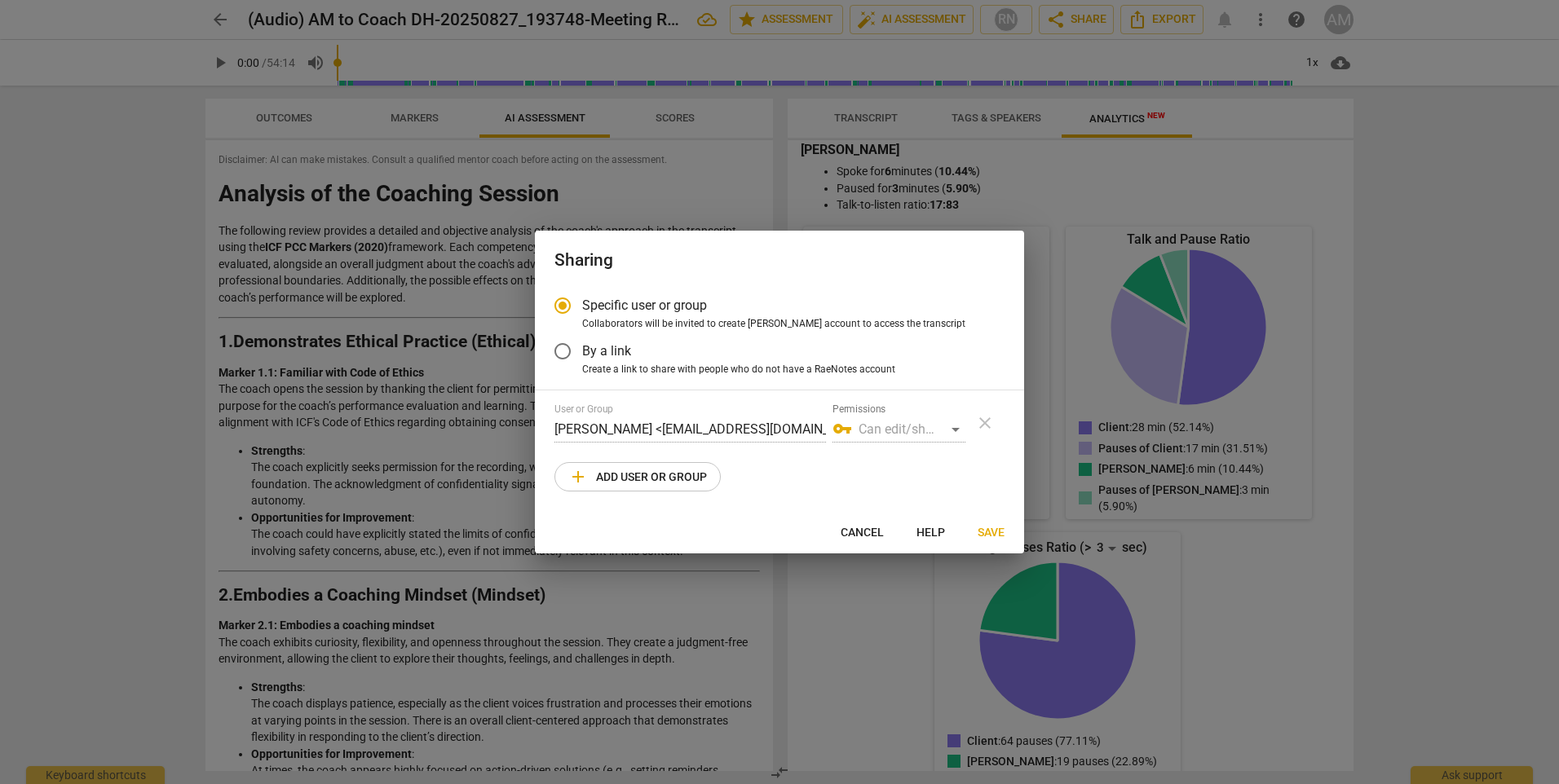
click at [868, 533] on span "Cancel" at bounding box center [862, 534] width 43 height 17
radio input "false"
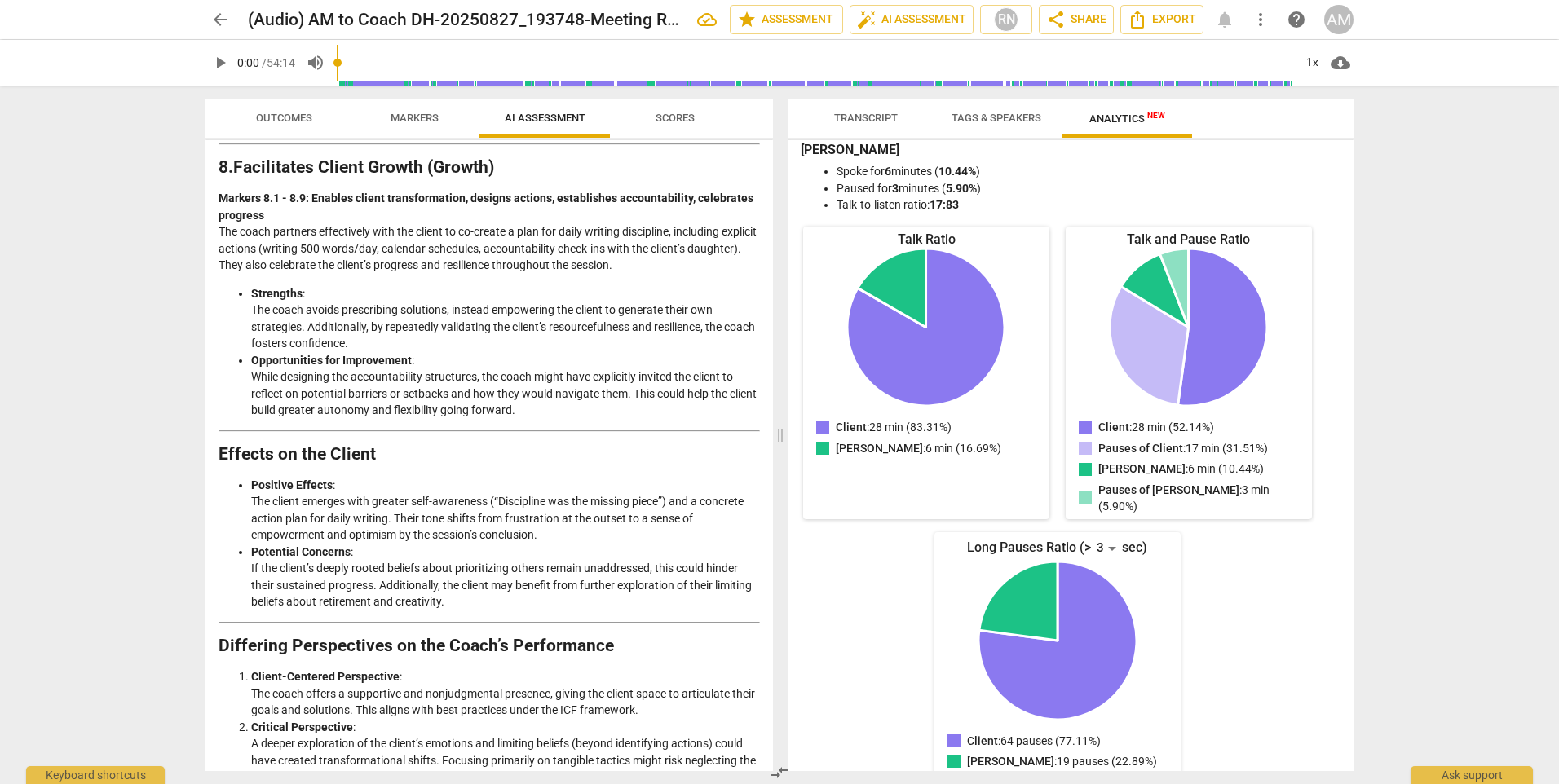
scroll to position [2252, 0]
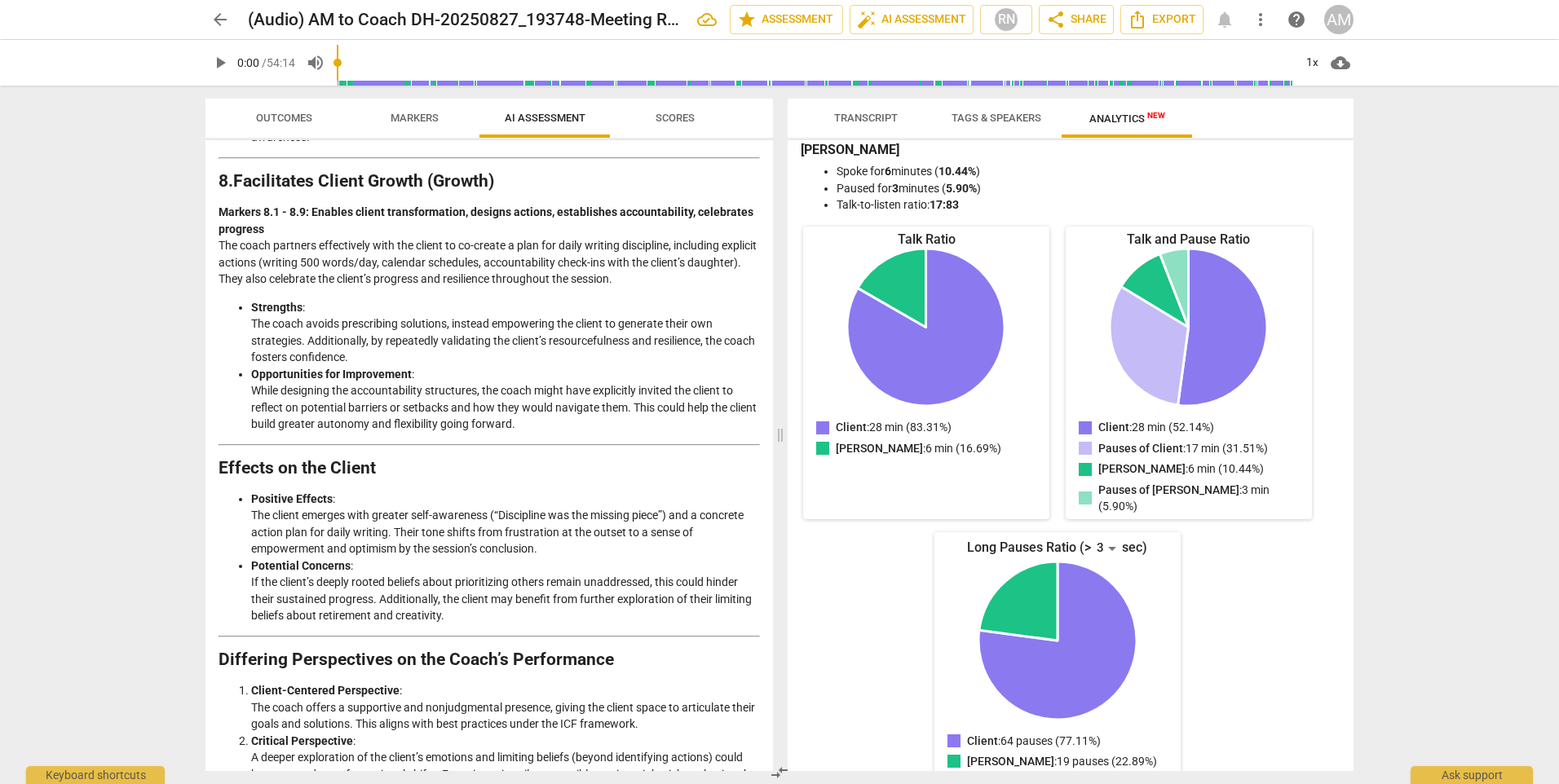
click at [216, 16] on span "arrow_back" at bounding box center [220, 20] width 20 height 20
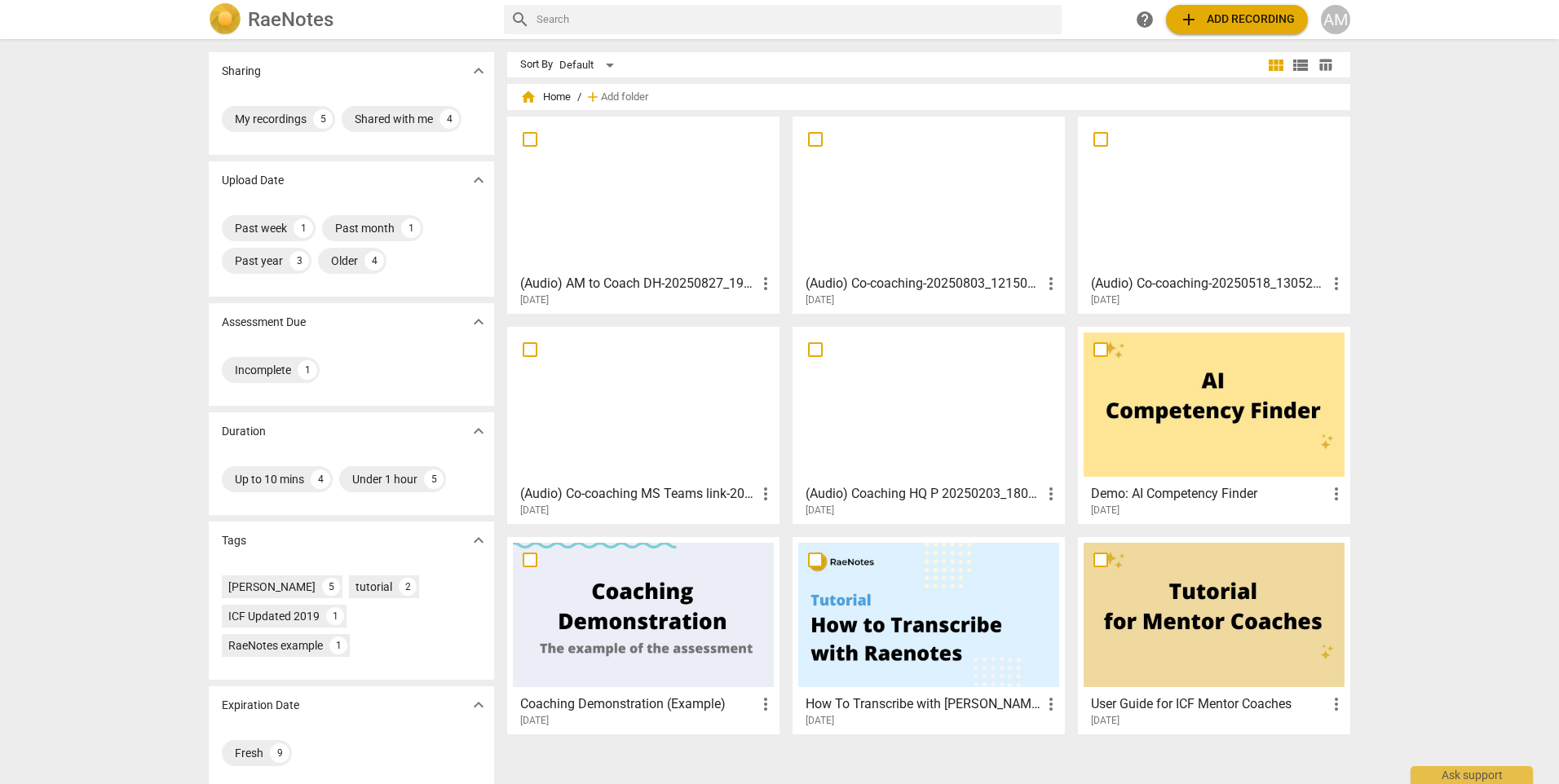
click at [571, 201] on div at bounding box center [643, 195] width 261 height 144
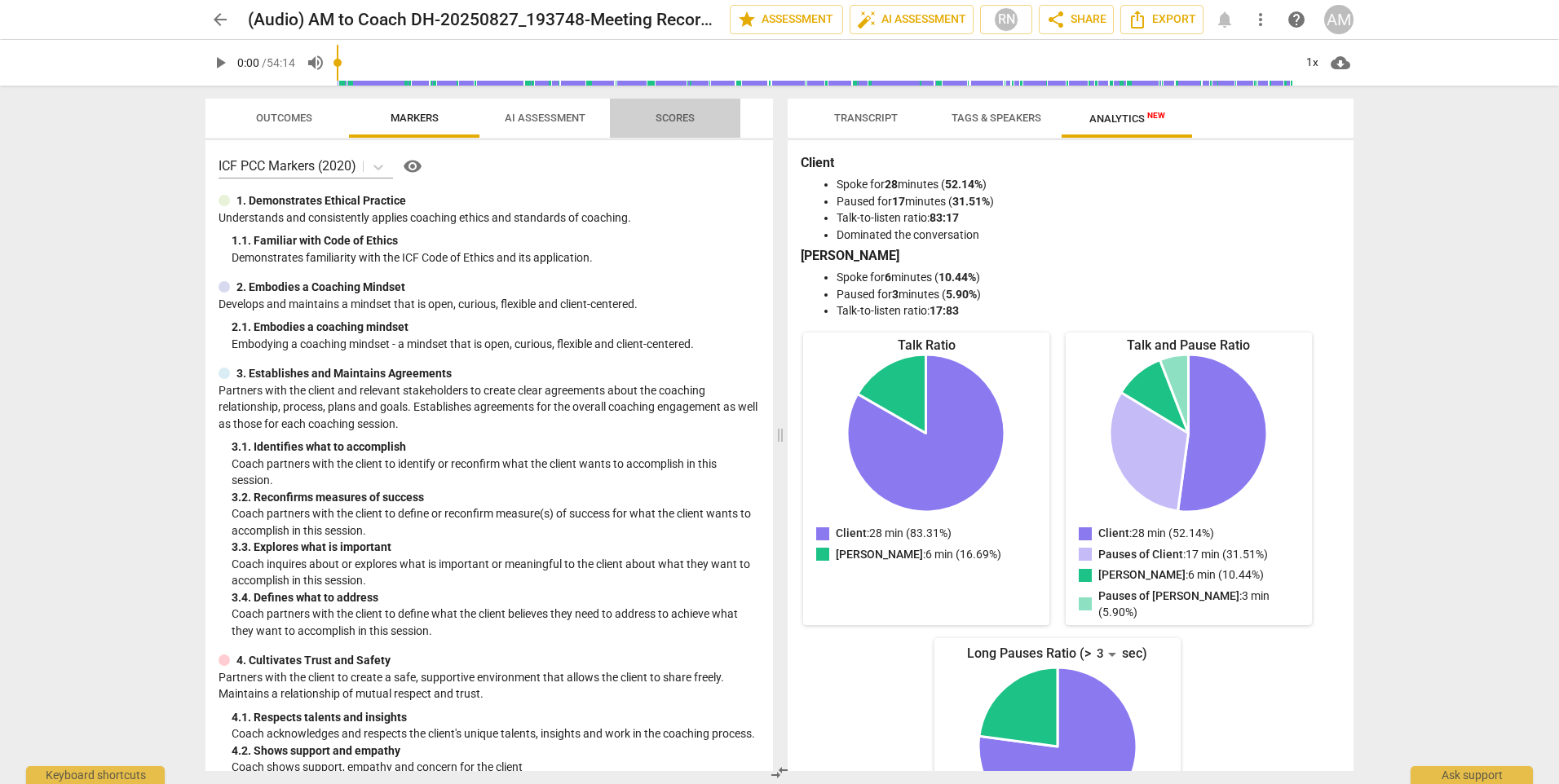
click at [673, 118] on span "Scores" at bounding box center [675, 118] width 39 height 12
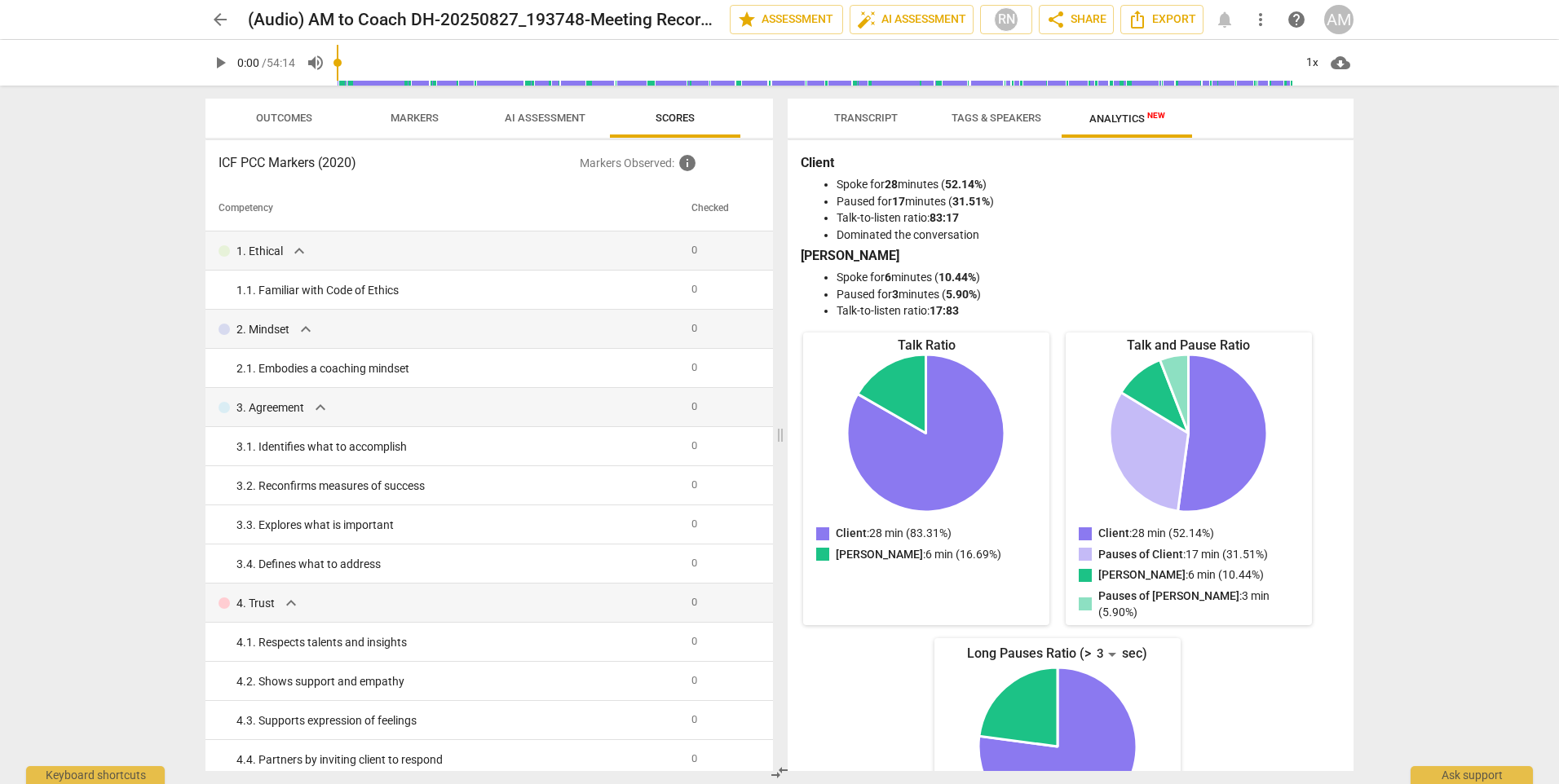
click at [552, 116] on span "AI Assessment" at bounding box center [545, 118] width 80 height 12
